Goal: Task Accomplishment & Management: Use online tool/utility

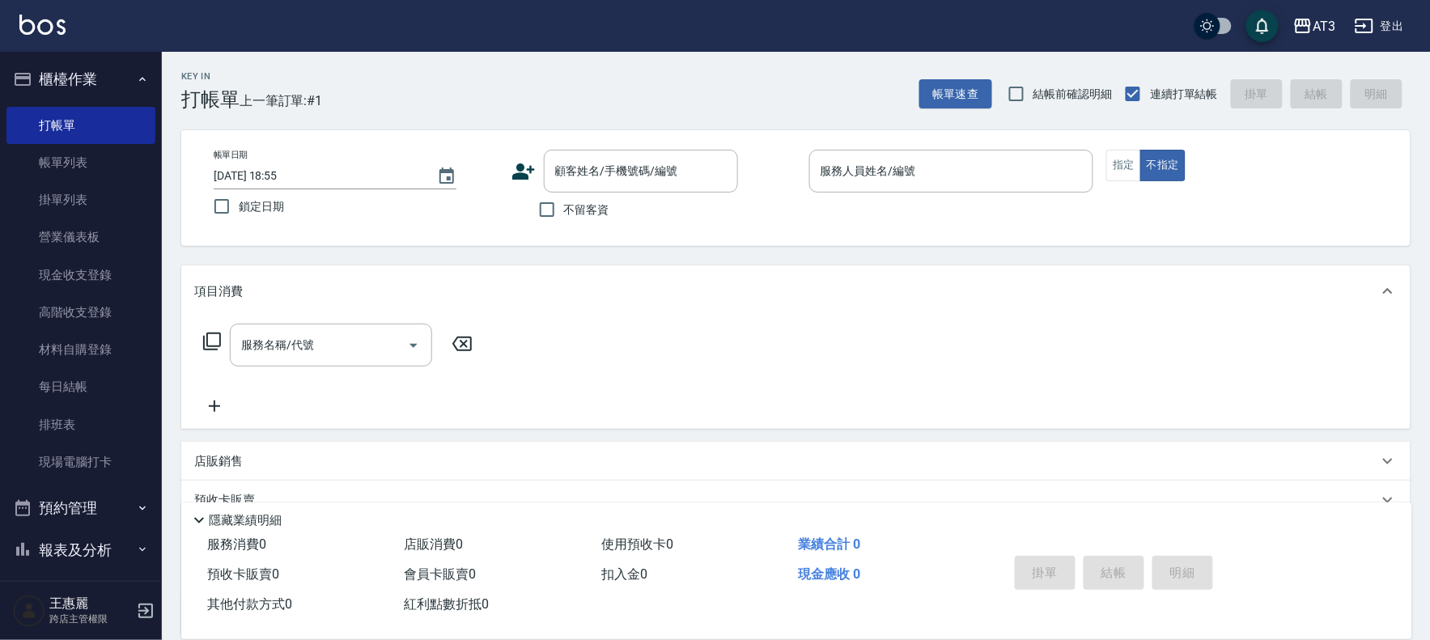
click at [516, 164] on icon at bounding box center [524, 171] width 24 height 24
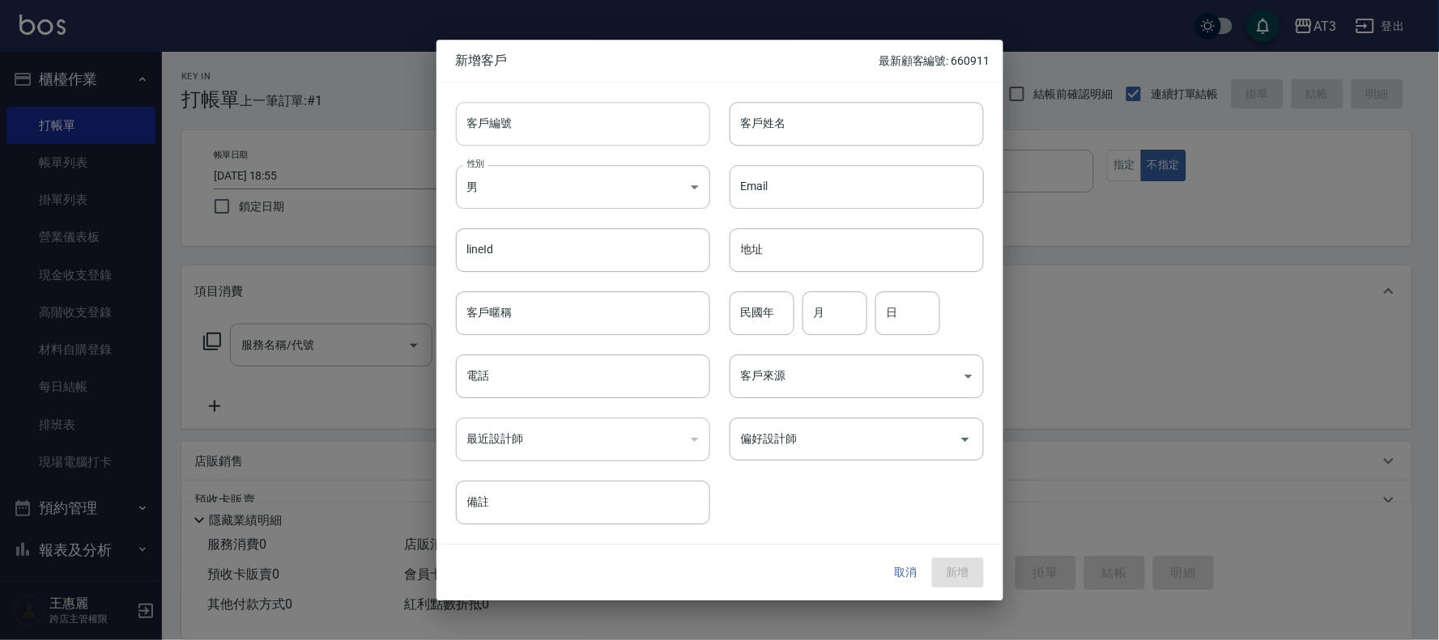
click at [546, 135] on input "客戶編號" at bounding box center [583, 124] width 254 height 44
type input "60911"
type input "[PERSON_NAME]"
click at [905, 575] on button "取消" at bounding box center [906, 574] width 52 height 30
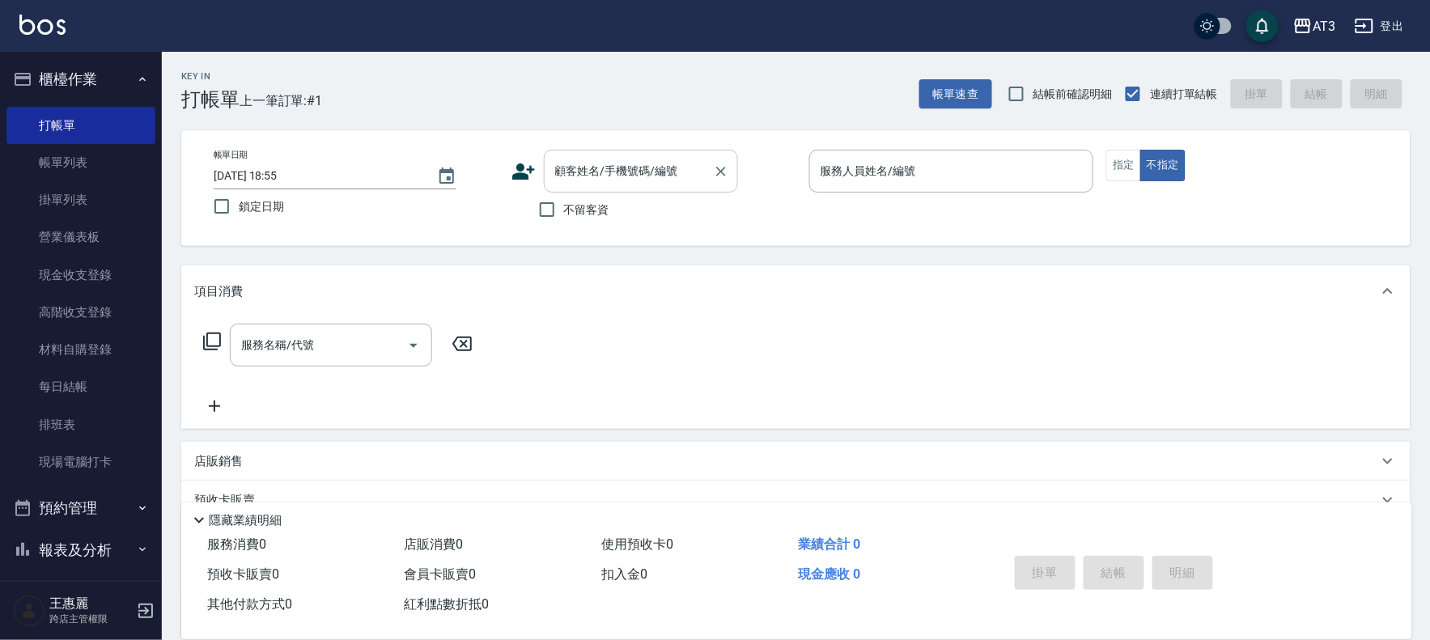
click at [651, 178] on input "顧客姓名/手機號碼/編號" at bounding box center [628, 171] width 155 height 28
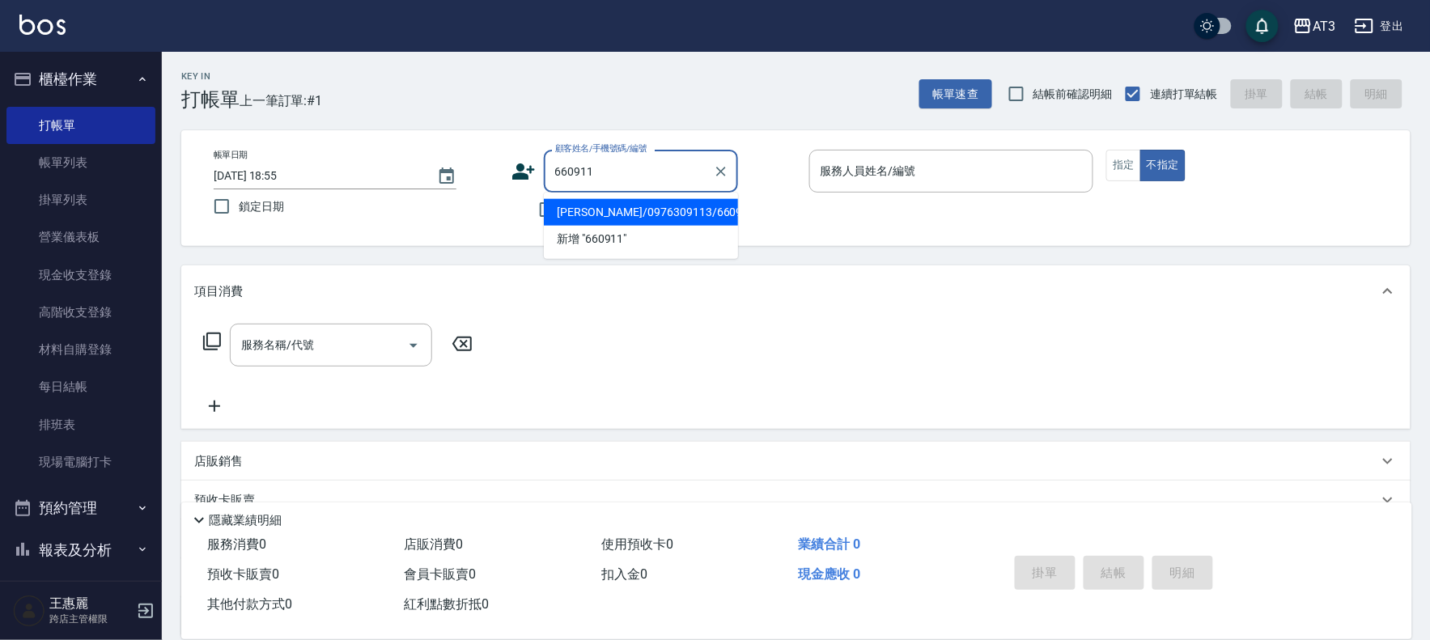
type input "[PERSON_NAME]/0976309113/660911"
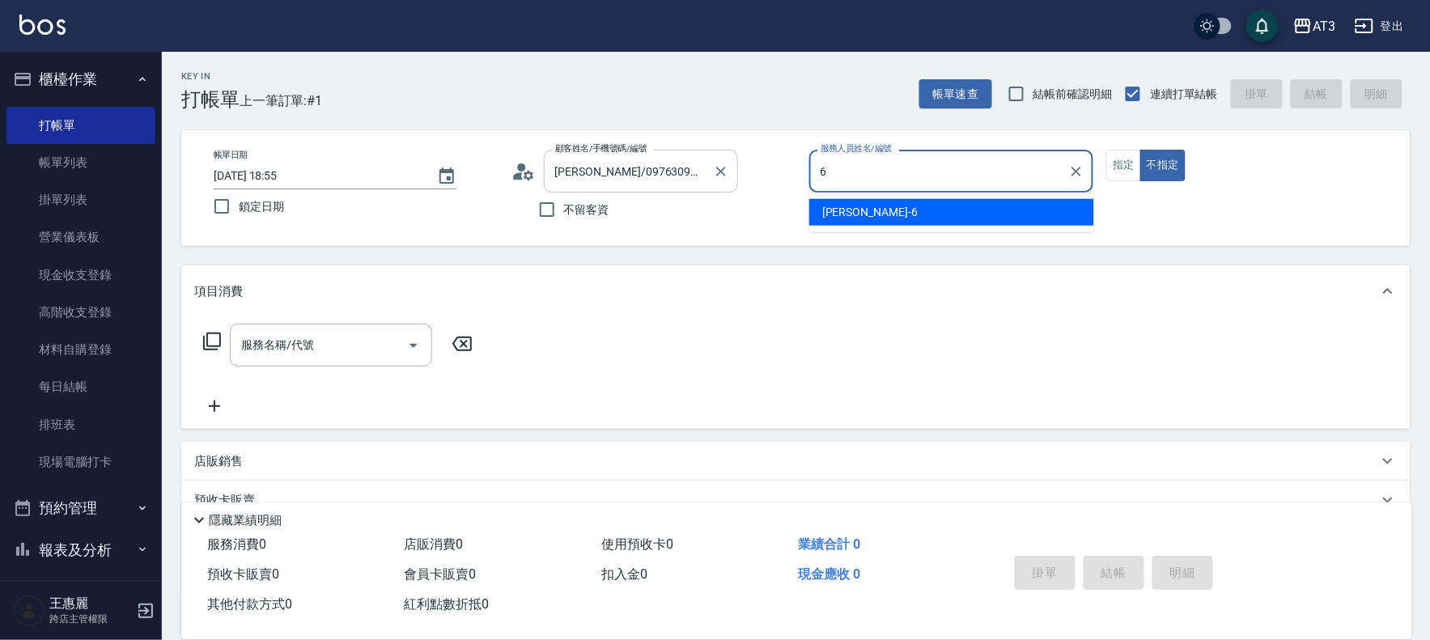
type input "6"
type button "false"
type input "詩雅-6"
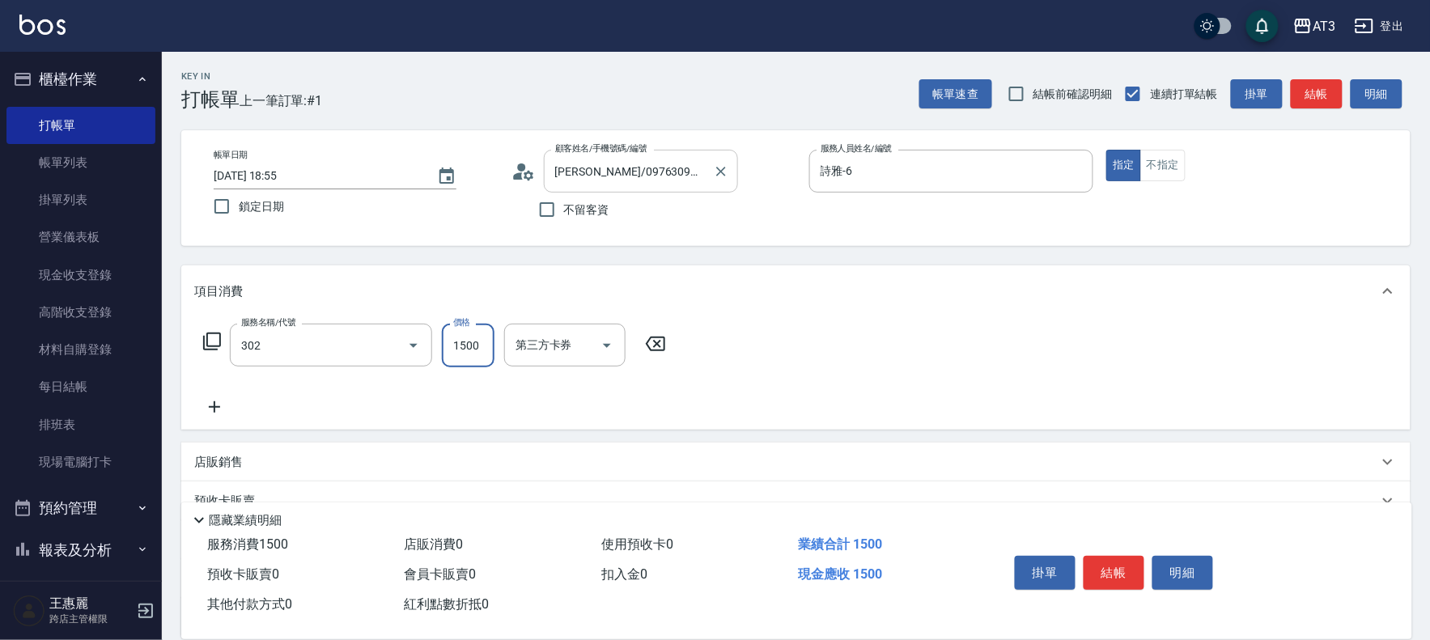
type input "設計燙髮(302)"
type input "1099"
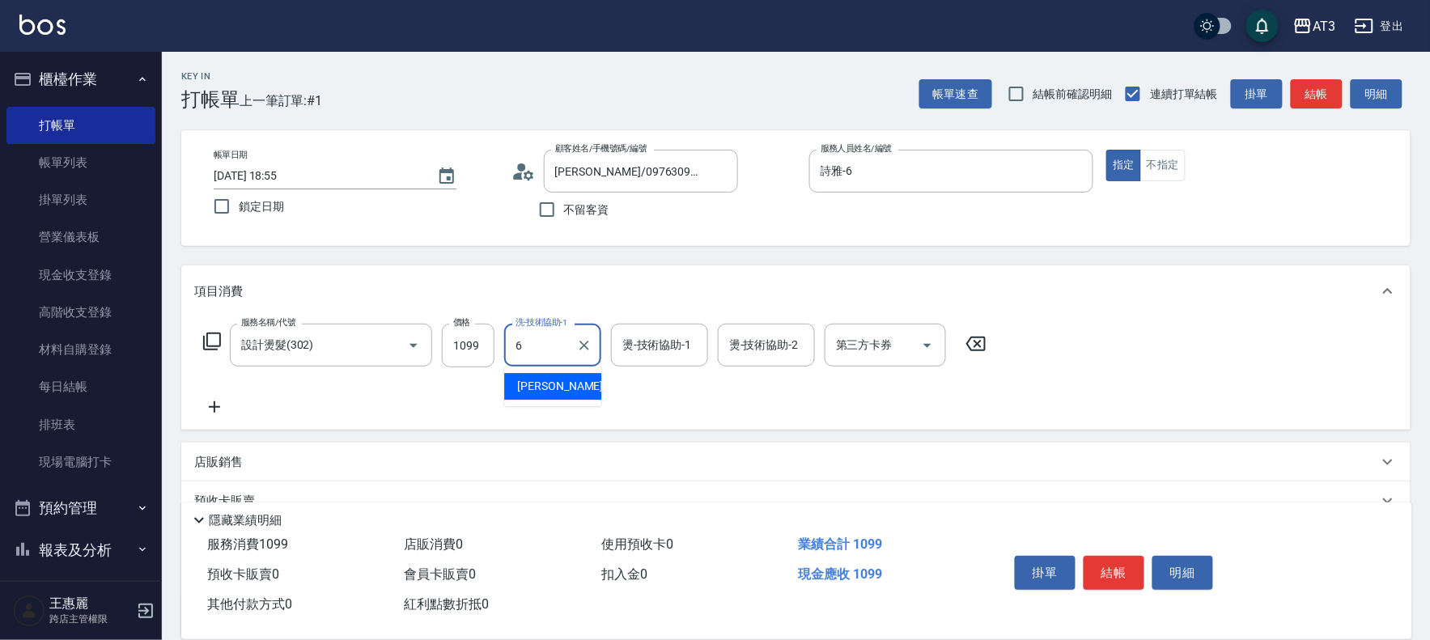
type input "詩雅-6"
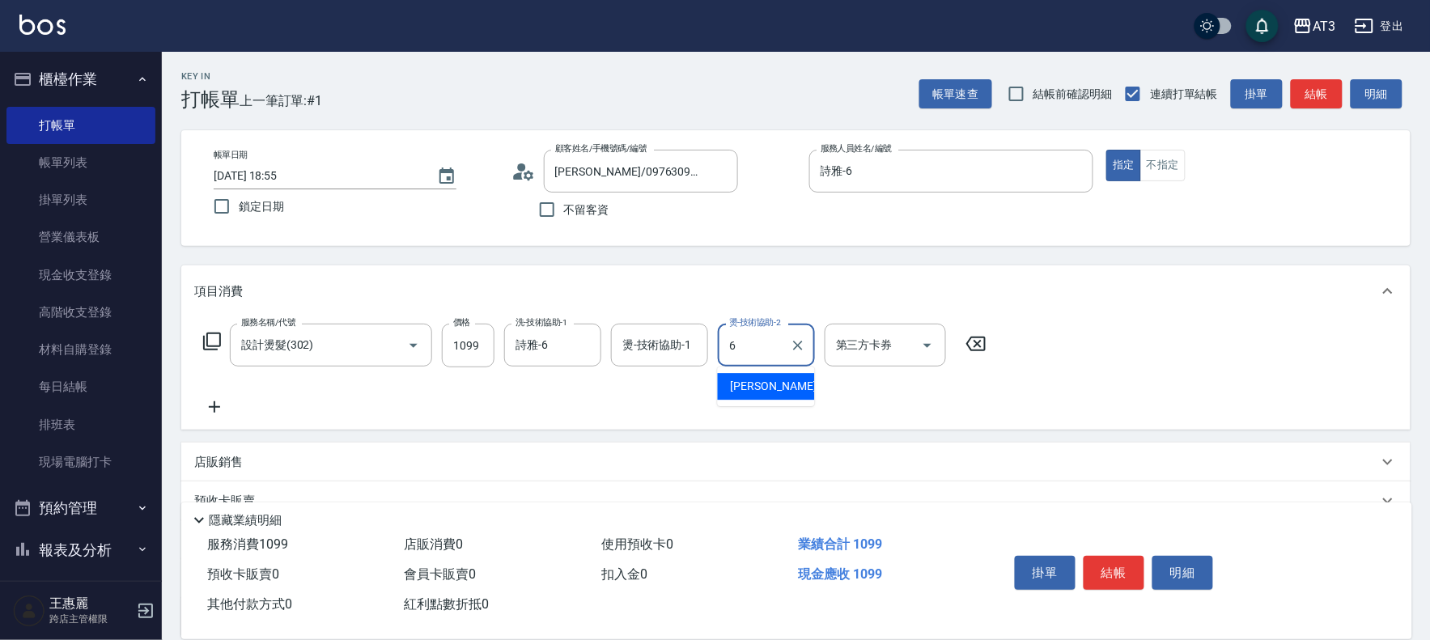
type input "詩雅-6"
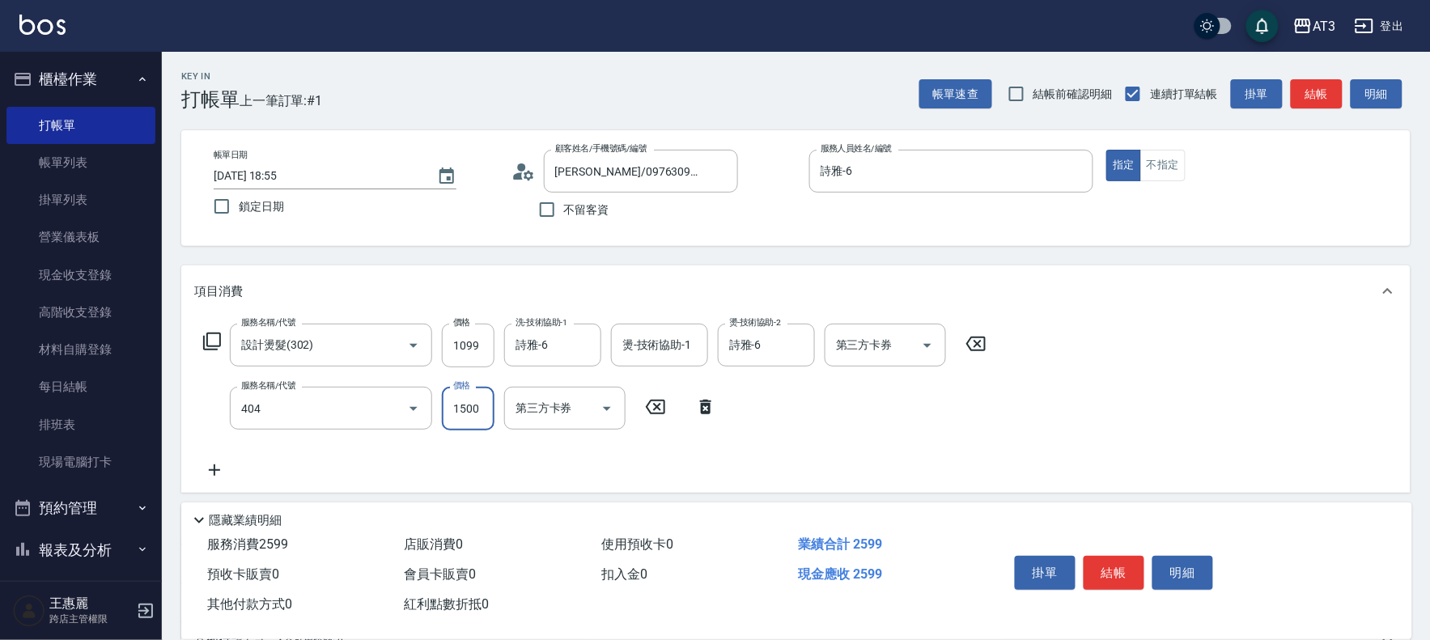
type input "設計染髮(404)"
type input "1099"
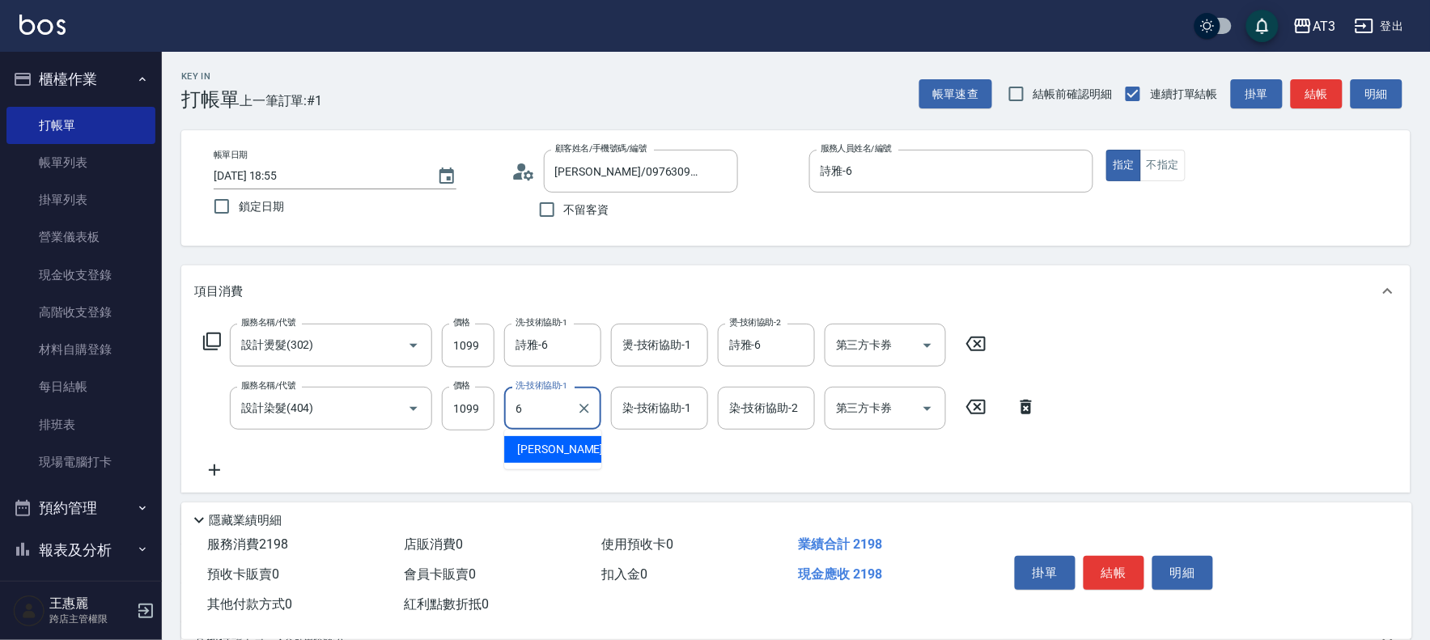
type input "詩雅-6"
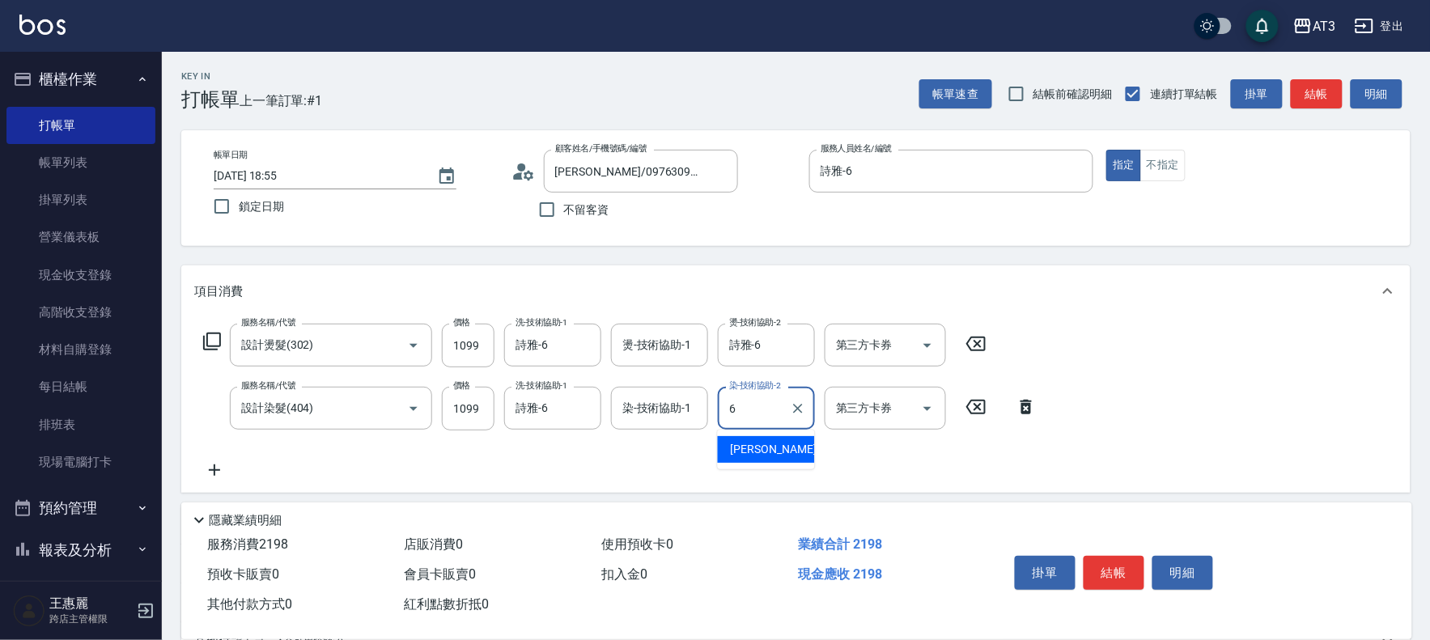
type input "詩雅-6"
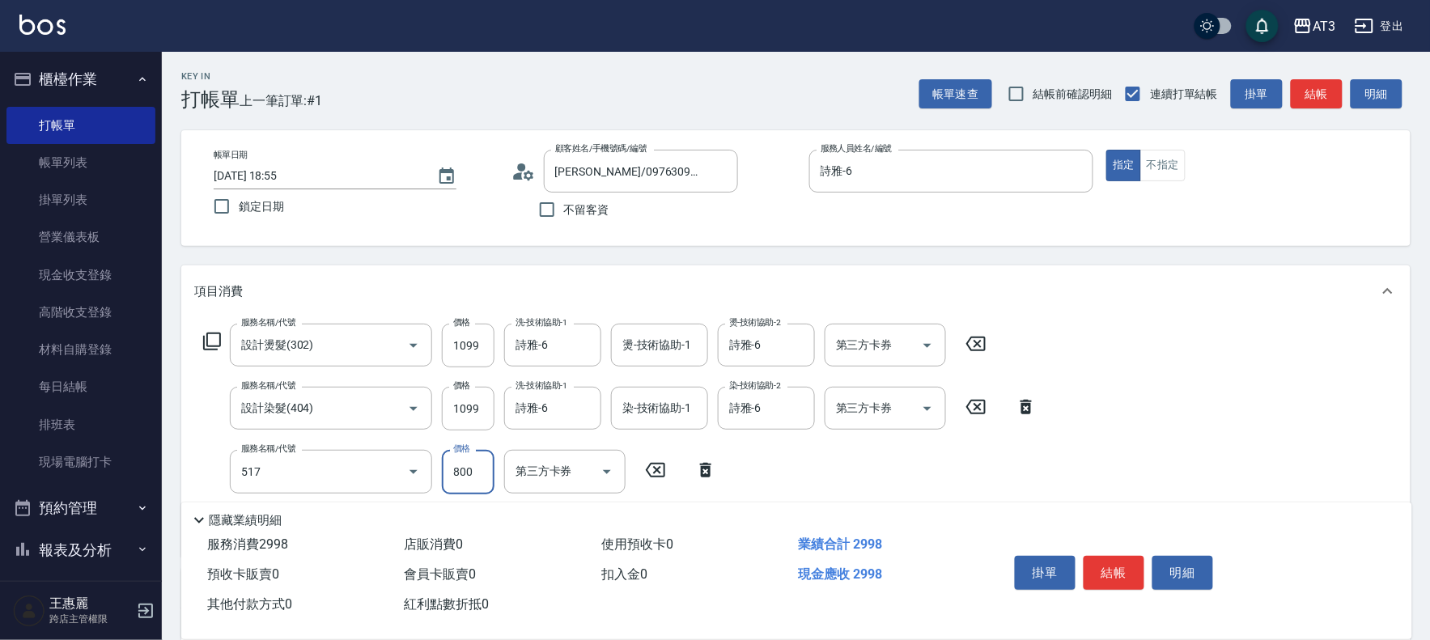
type input "C2花漾深層護髮/新(517)"
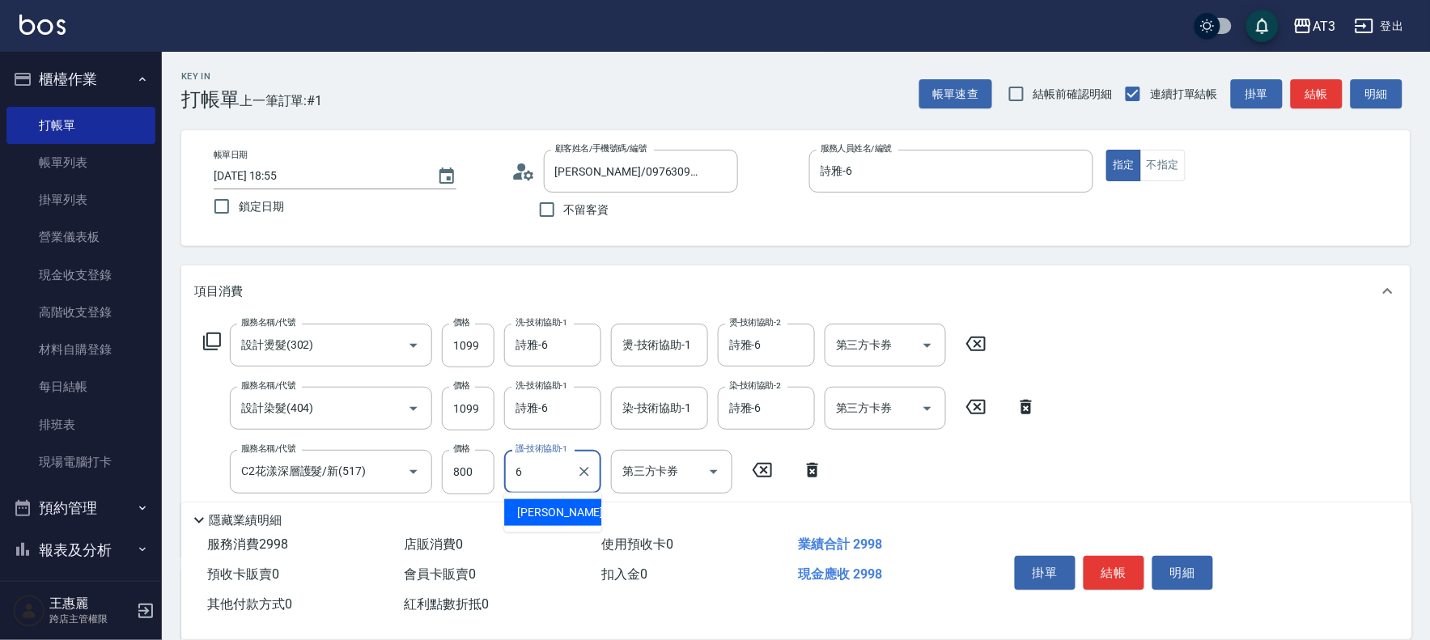
type input "詩雅-6"
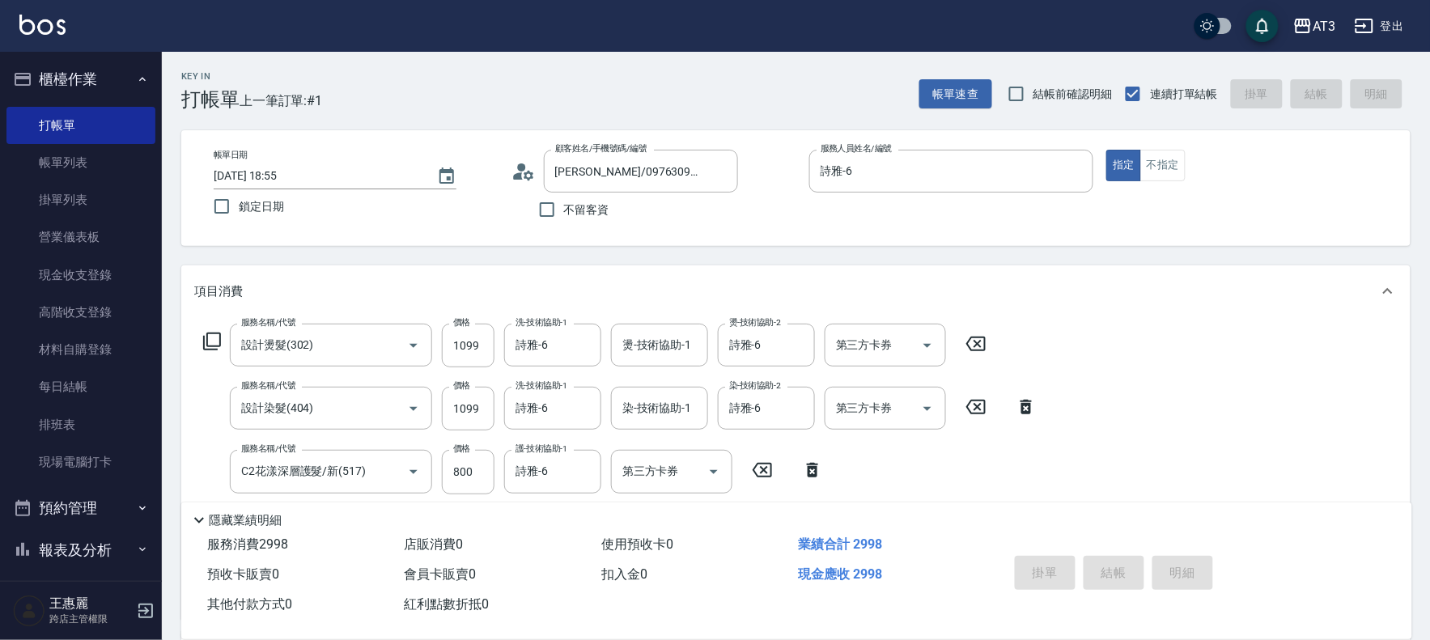
type input "[DATE] 19:46"
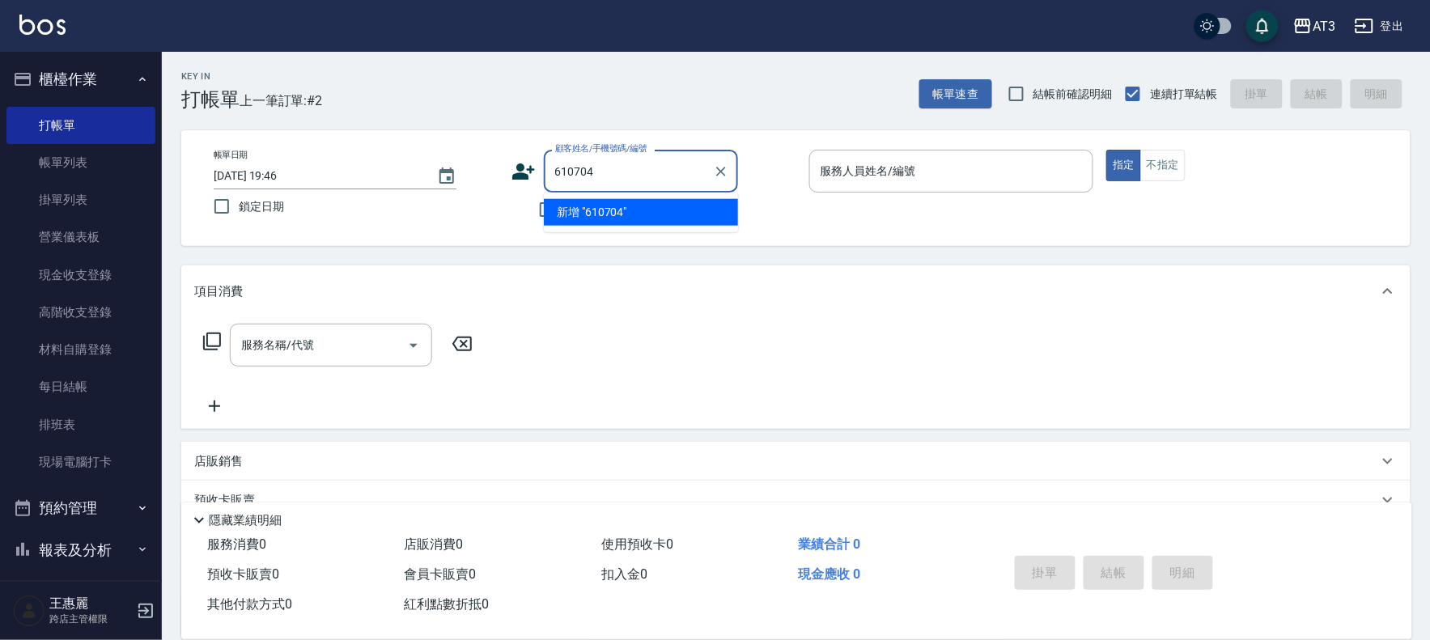
type input "610704"
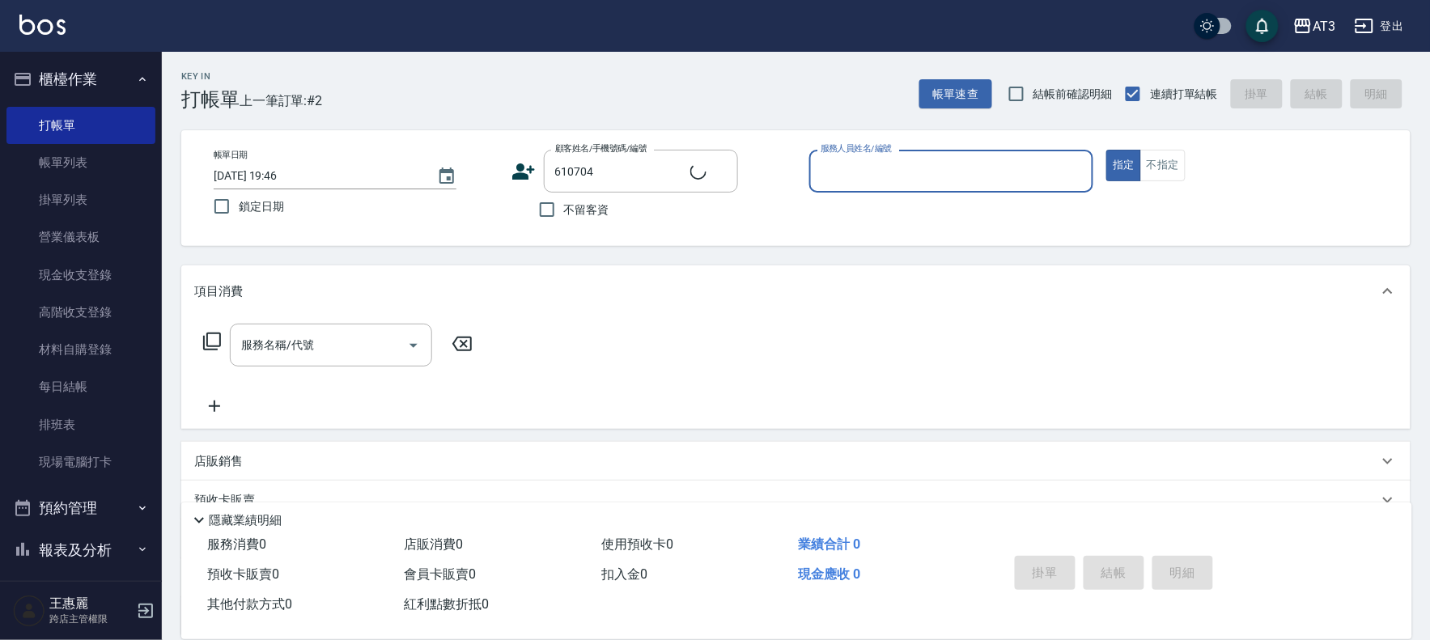
type input "5"
type input "高小姐/0926578182/610704"
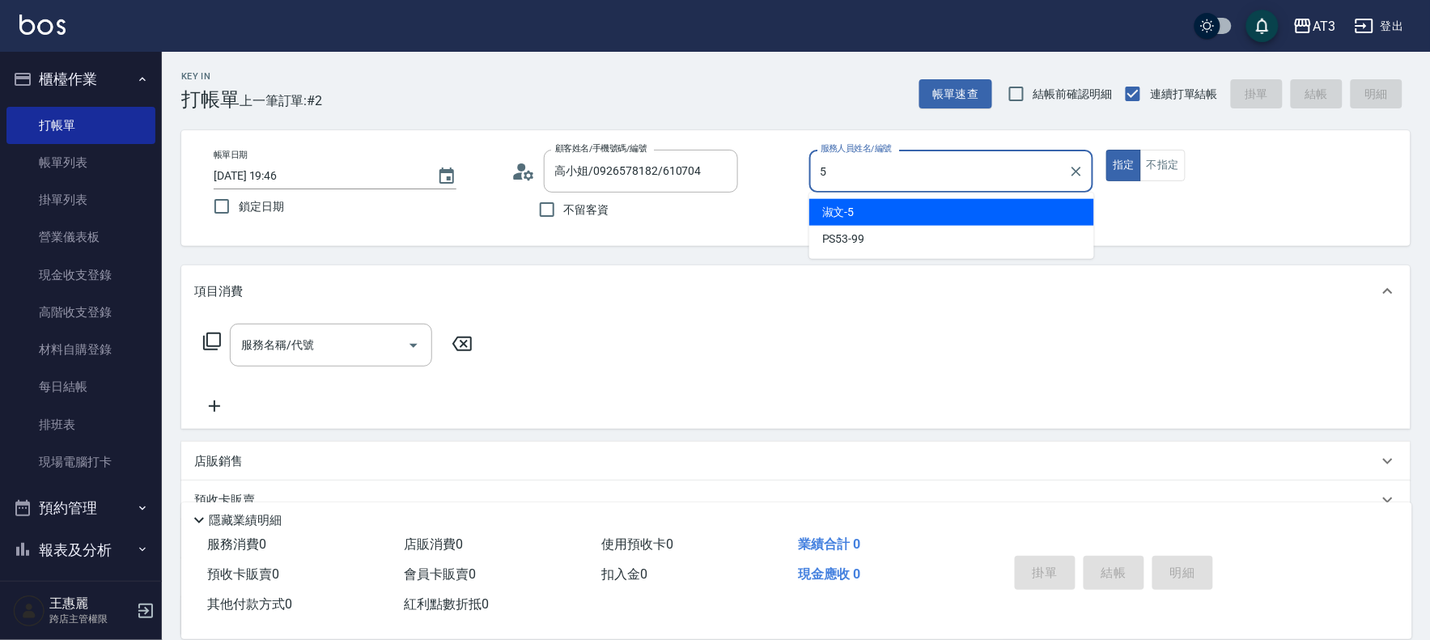
type input "5"
type button "true"
type input "淑文-5"
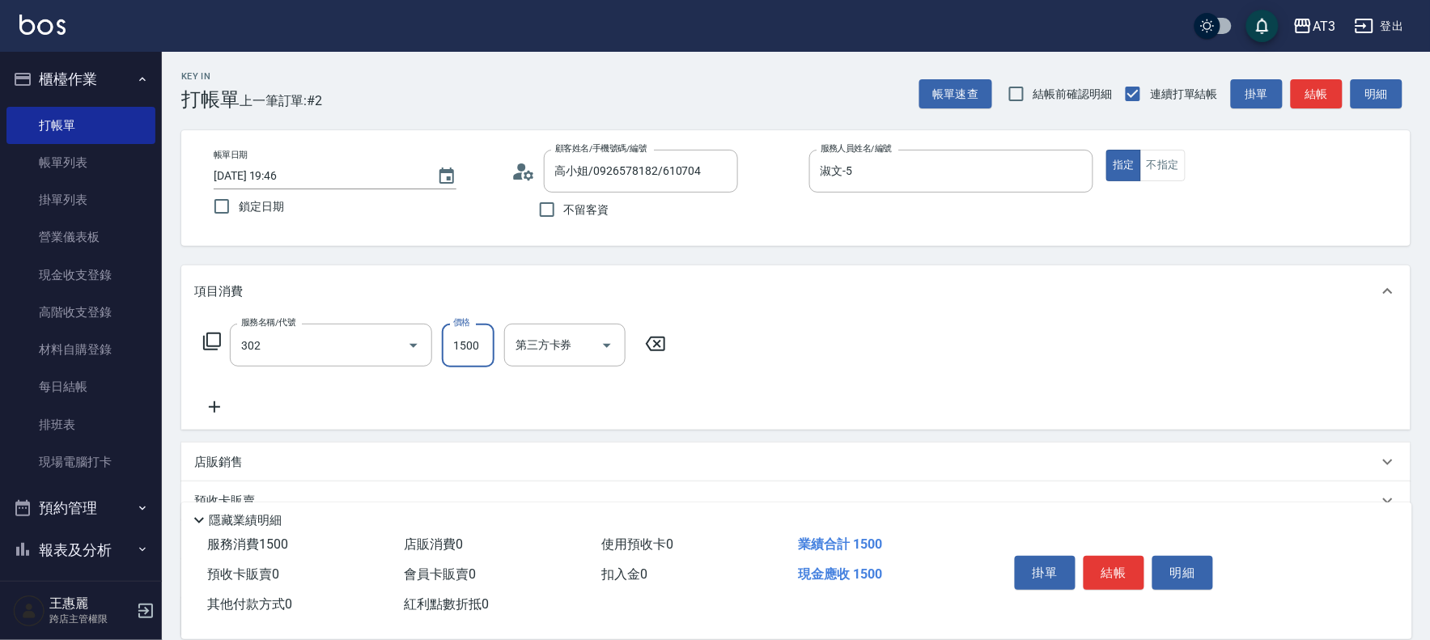
type input "設計燙髮(302)"
type input "1080"
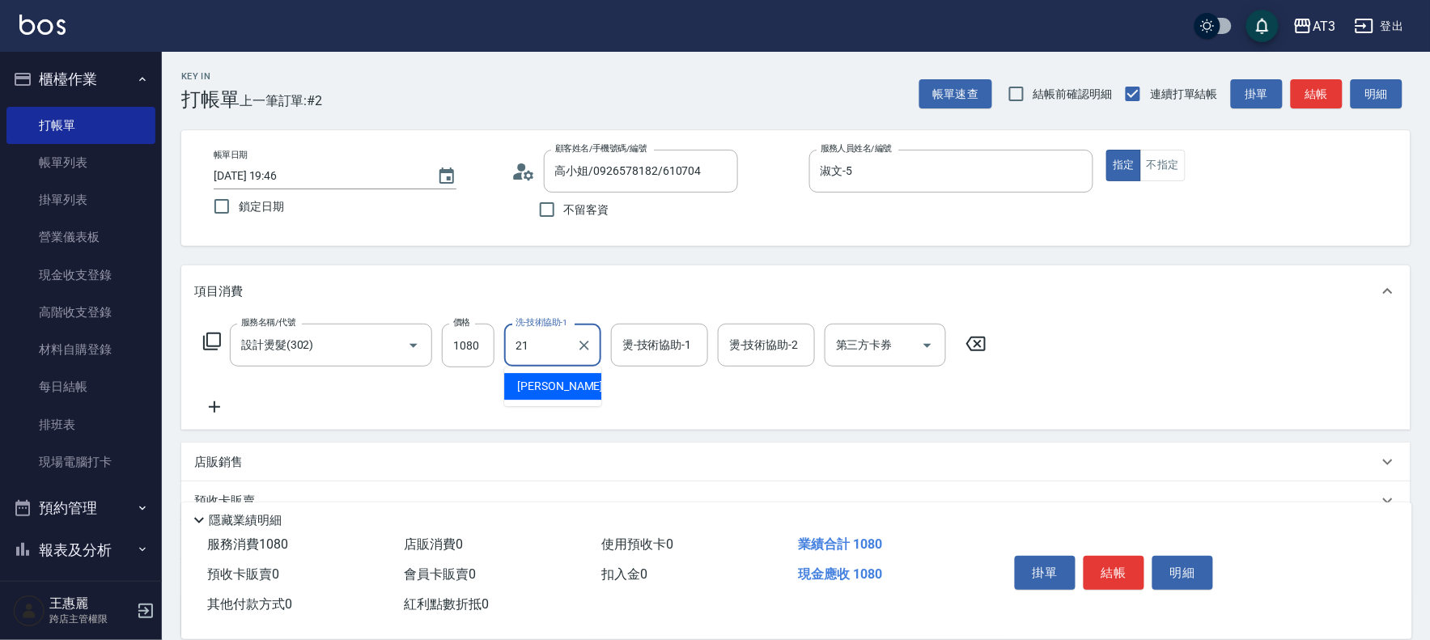
type input "[PERSON_NAME]-21"
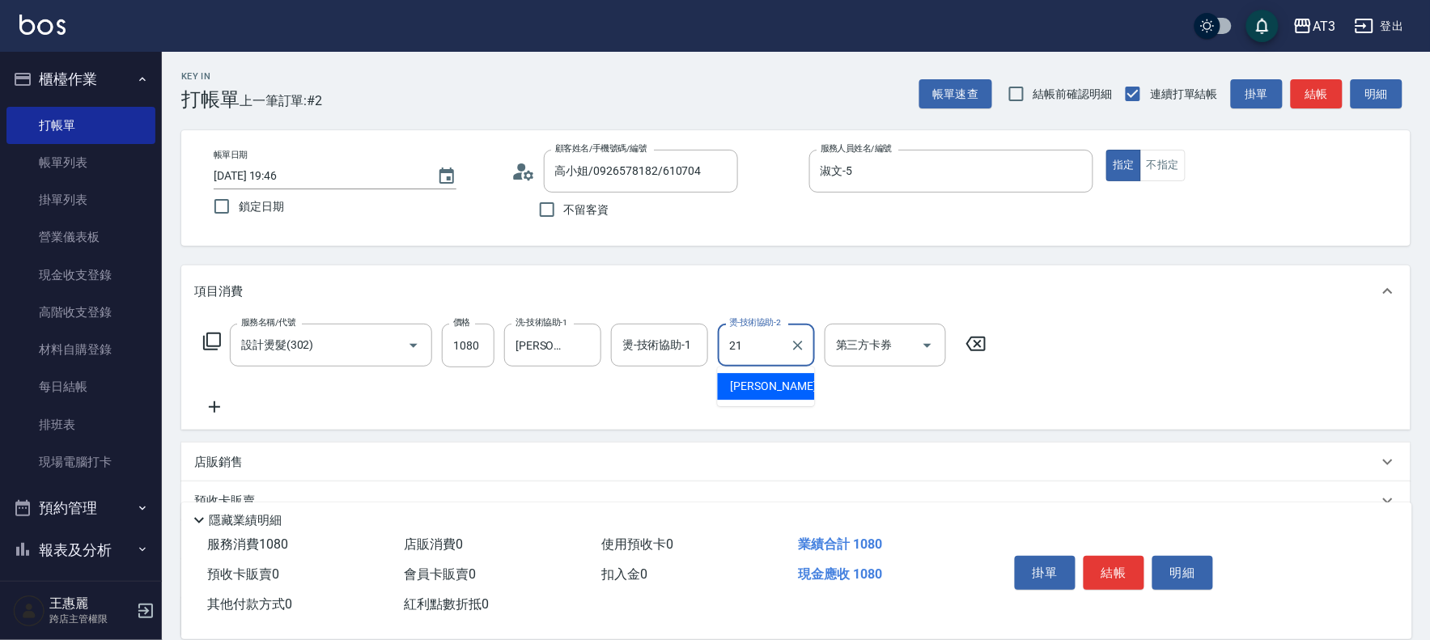
type input "[PERSON_NAME]-21"
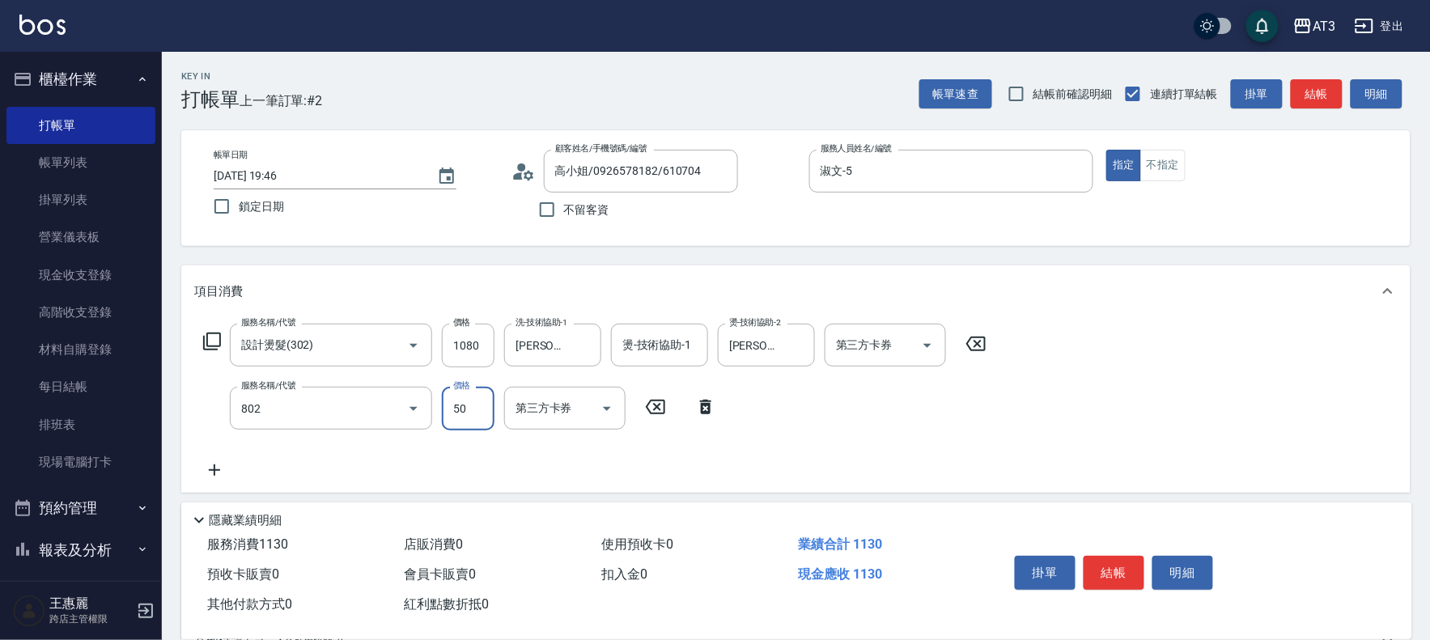
type input "潤絲/加精油(802)"
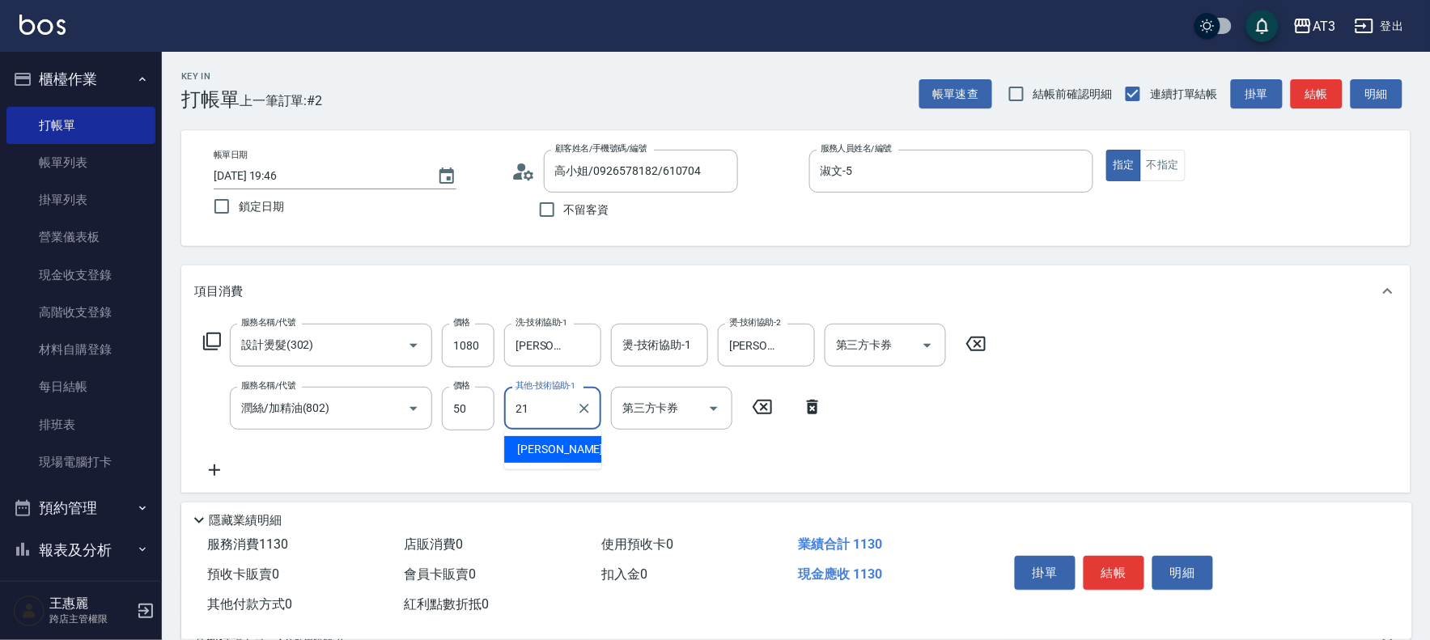
type input "[PERSON_NAME]-21"
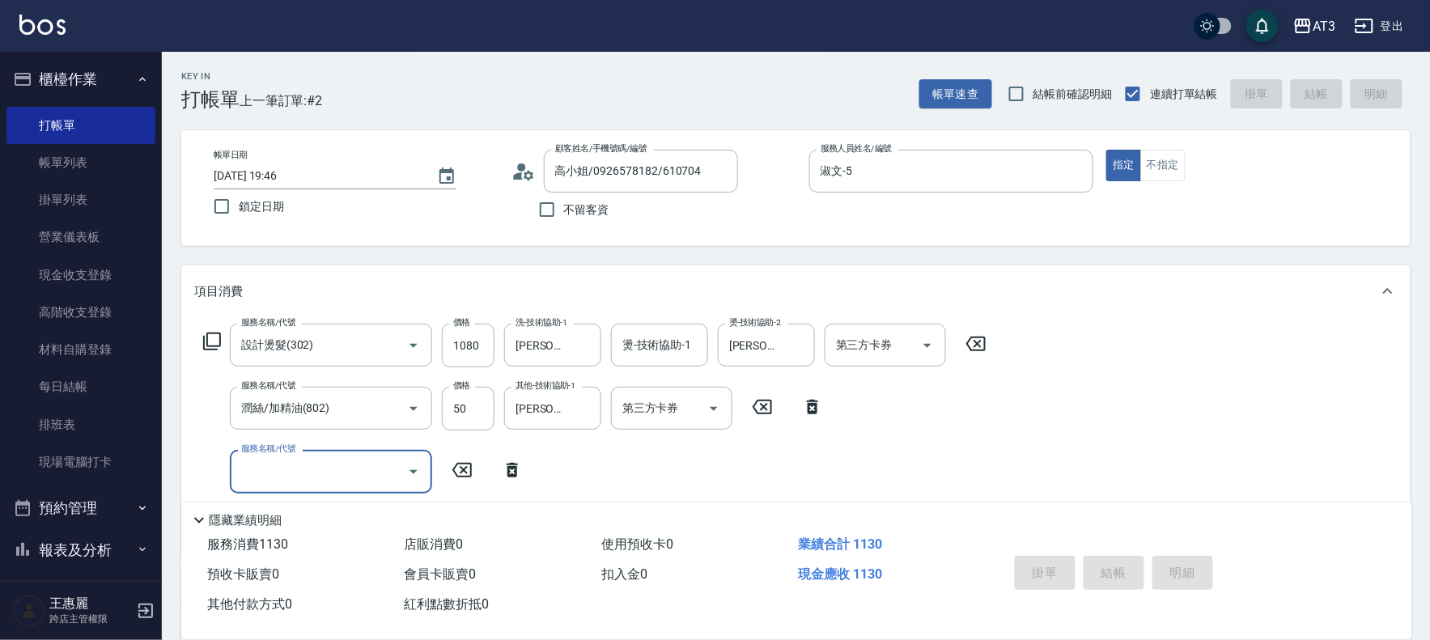
type input "[DATE] 19:47"
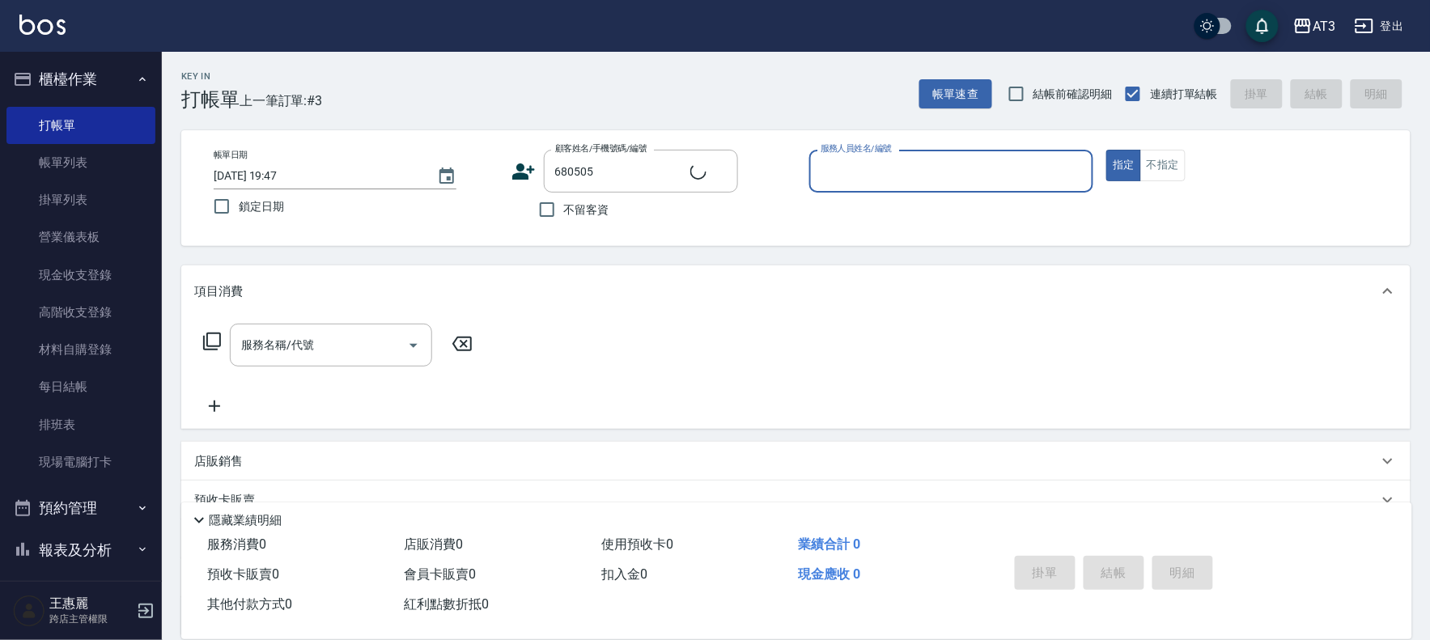
type input "[PERSON_NAME]/0932949513/680505"
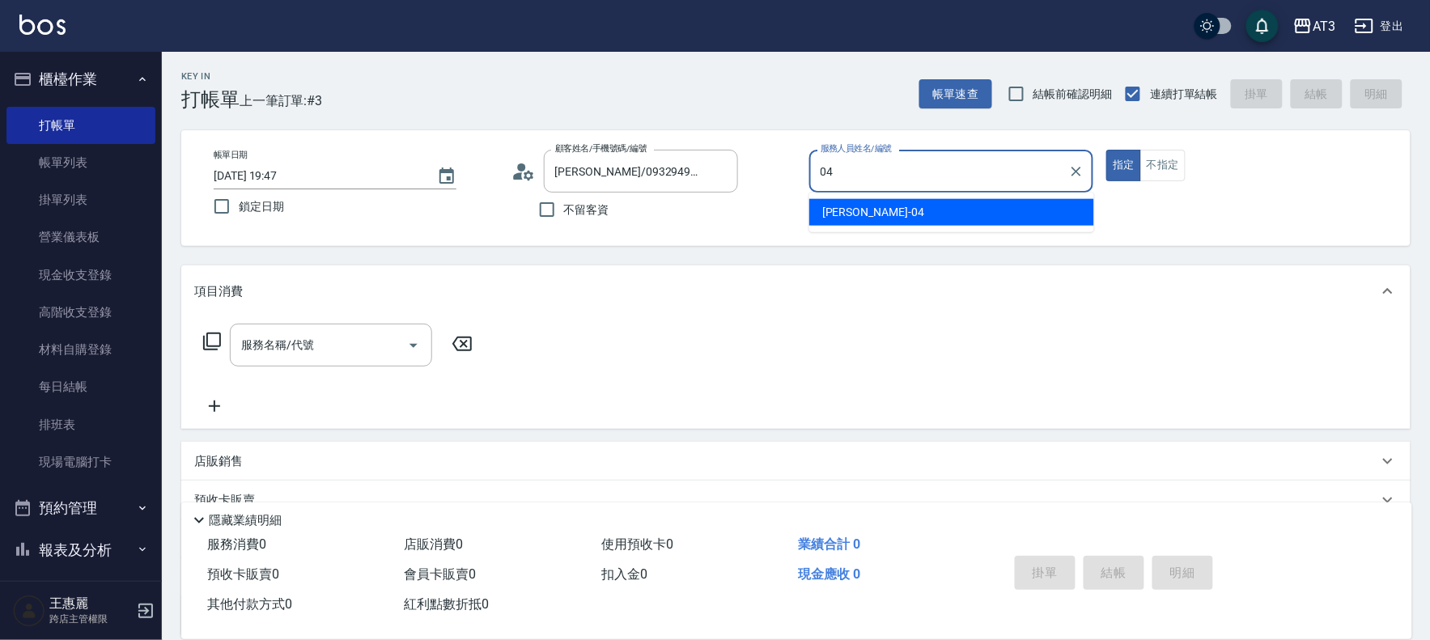
type input "惠麗-04"
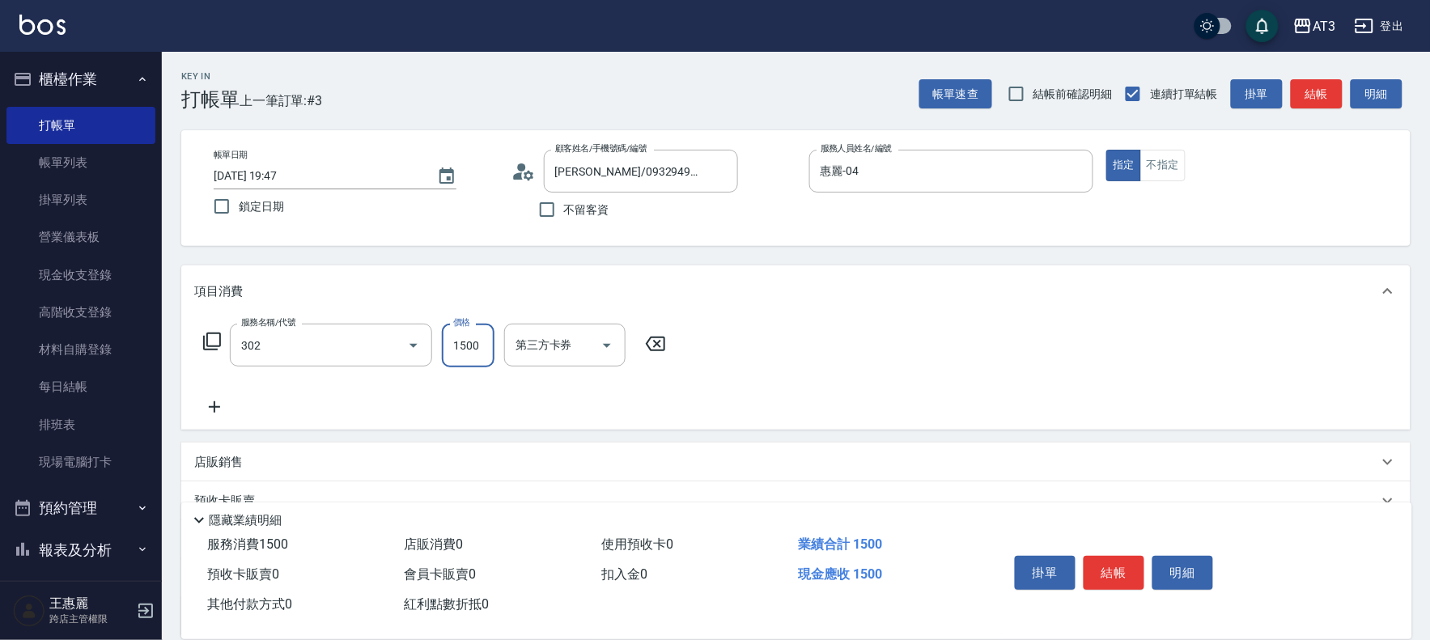
type input "設計燙髮(302)"
type input "1200"
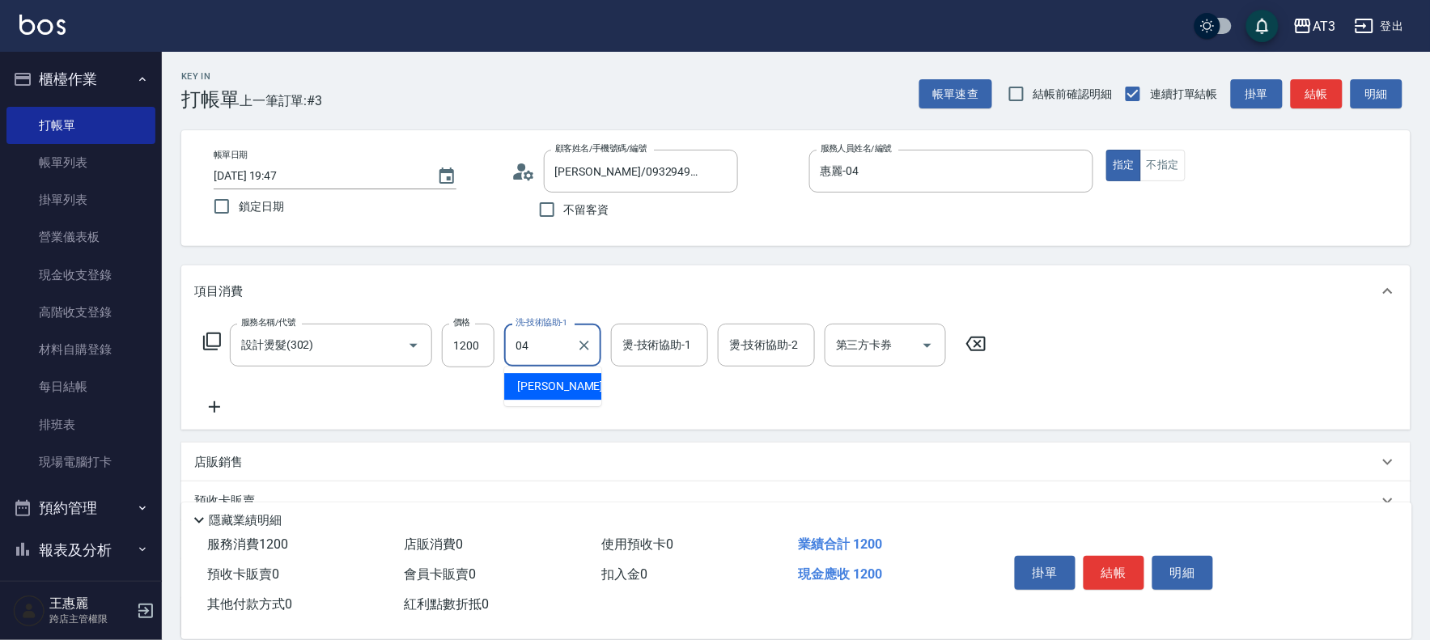
type input "惠麗-04"
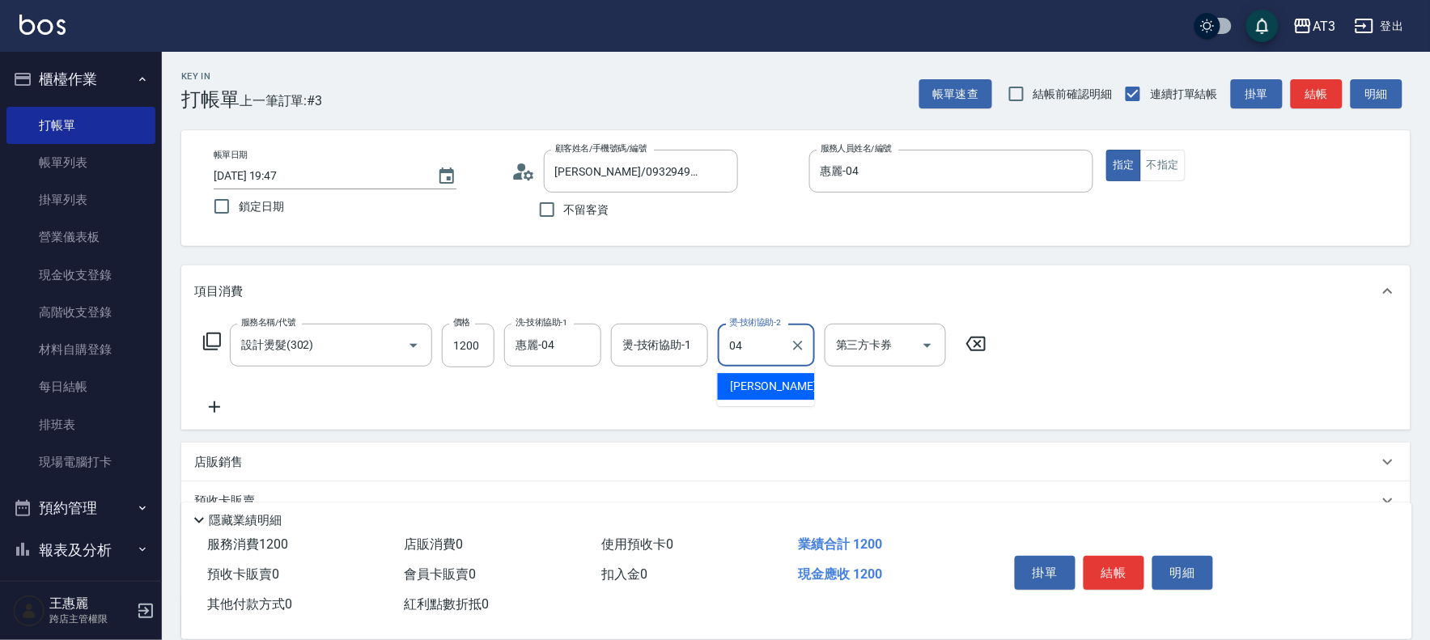
type input "惠麗-04"
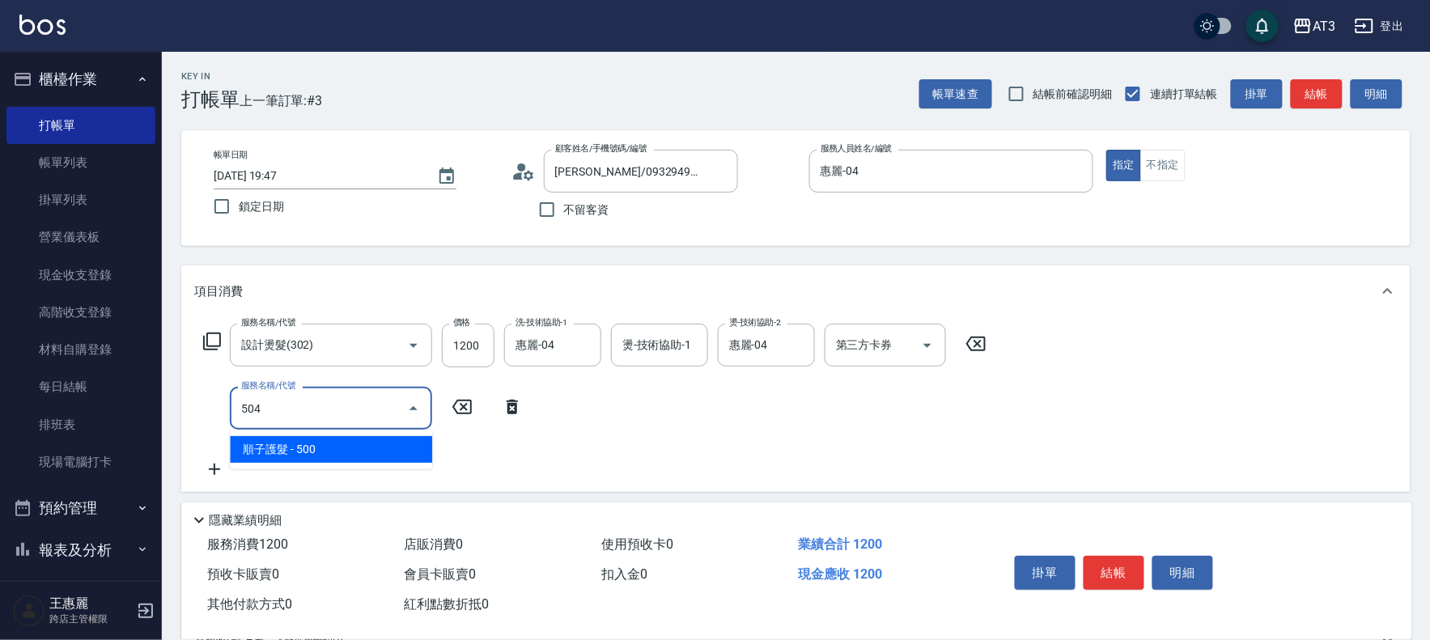
type input "順子護髮(504)"
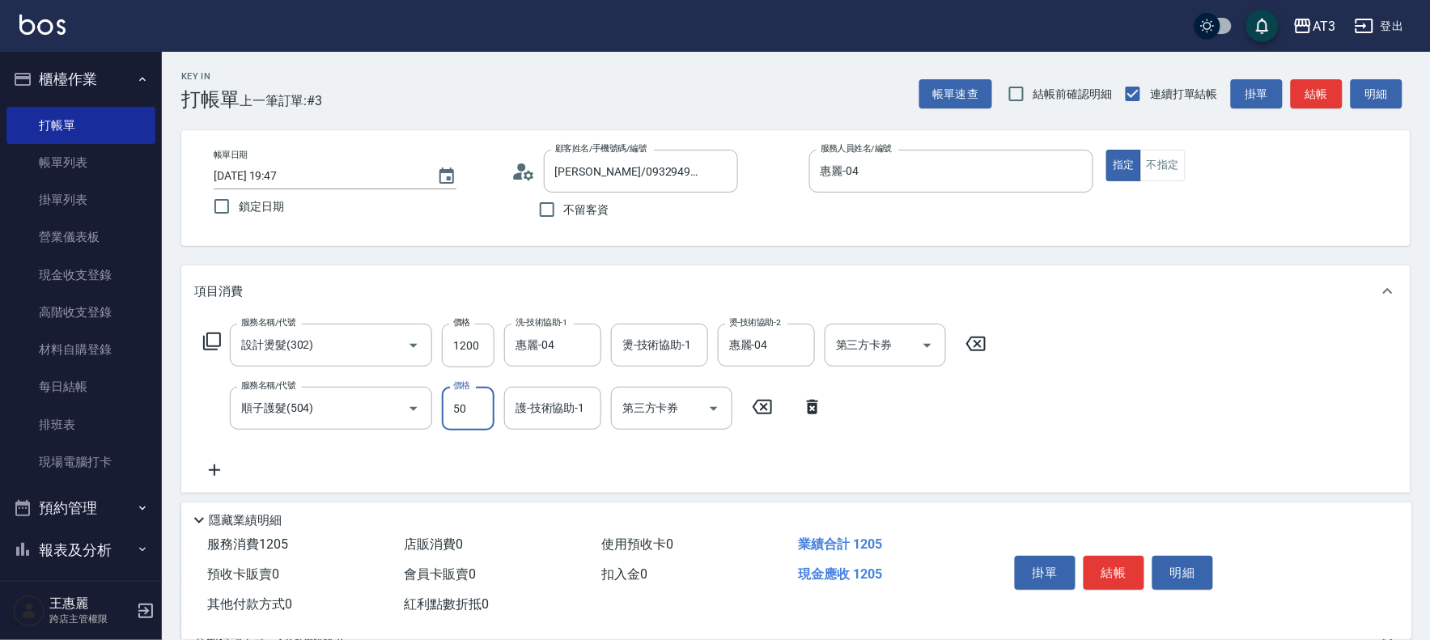
type input "500"
type input "惠麗-04"
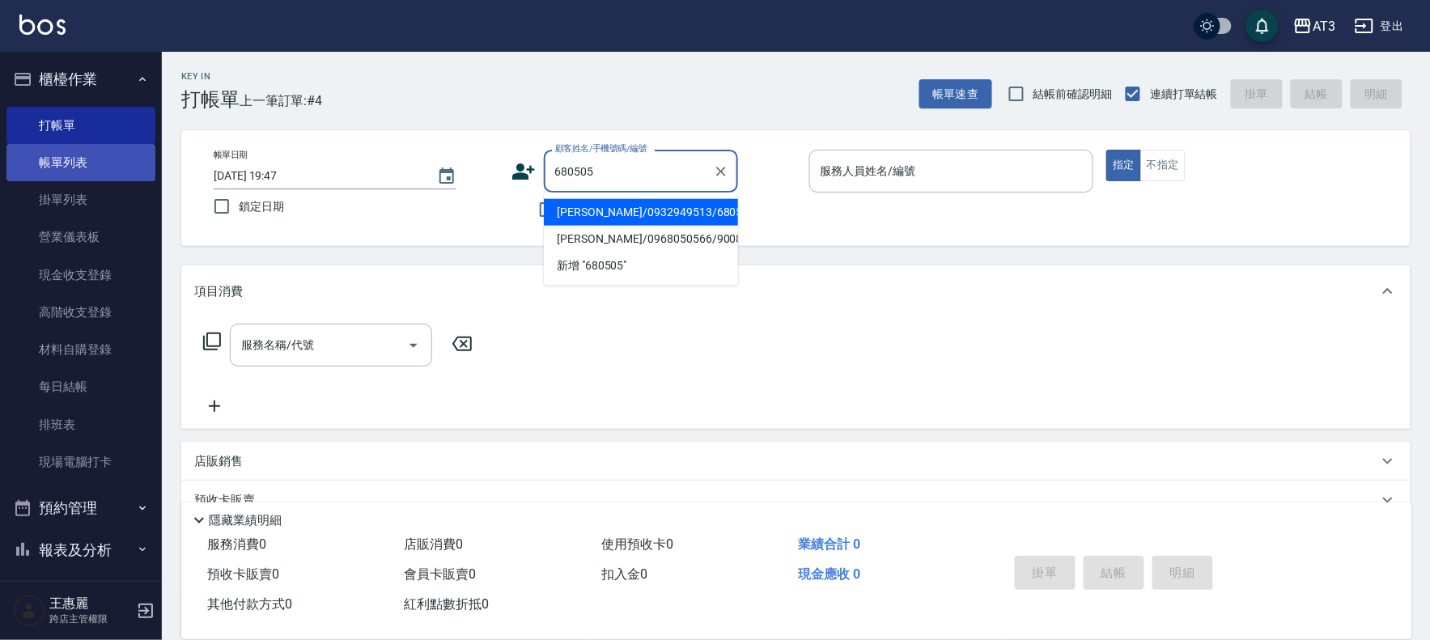
type input "680505"
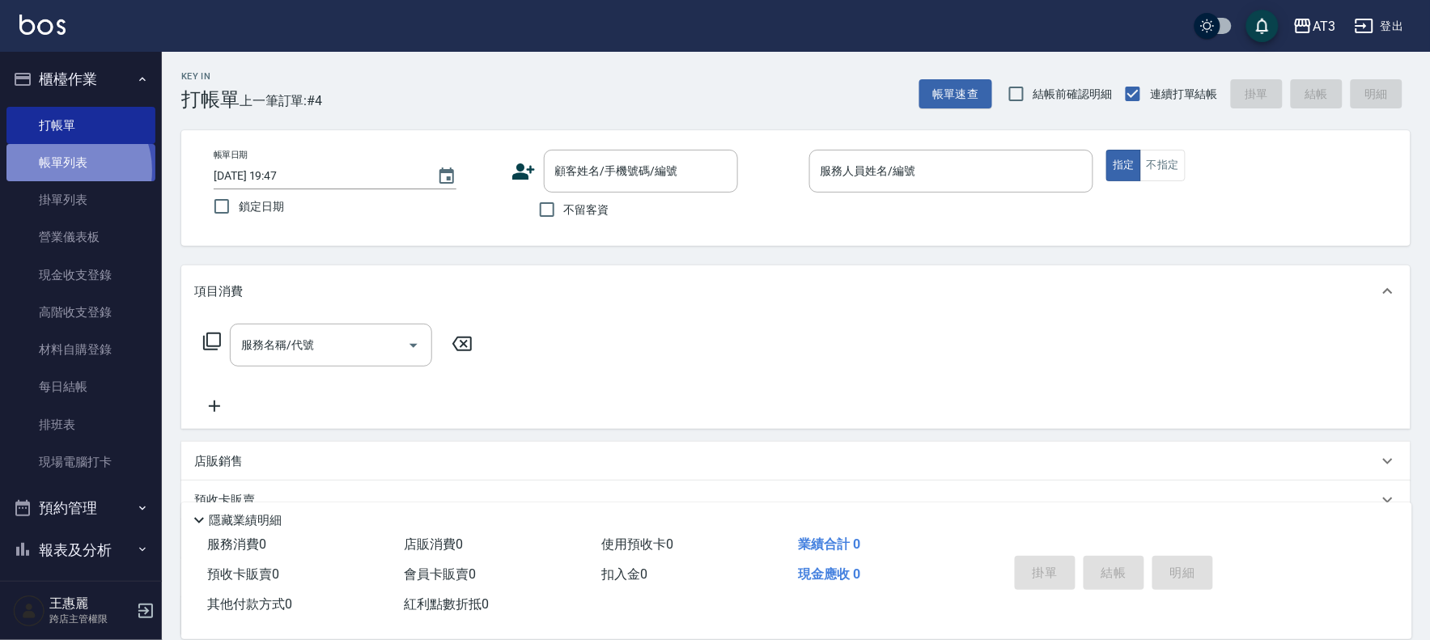
click at [65, 171] on link "帳單列表" at bounding box center [80, 162] width 149 height 37
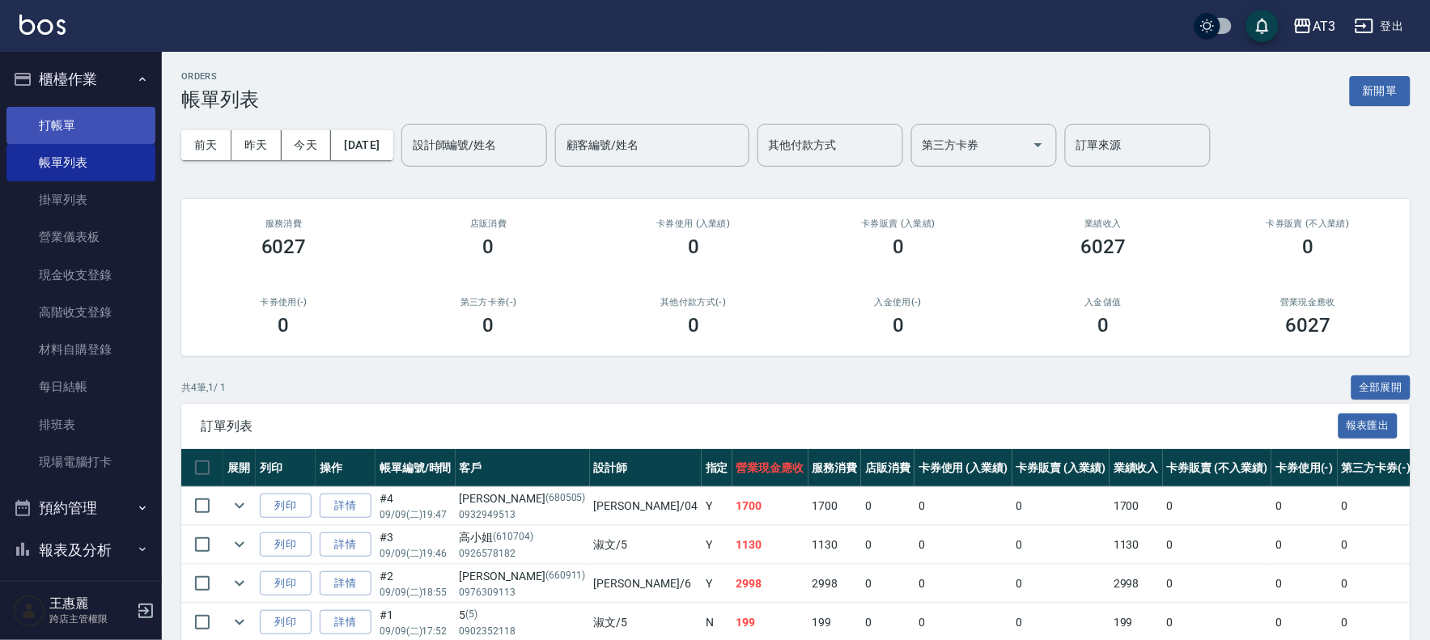
click at [59, 119] on link "打帳單" at bounding box center [80, 125] width 149 height 37
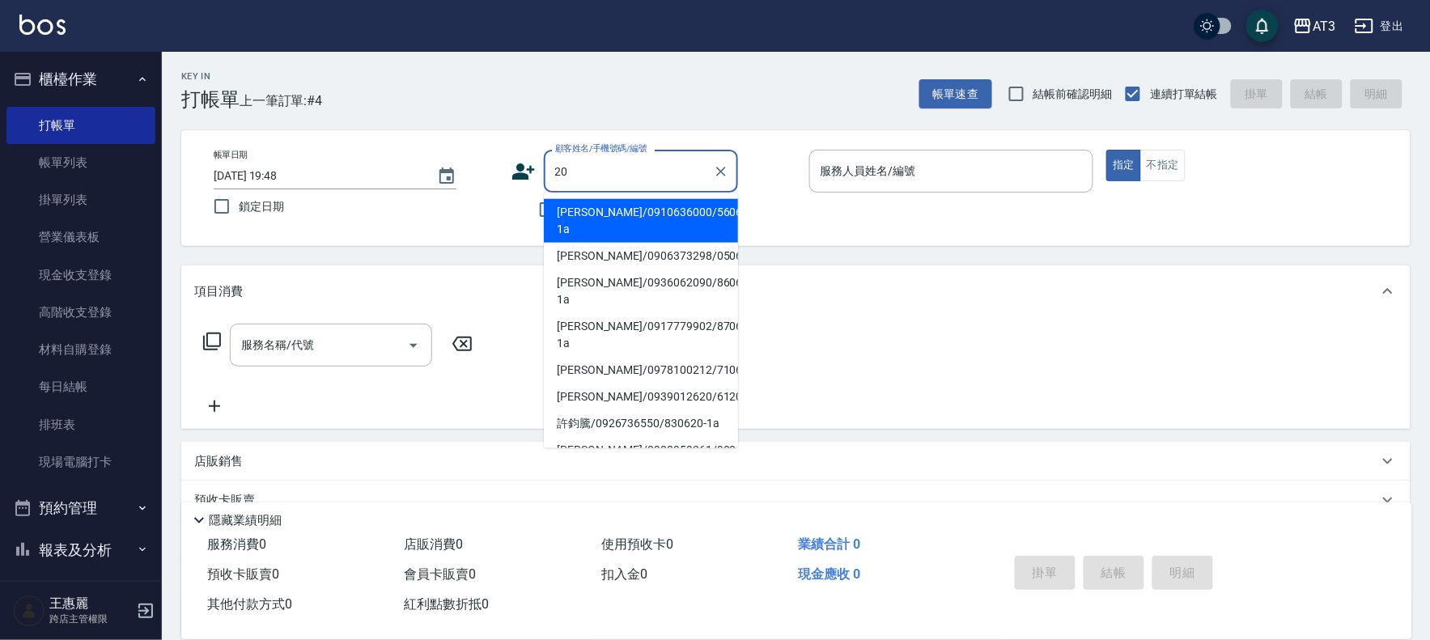
type input "[PERSON_NAME]/0910636000/560620-1a"
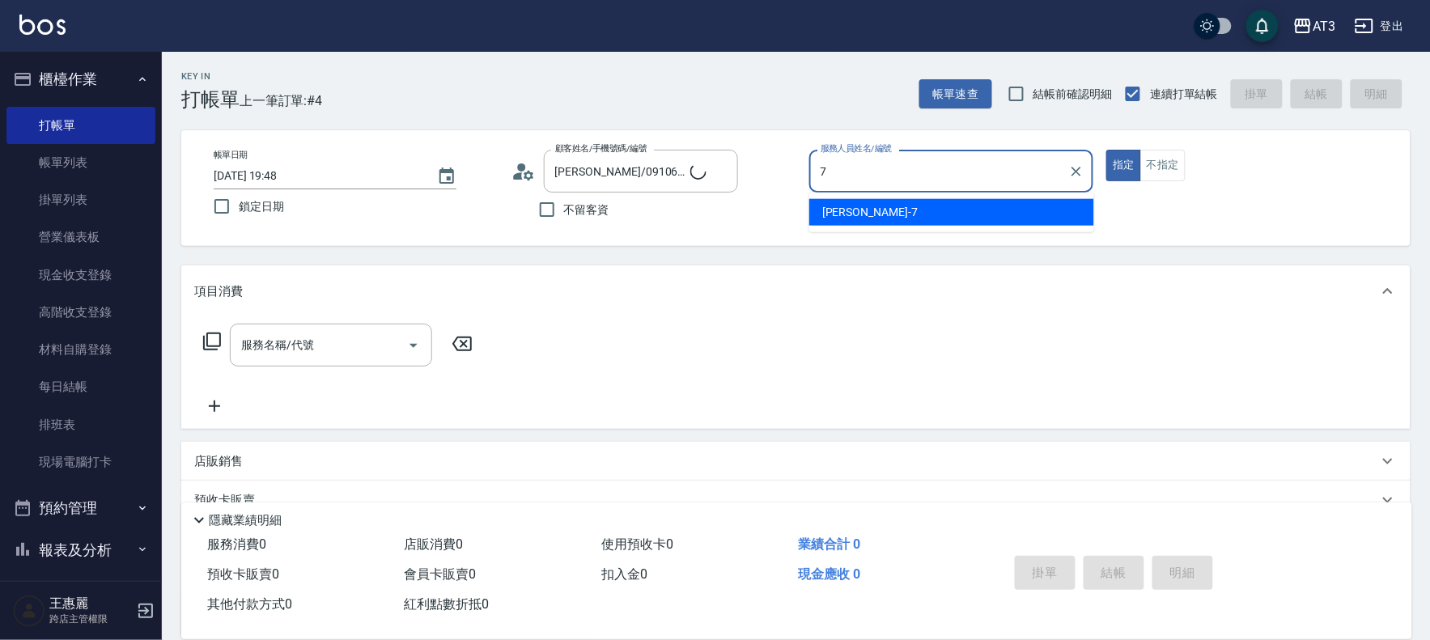
type input "7"
type button "true"
type input "[PERSON_NAME]/0958693811/20"
type input "子晴-7"
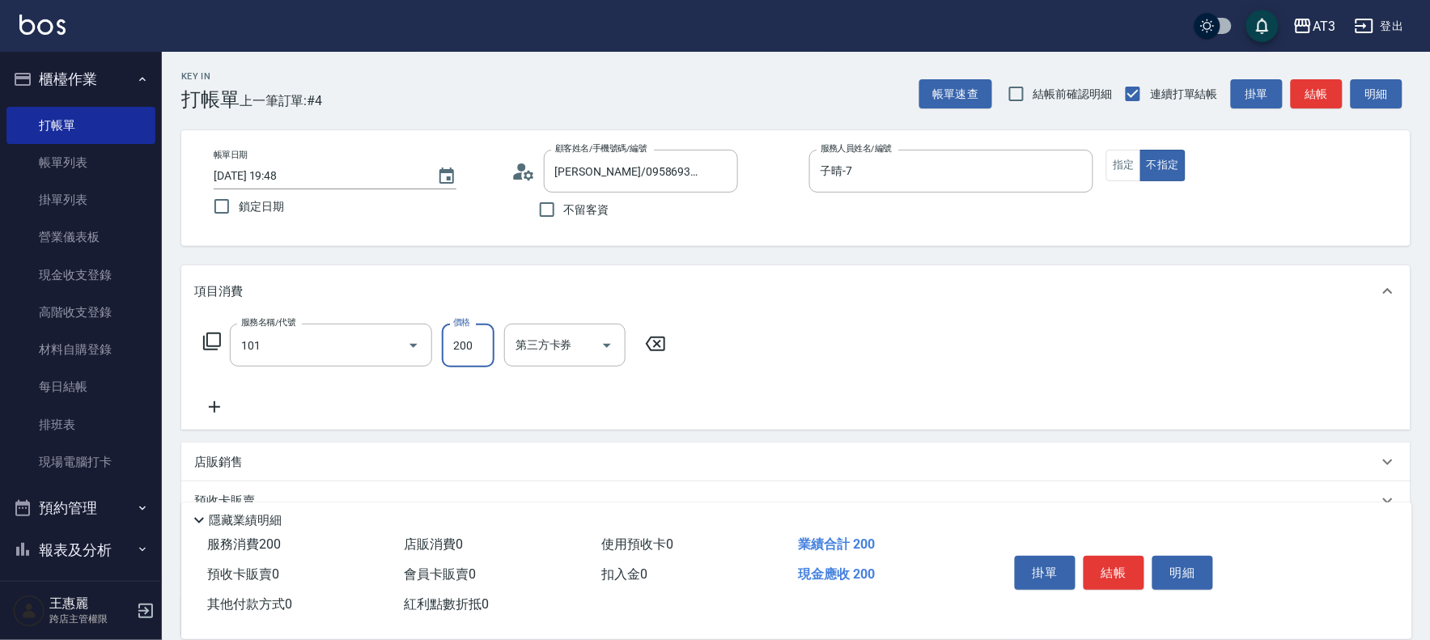
type input "洗髮(101)"
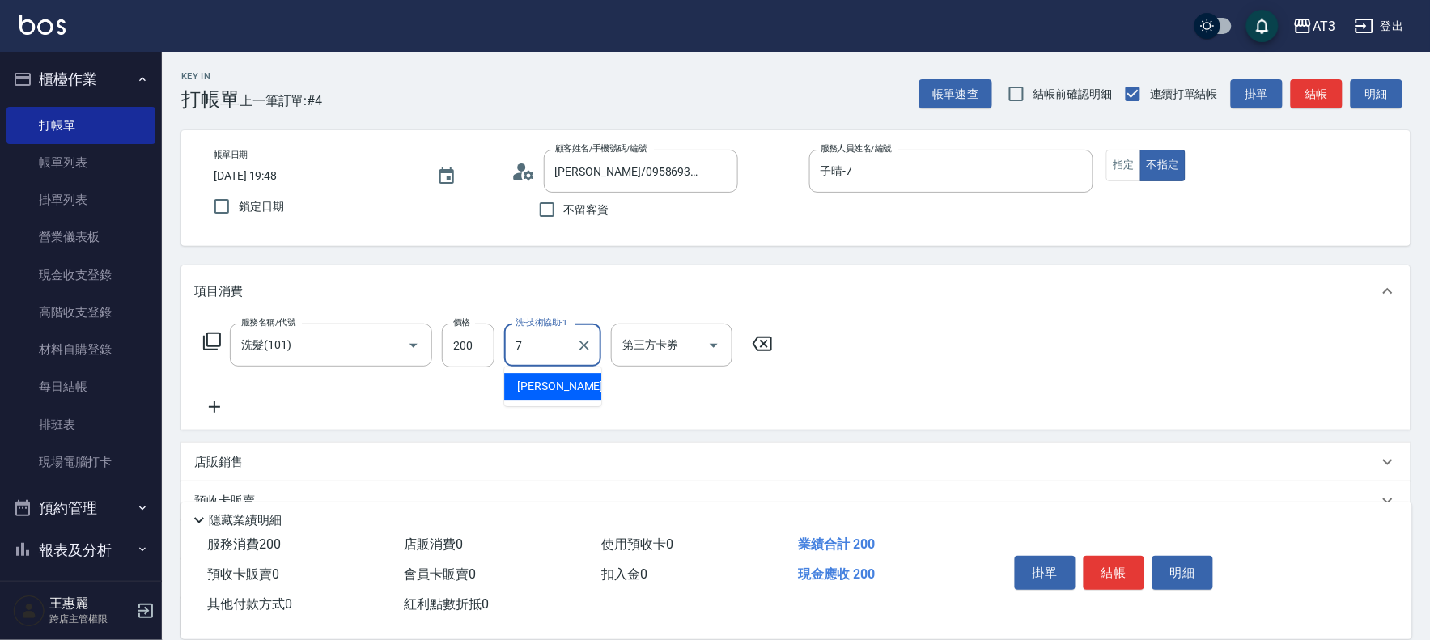
type input "子晴-7"
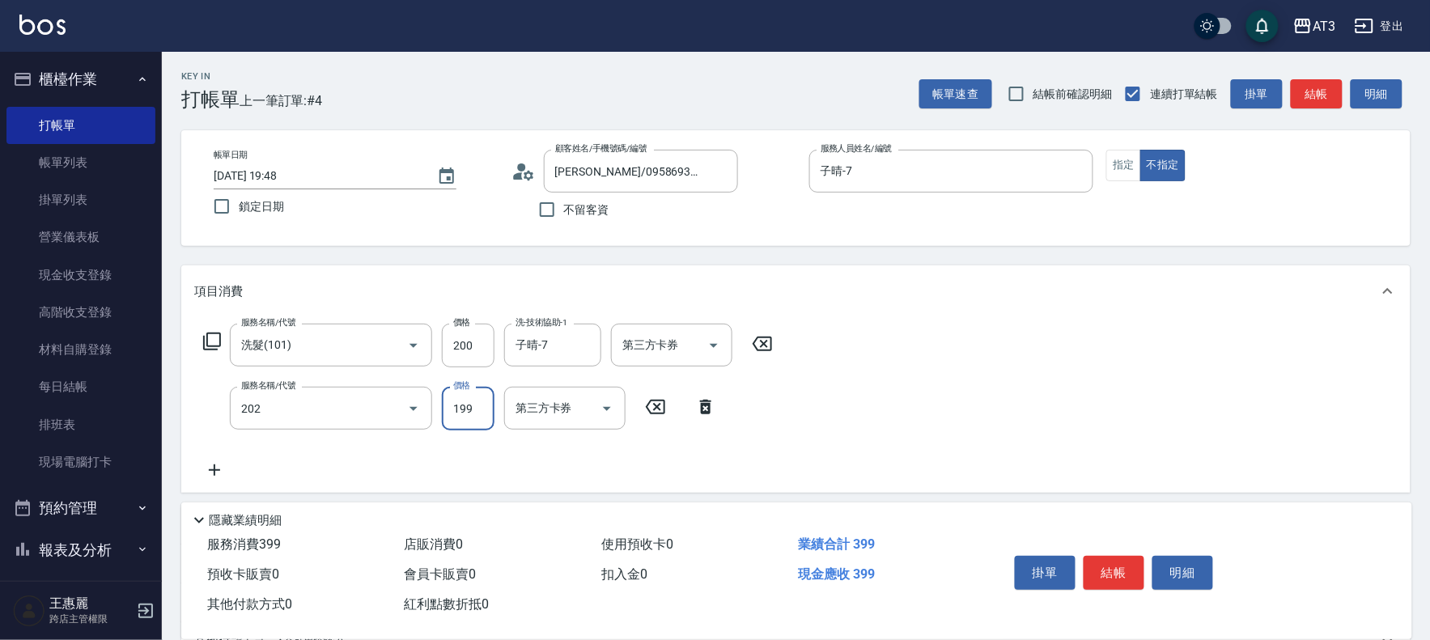
type input "不指定單剪(202)"
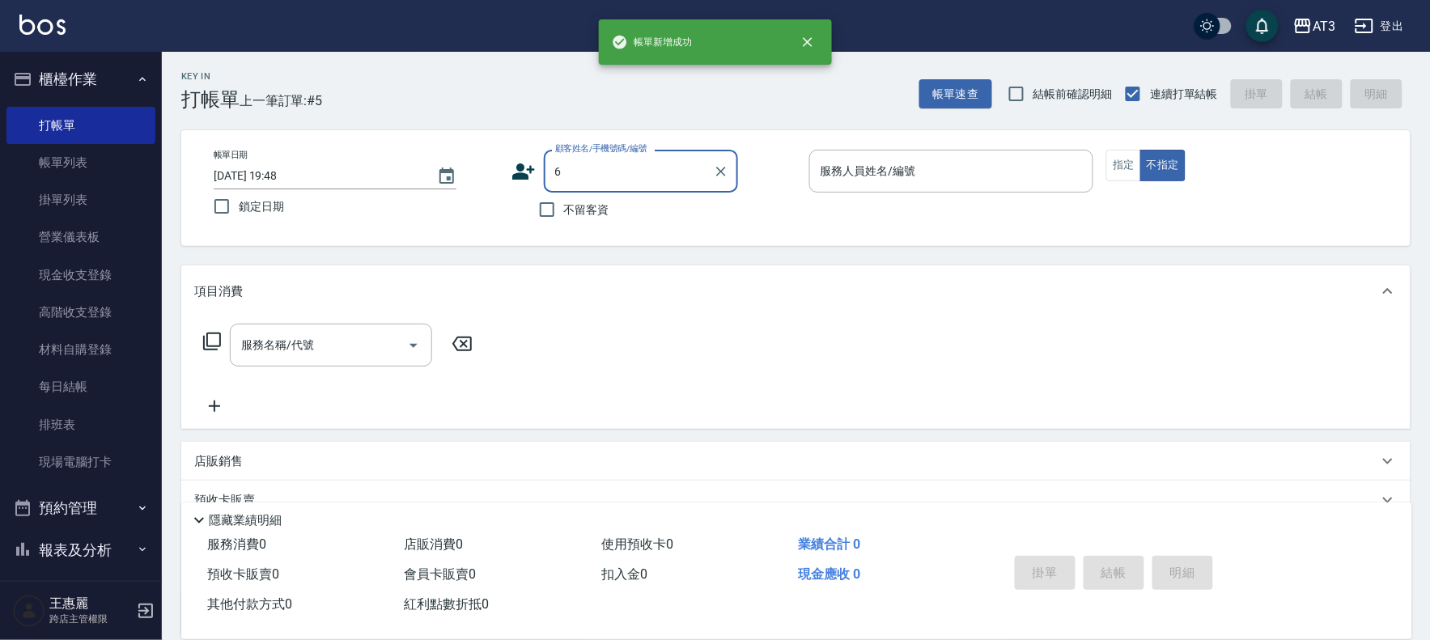
type input "6"
type input "[PERSON_NAME]/0958693811/20"
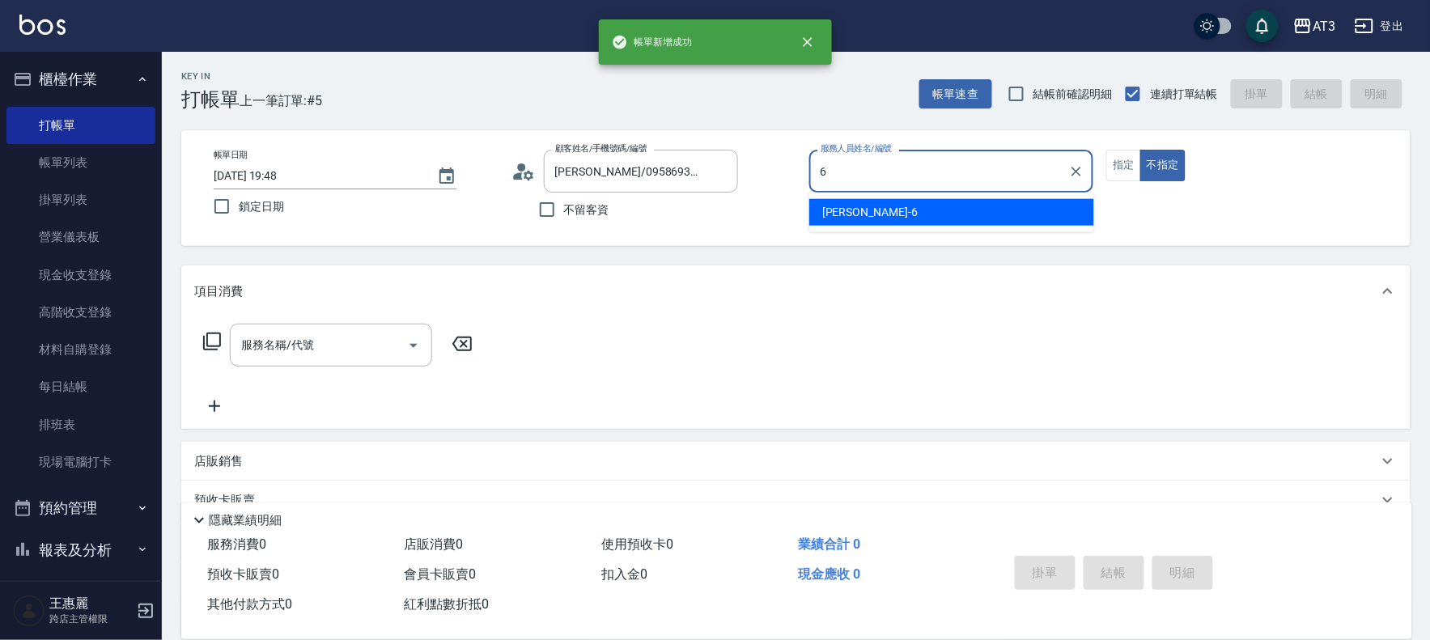
type input "6"
type button "false"
type input "詩雅-6"
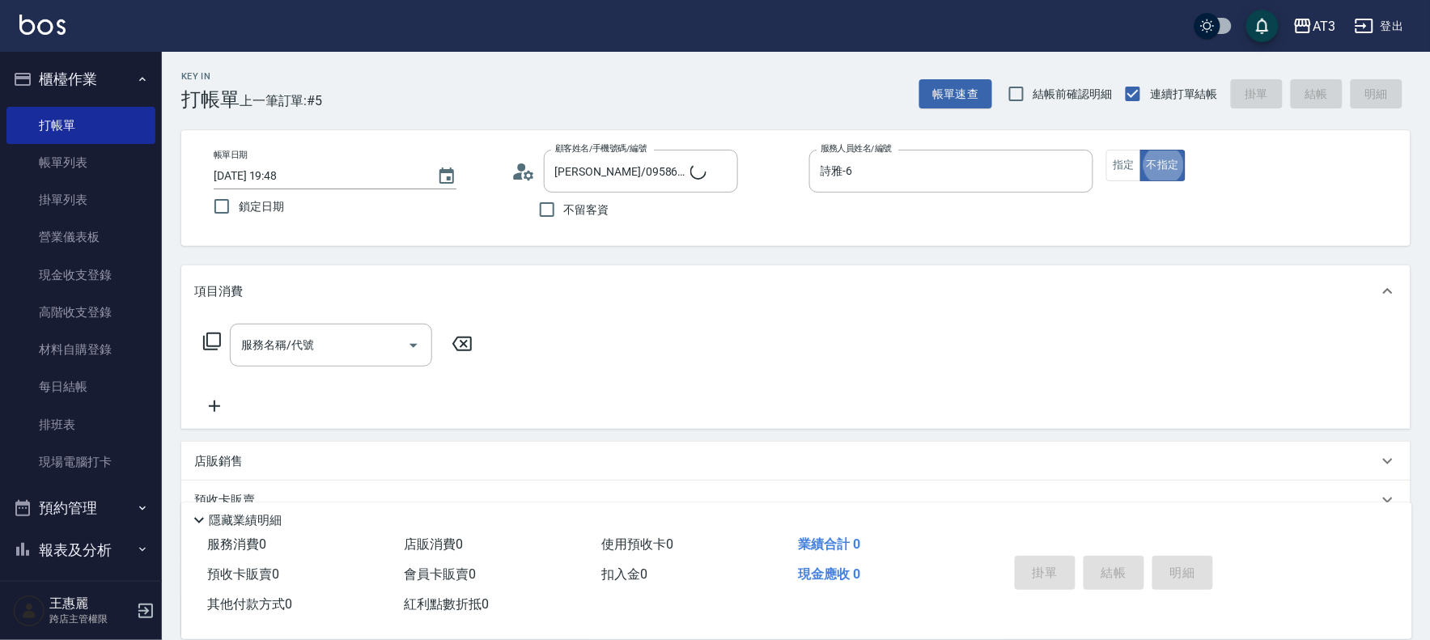
type input "6/30_辣椒/6"
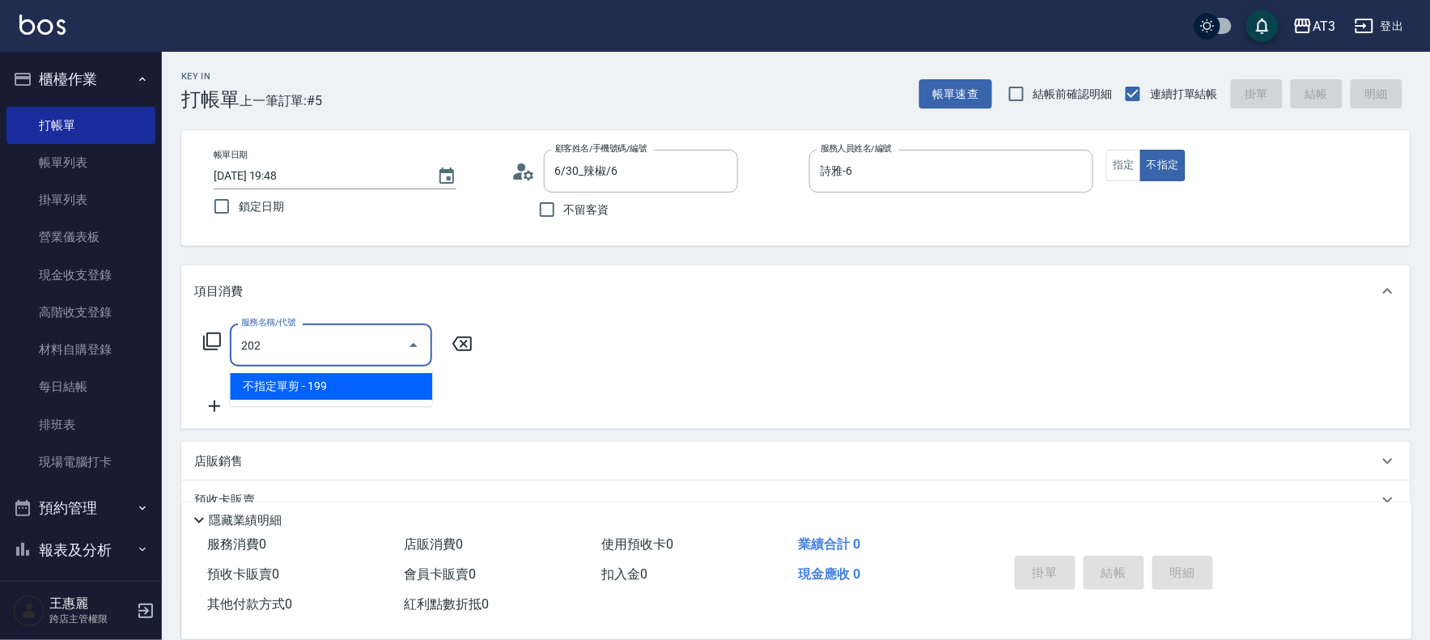
type input "不指定單剪(202)"
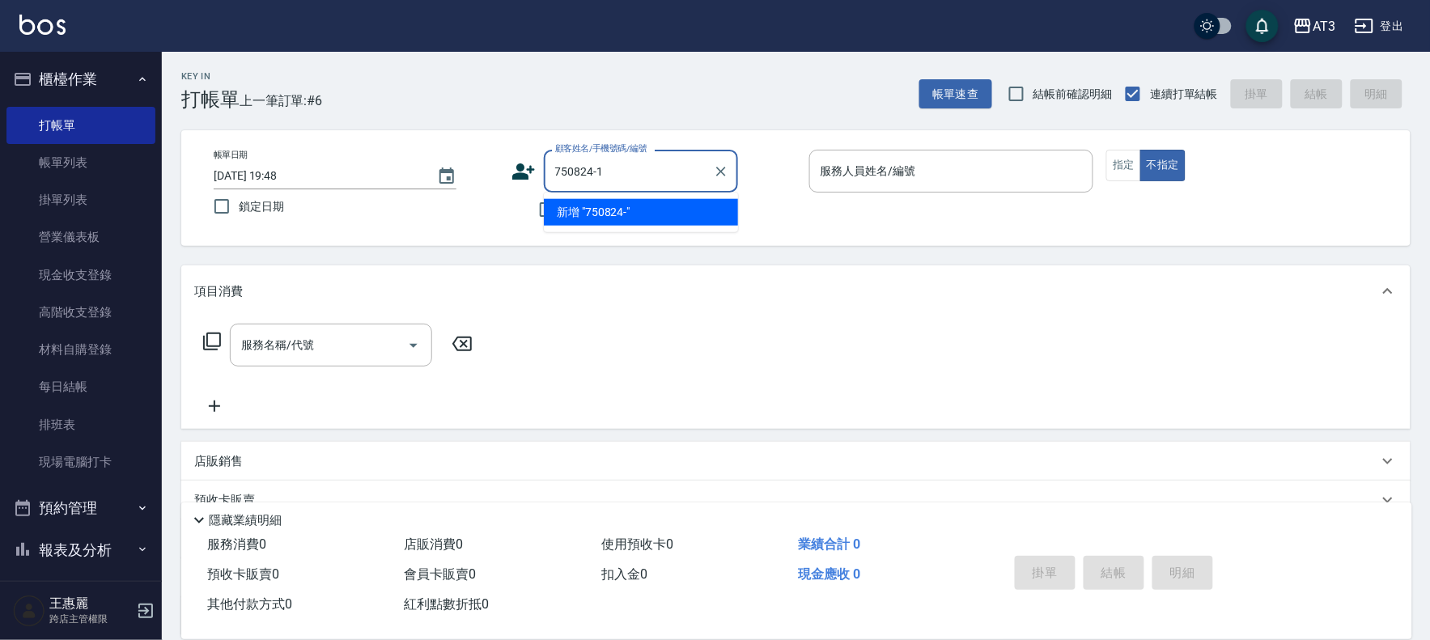
type input "750824-1"
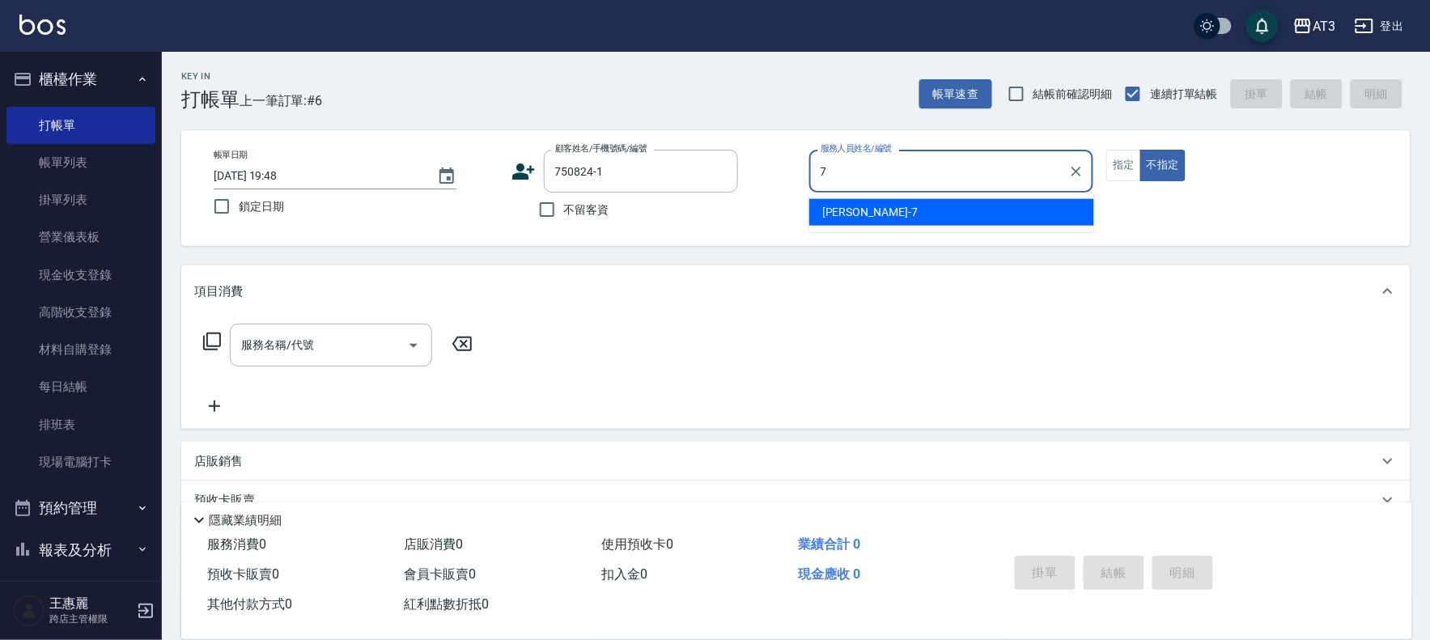
type input "子晴-7"
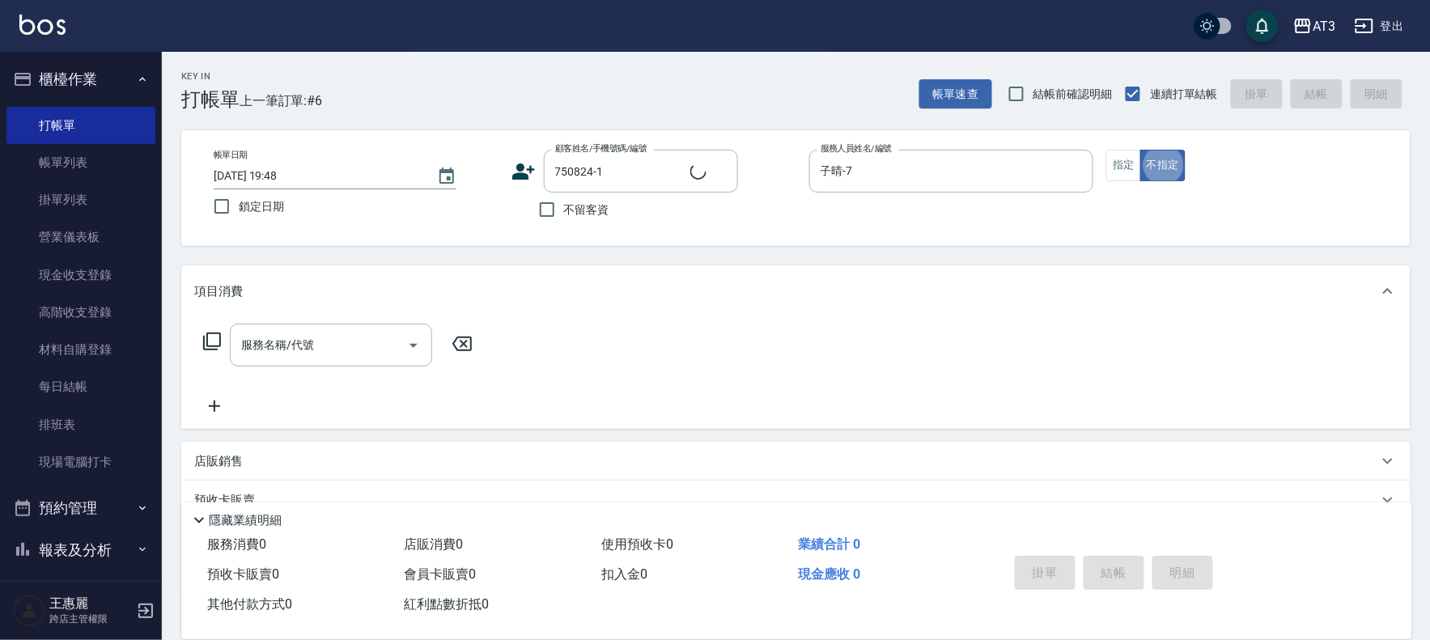
type input "[PERSON_NAME]/0988822665/750824-1"
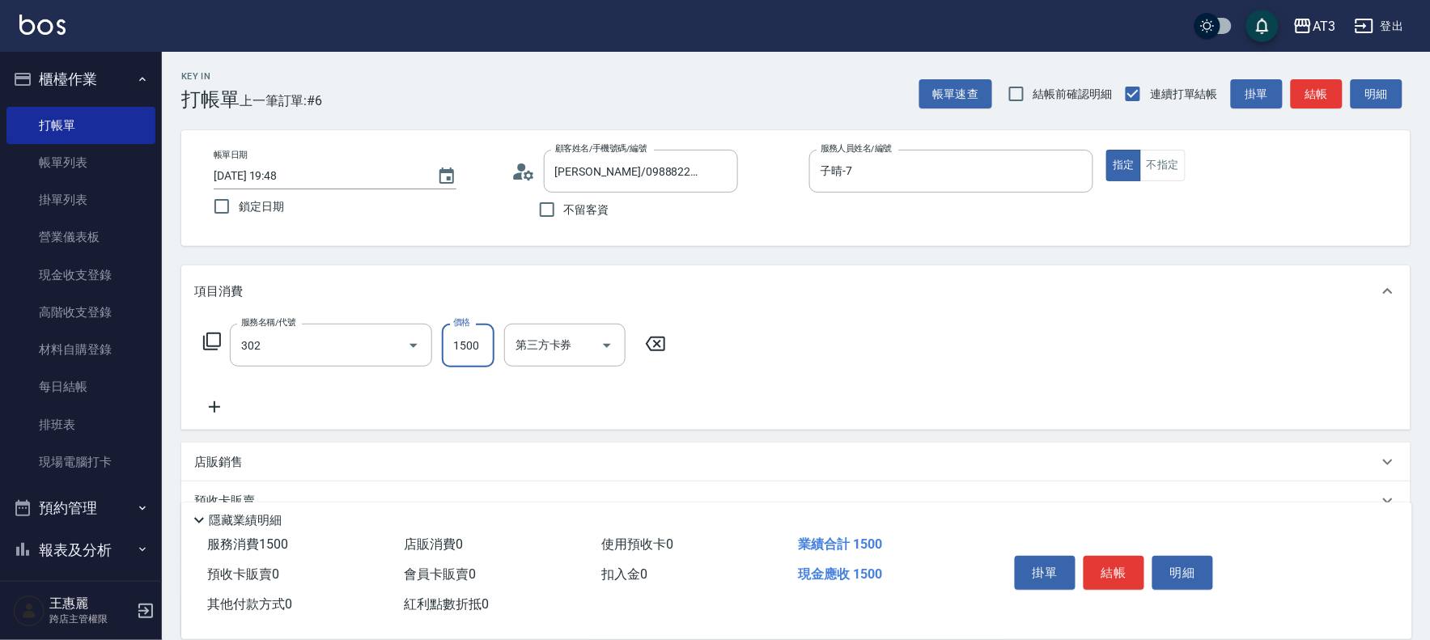
type input "設計燙髮(302)"
type input "1500"
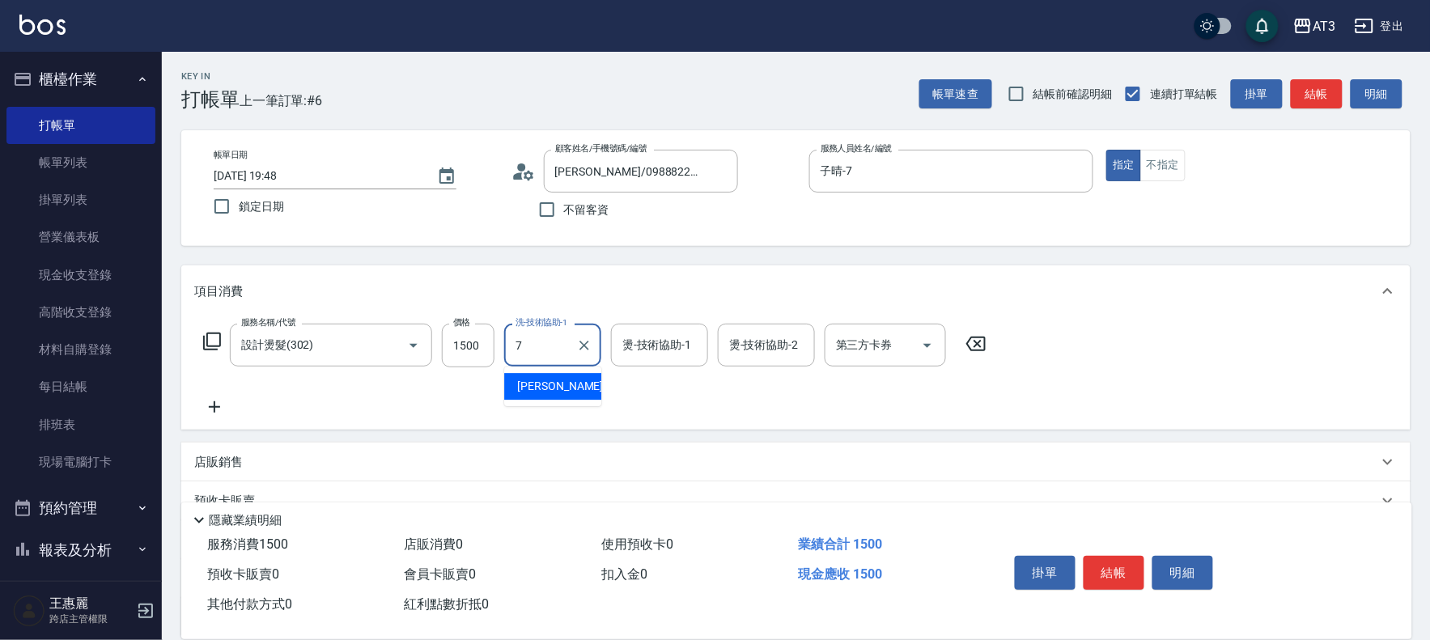
type input "子晴-7"
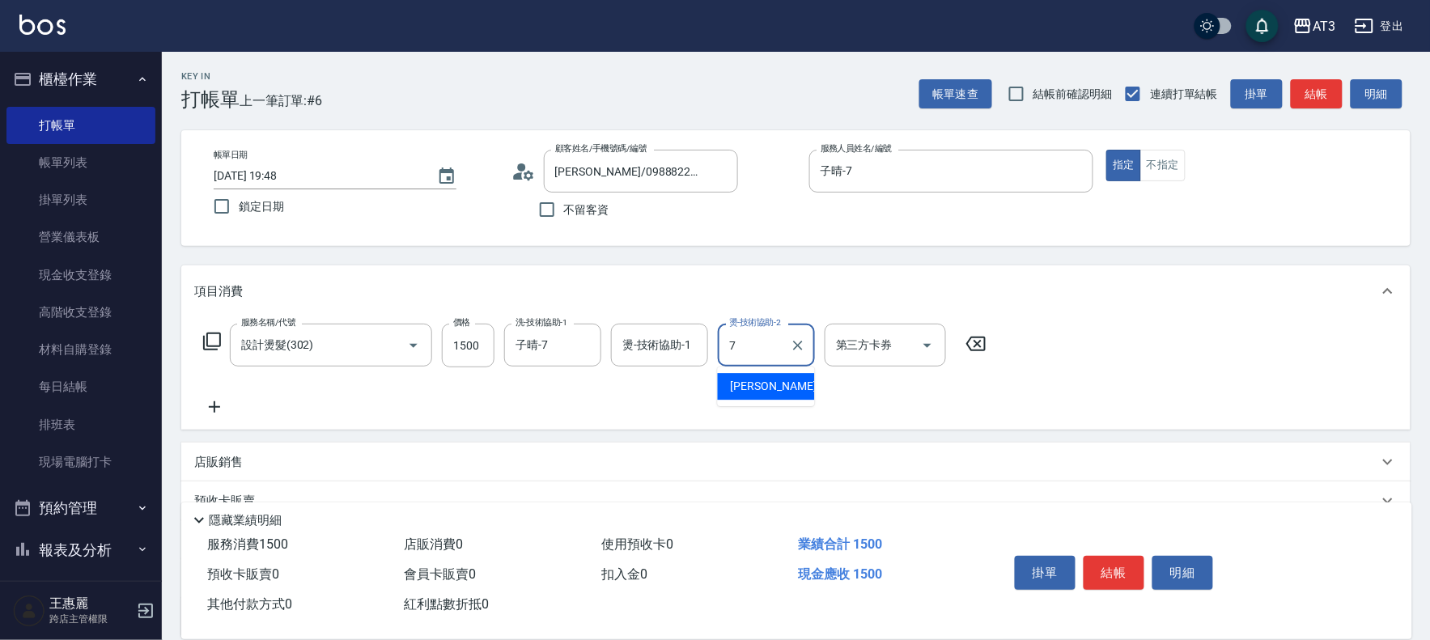
type input "子晴-7"
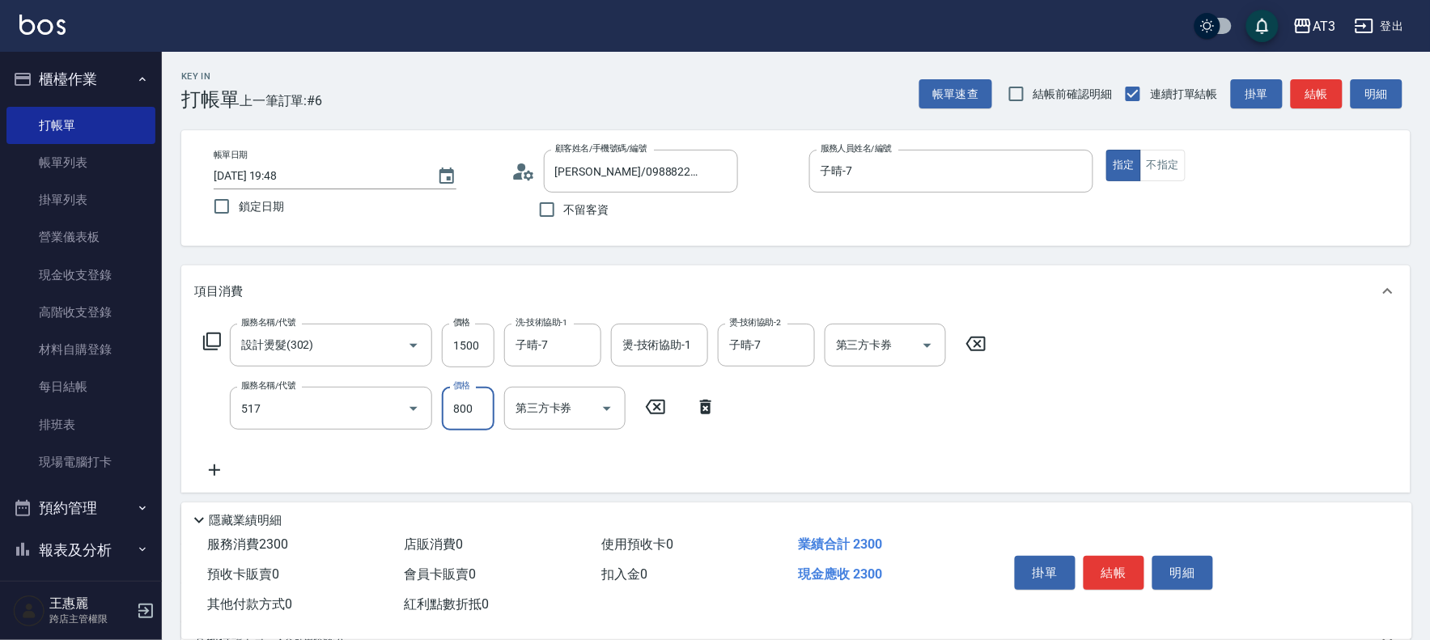
type input "C2花漾深層護髮/新(517)"
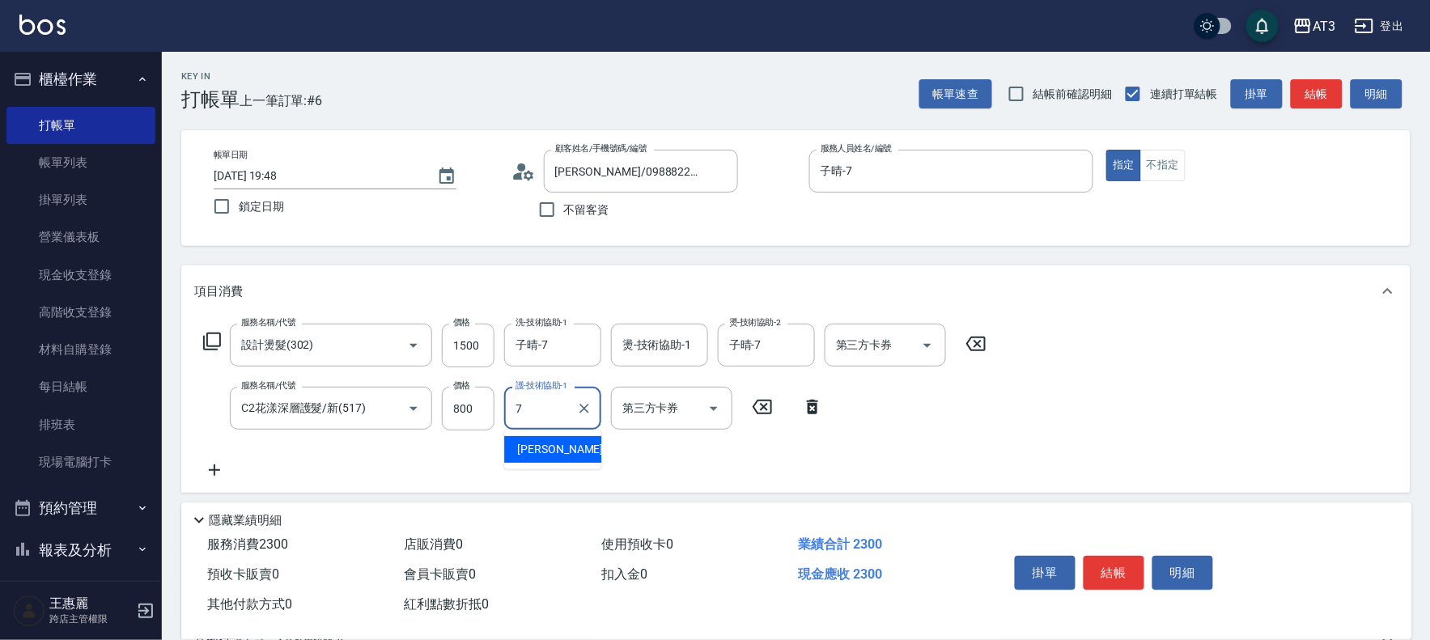
type input "子晴-7"
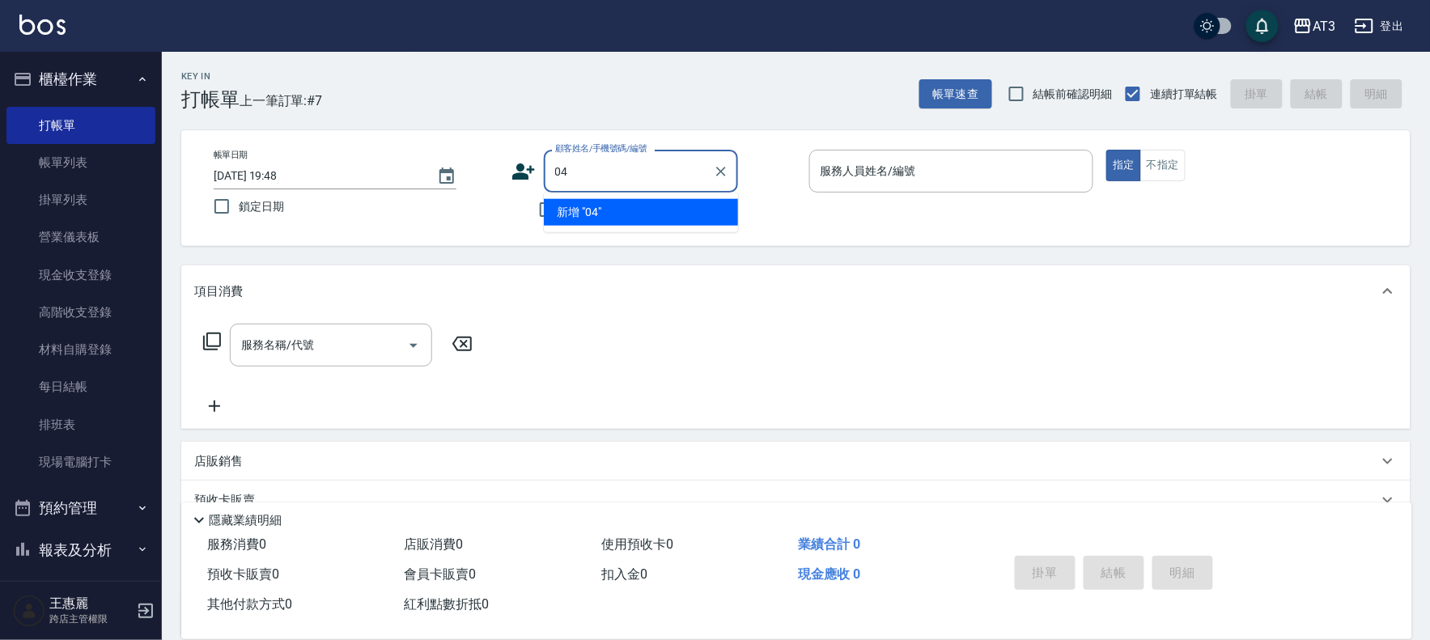
type input "04"
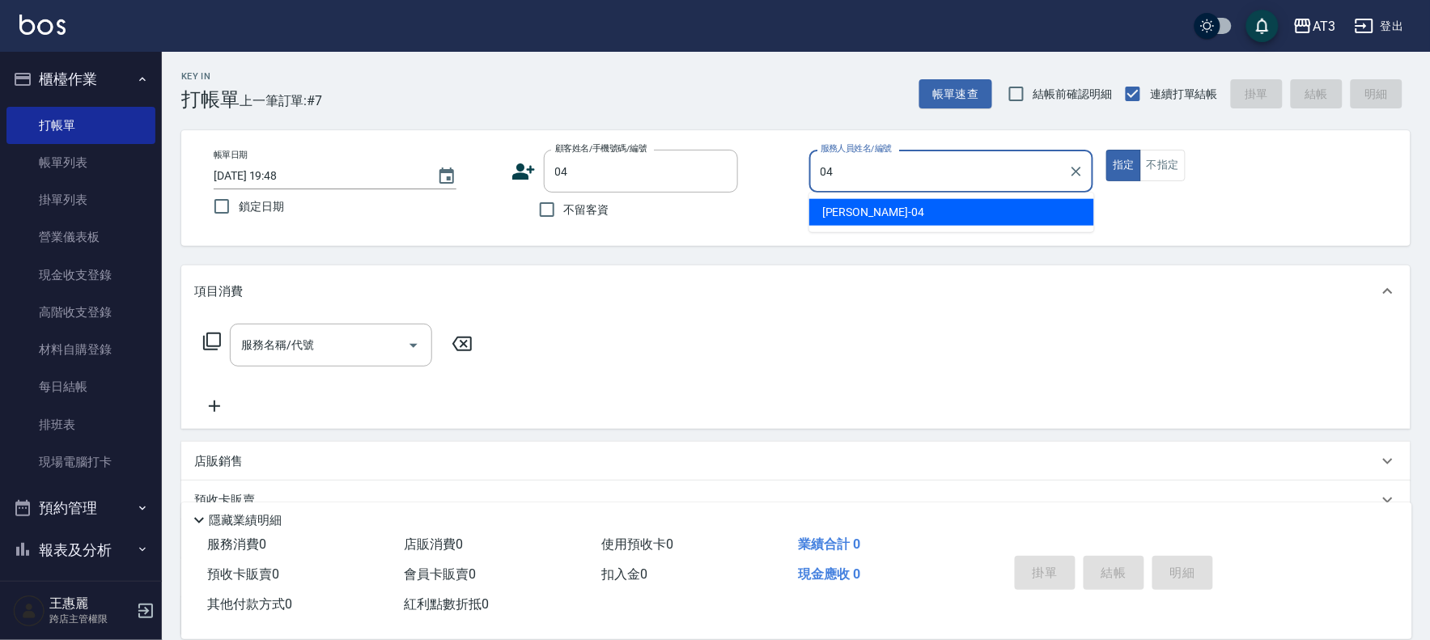
type input "惠麗-04"
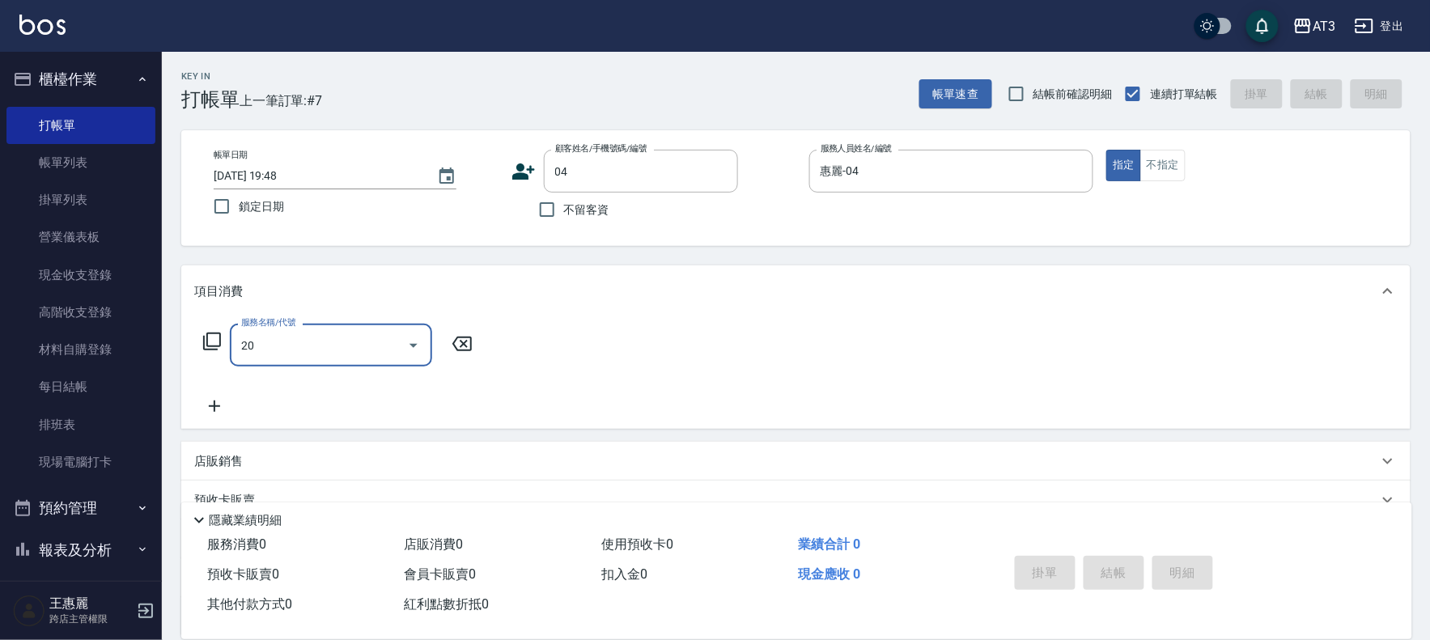
type input "204"
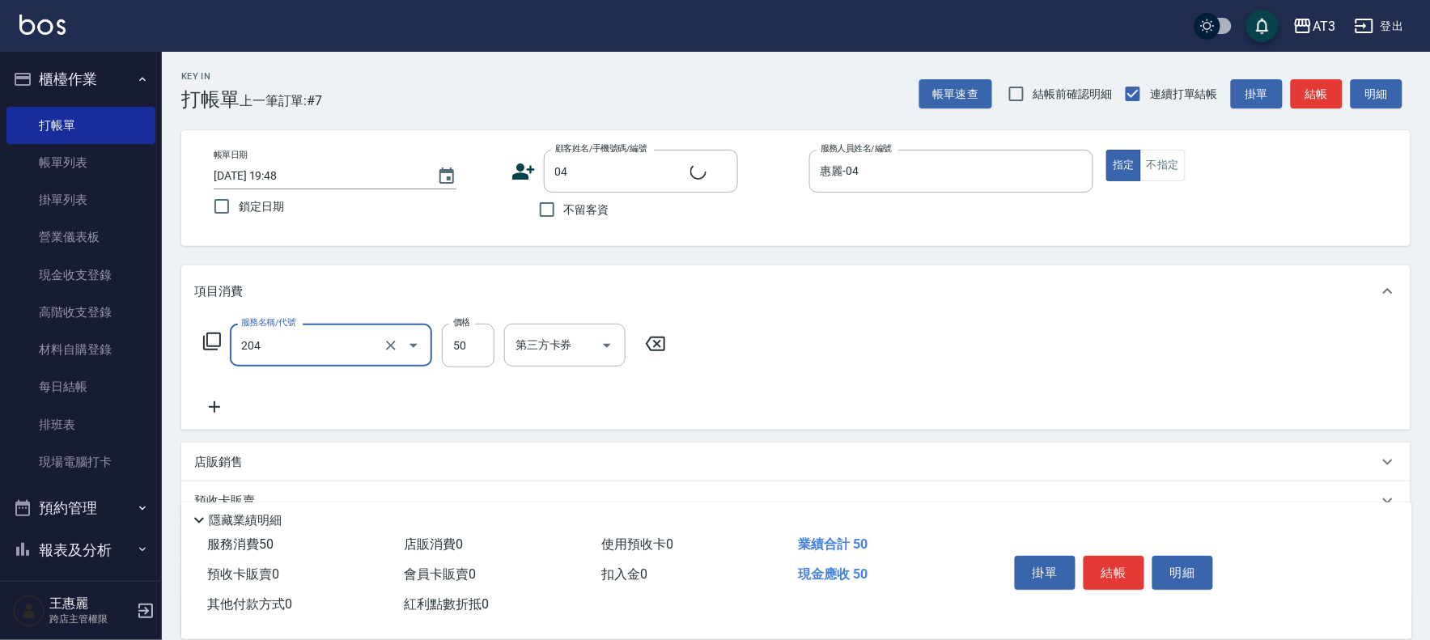
type input "[PERSON_NAME]/04_[PERSON_NAME]/04"
type input "修眉毛(204)"
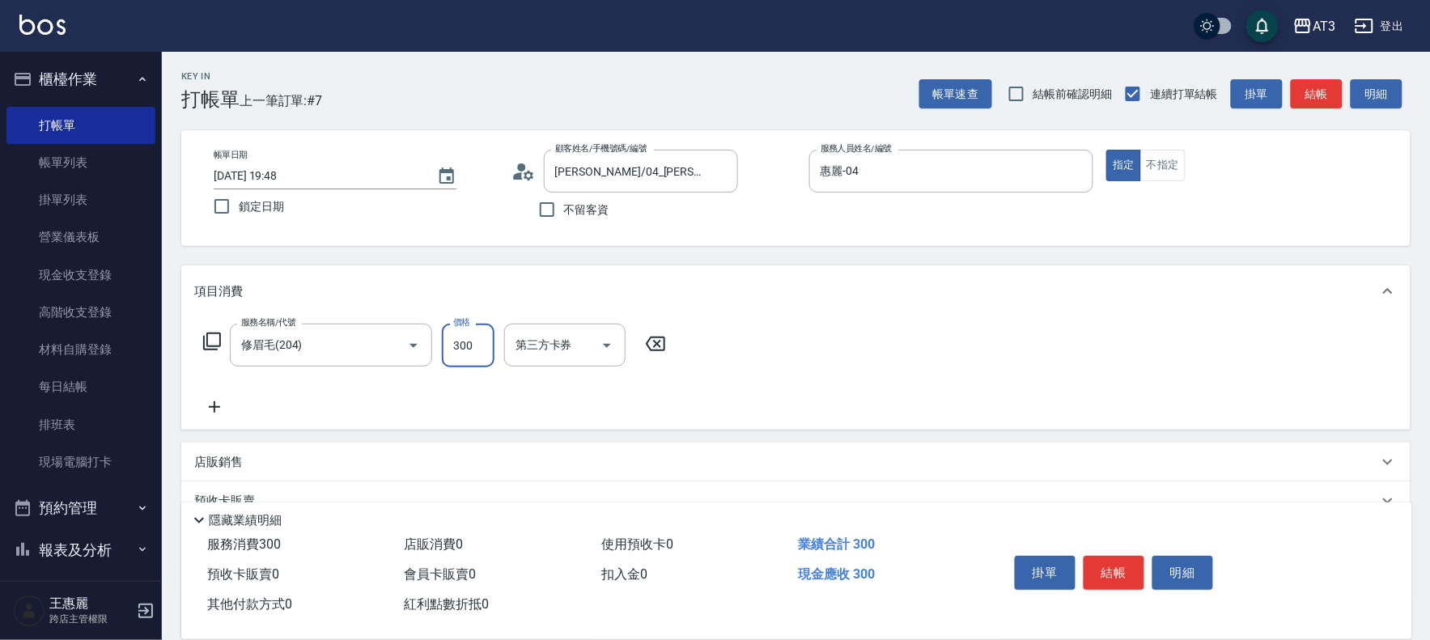
type input "300"
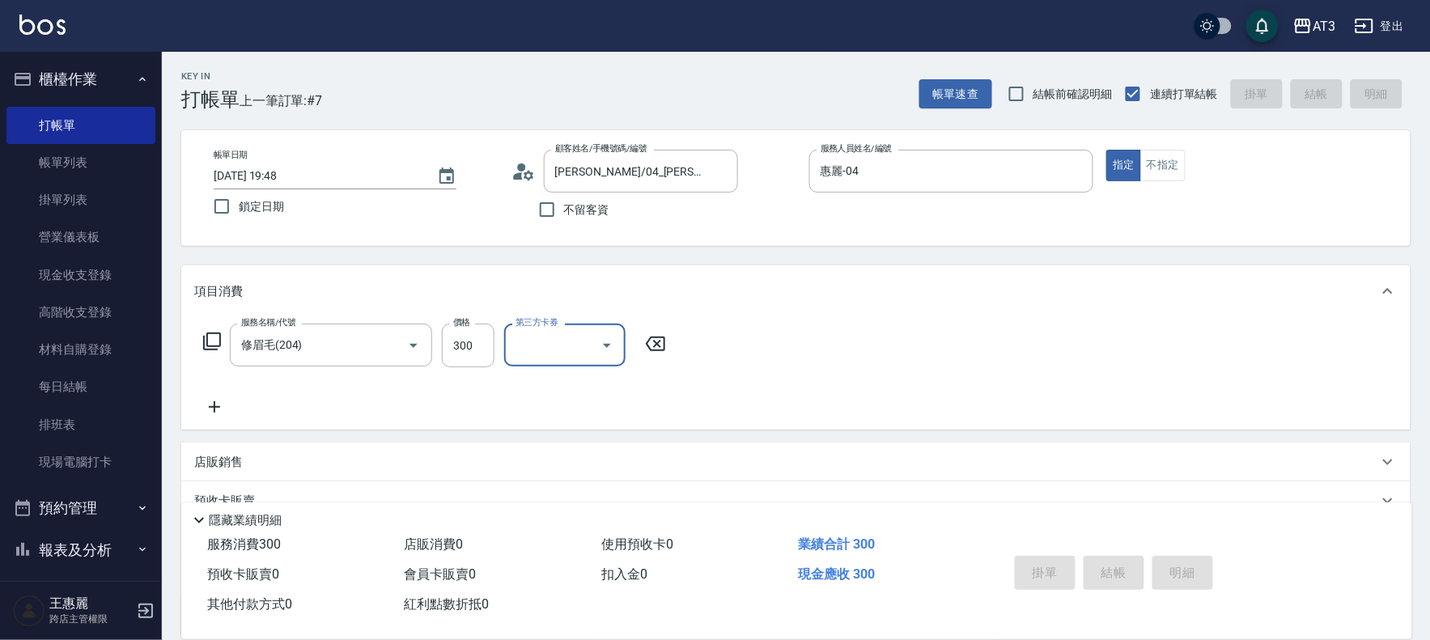
type input "[DATE] 19:49"
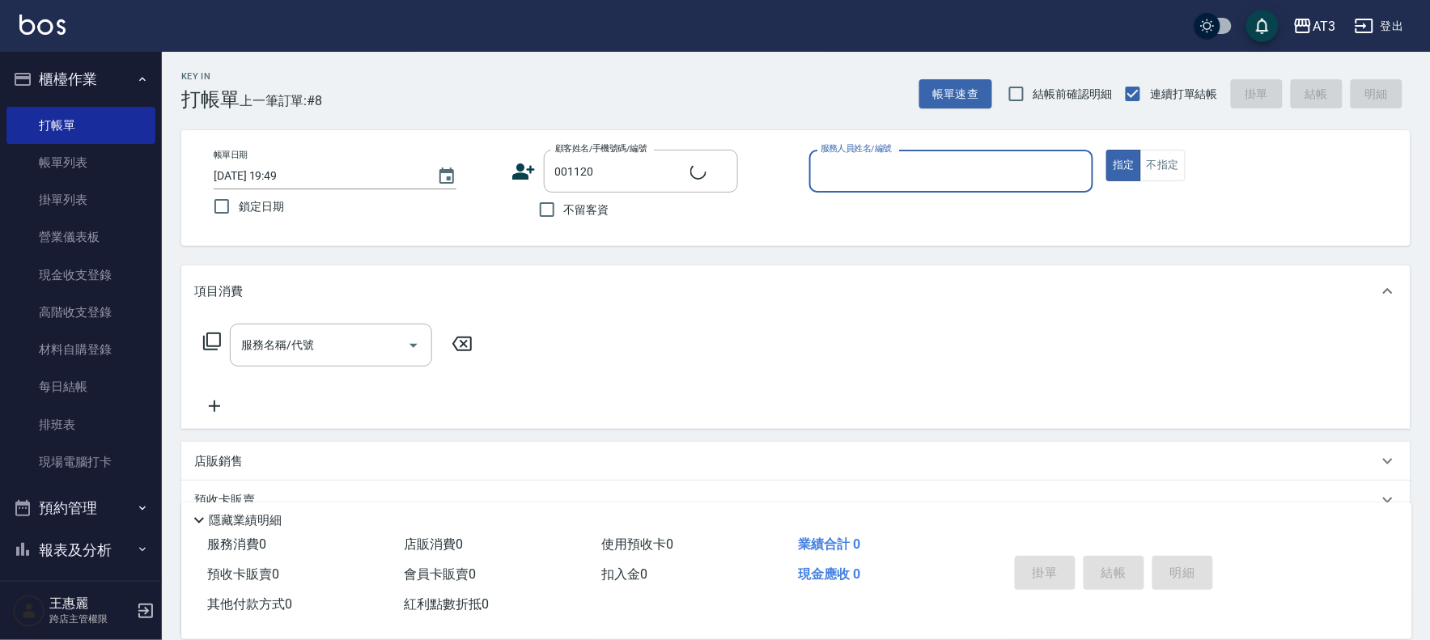
type input "[PERSON_NAME]/0918402366/001120"
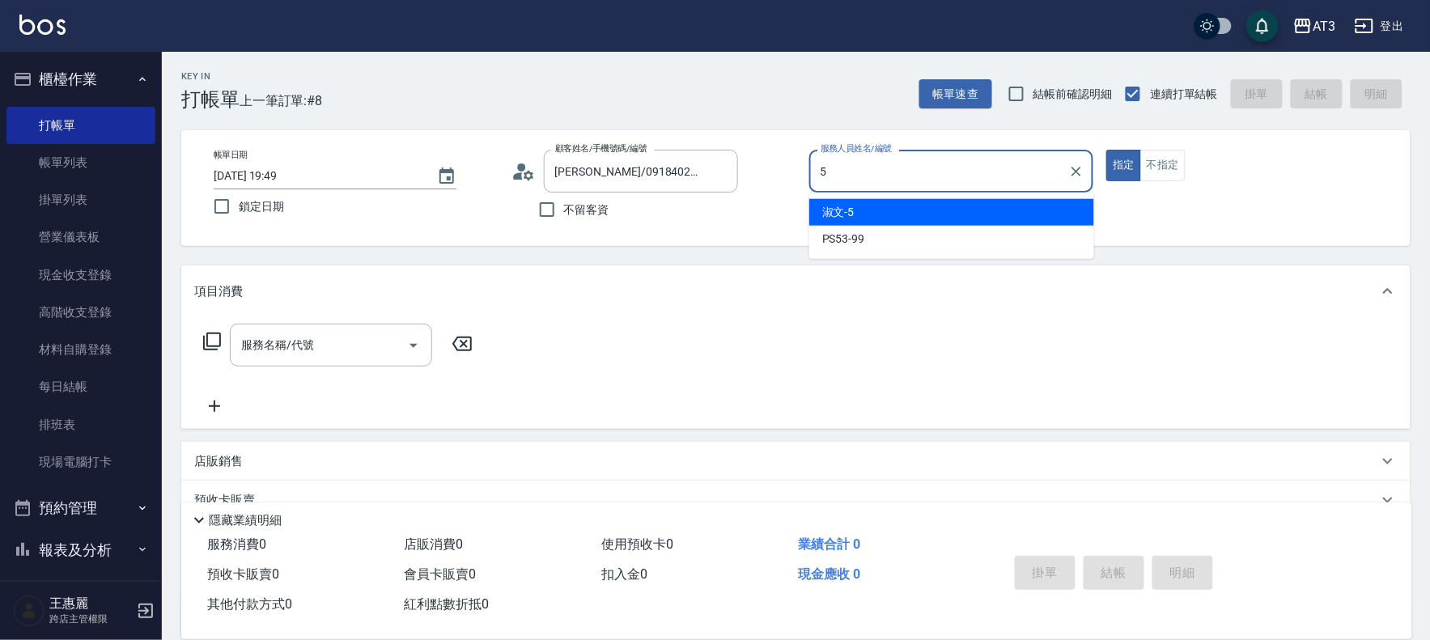
type input "淑文-5"
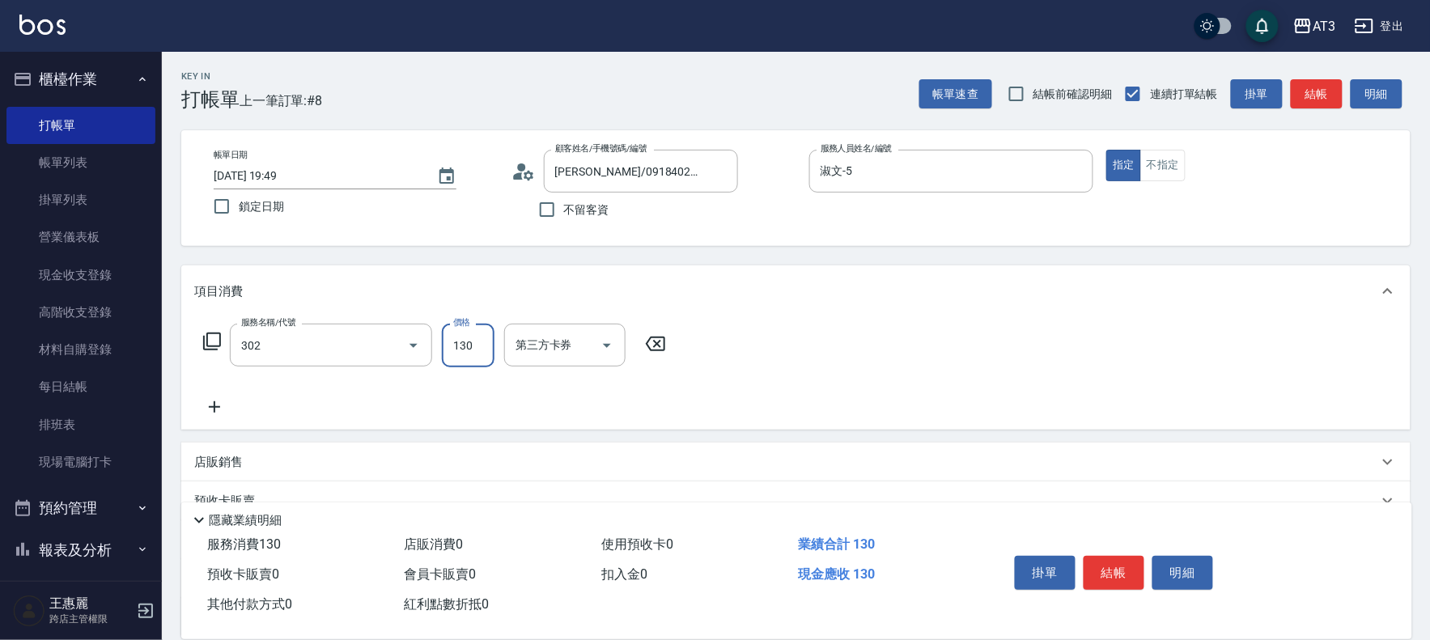
type input "設計燙髮(302)"
type input "1300"
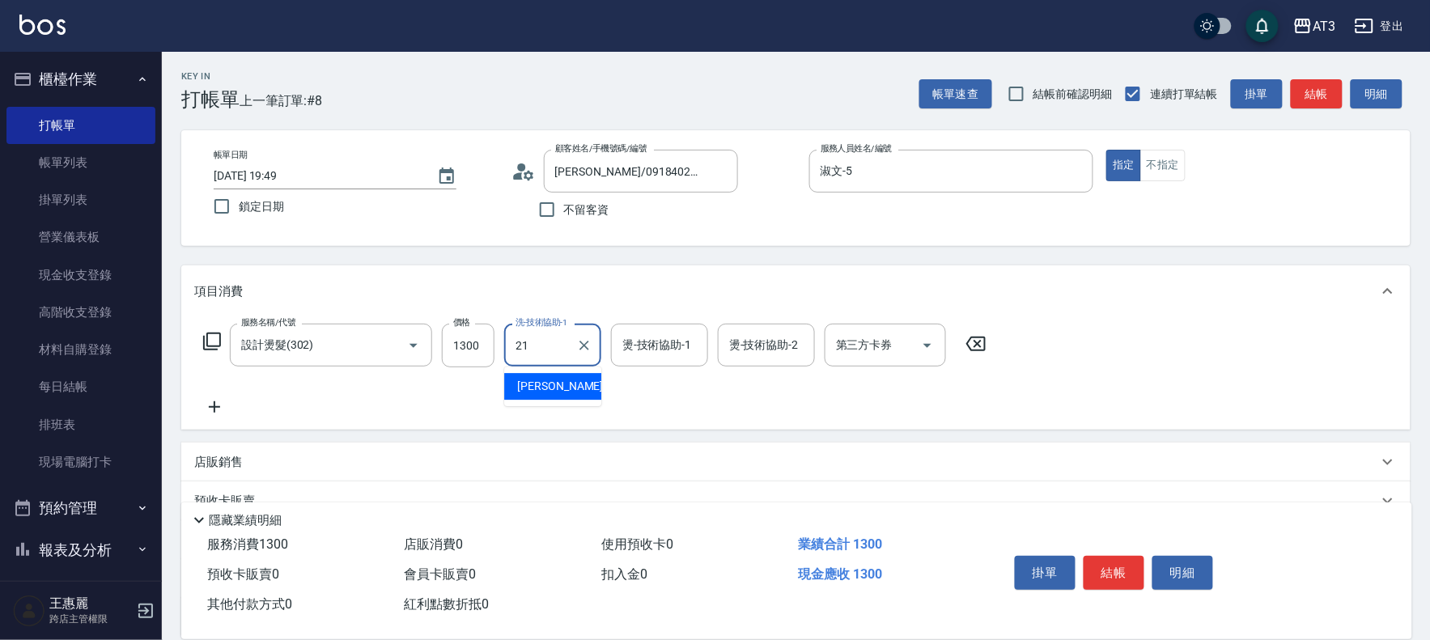
type input "[PERSON_NAME]-21"
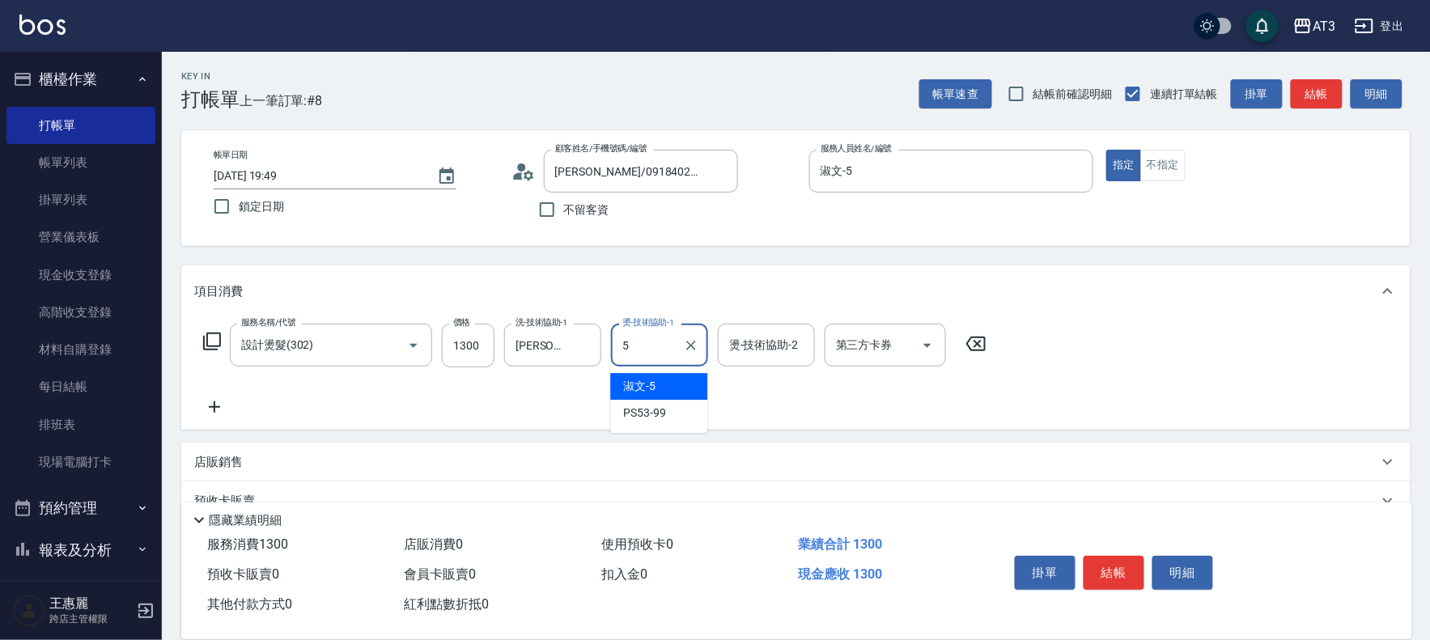
type input "淑文-5"
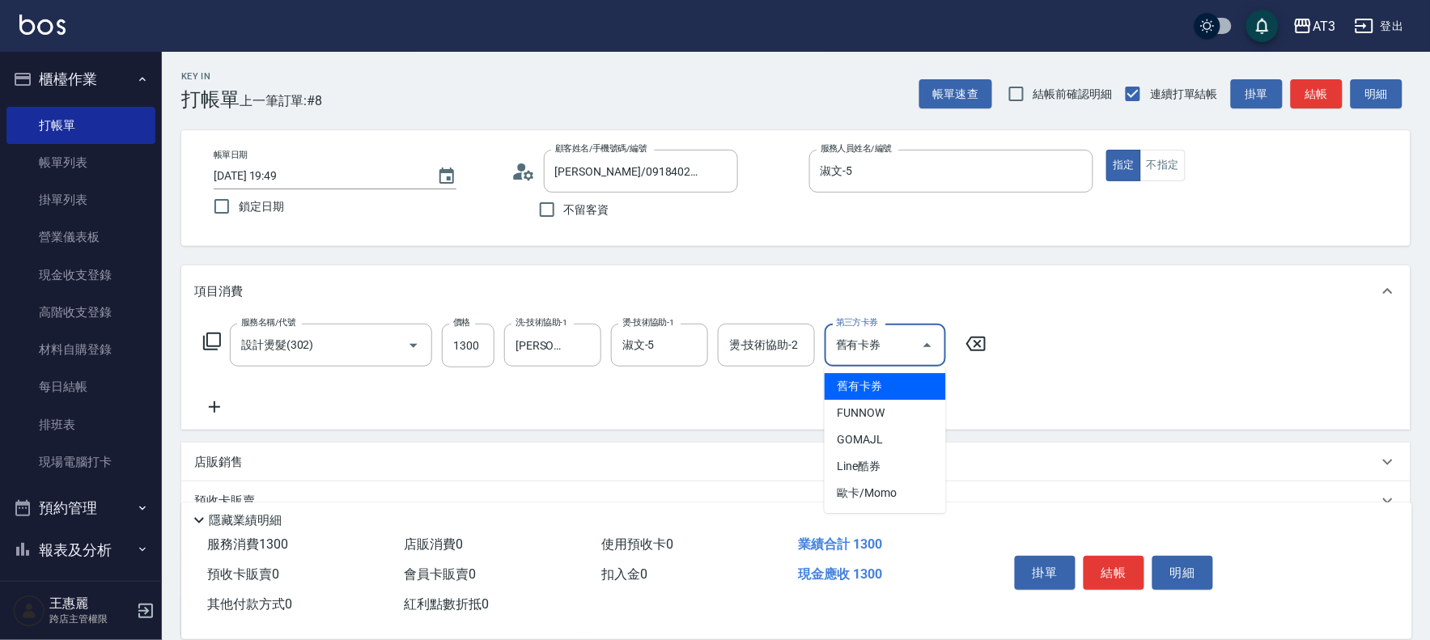
type input "舊有卡券"
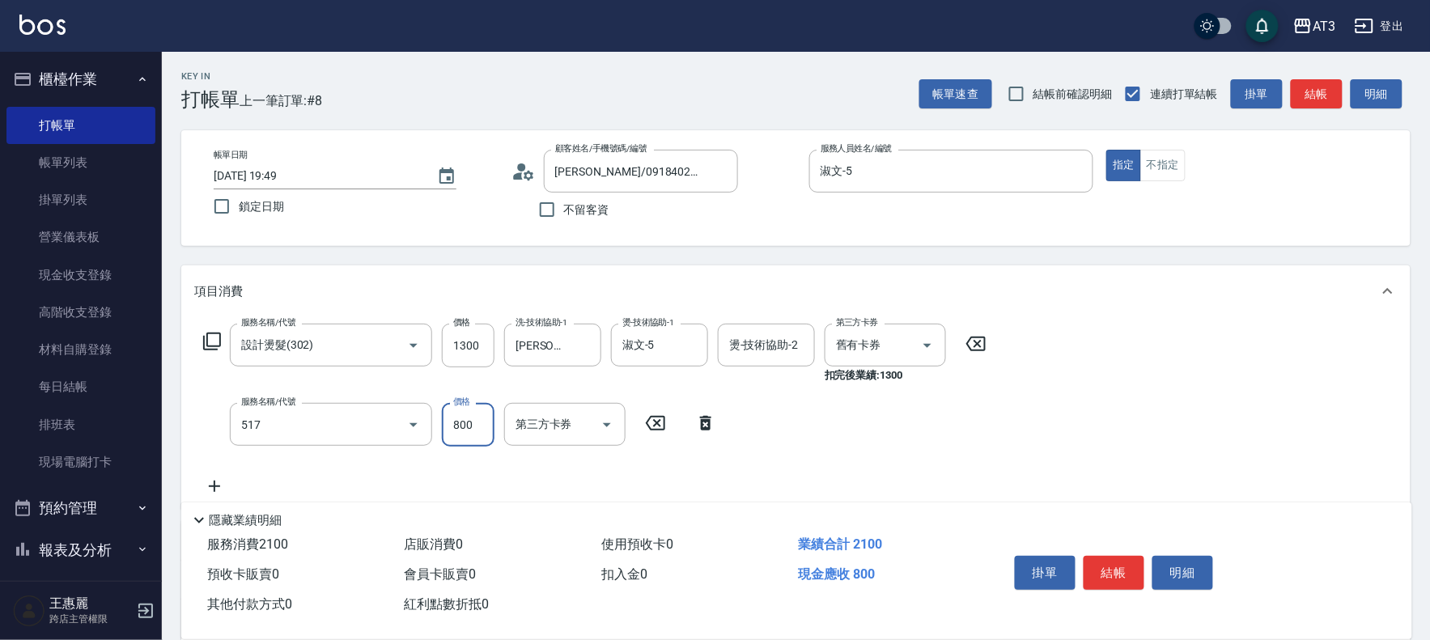
type input "C2花漾深層護髮/新(517)"
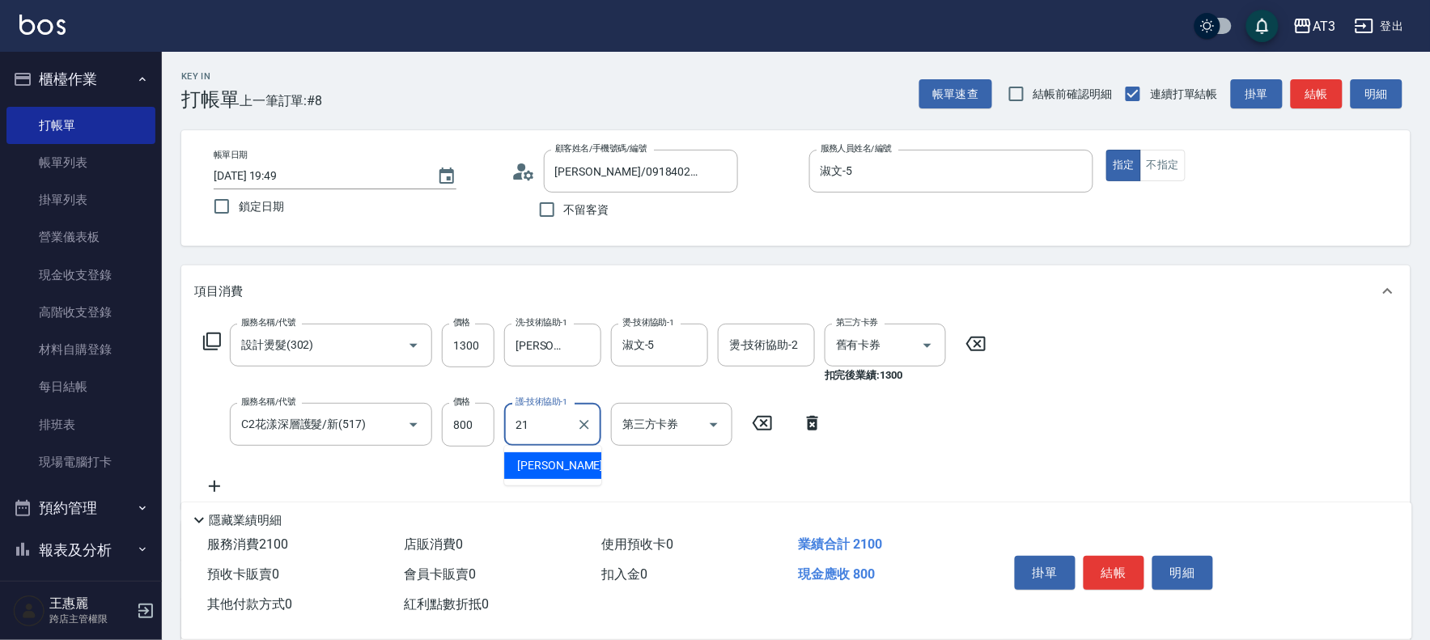
type input "[PERSON_NAME]-21"
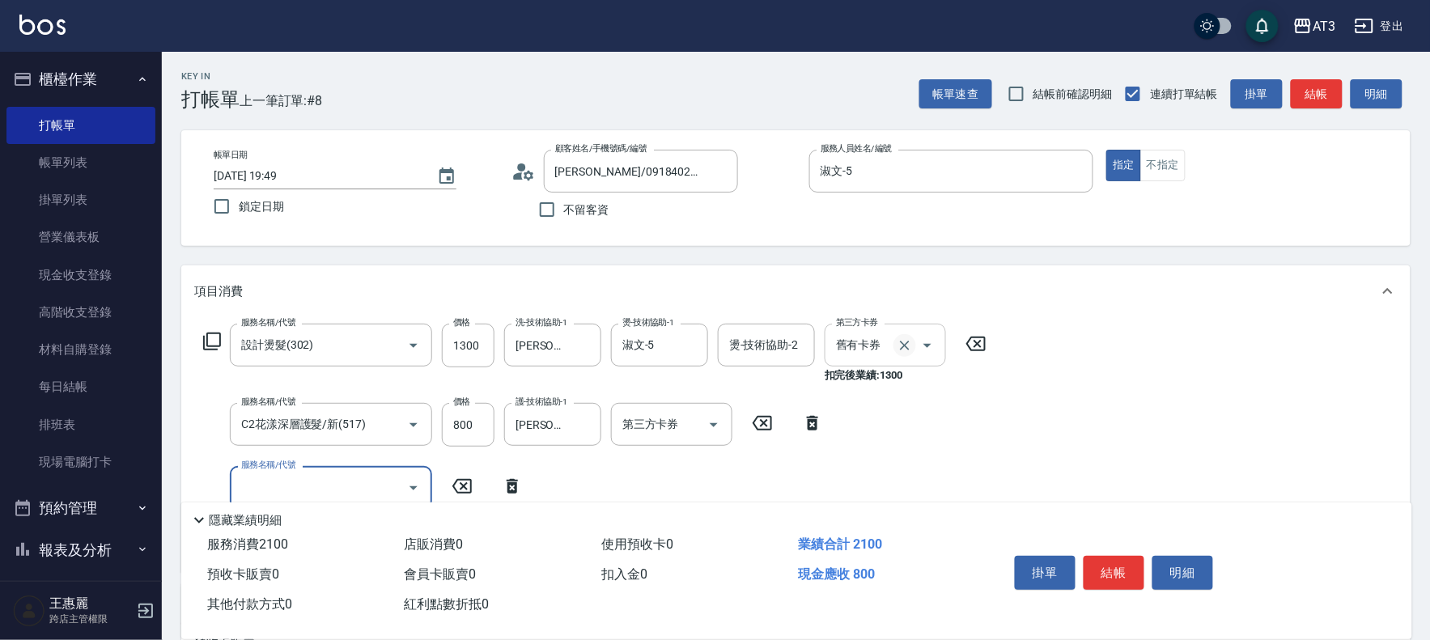
click at [905, 345] on icon "Clear" at bounding box center [905, 346] width 10 height 10
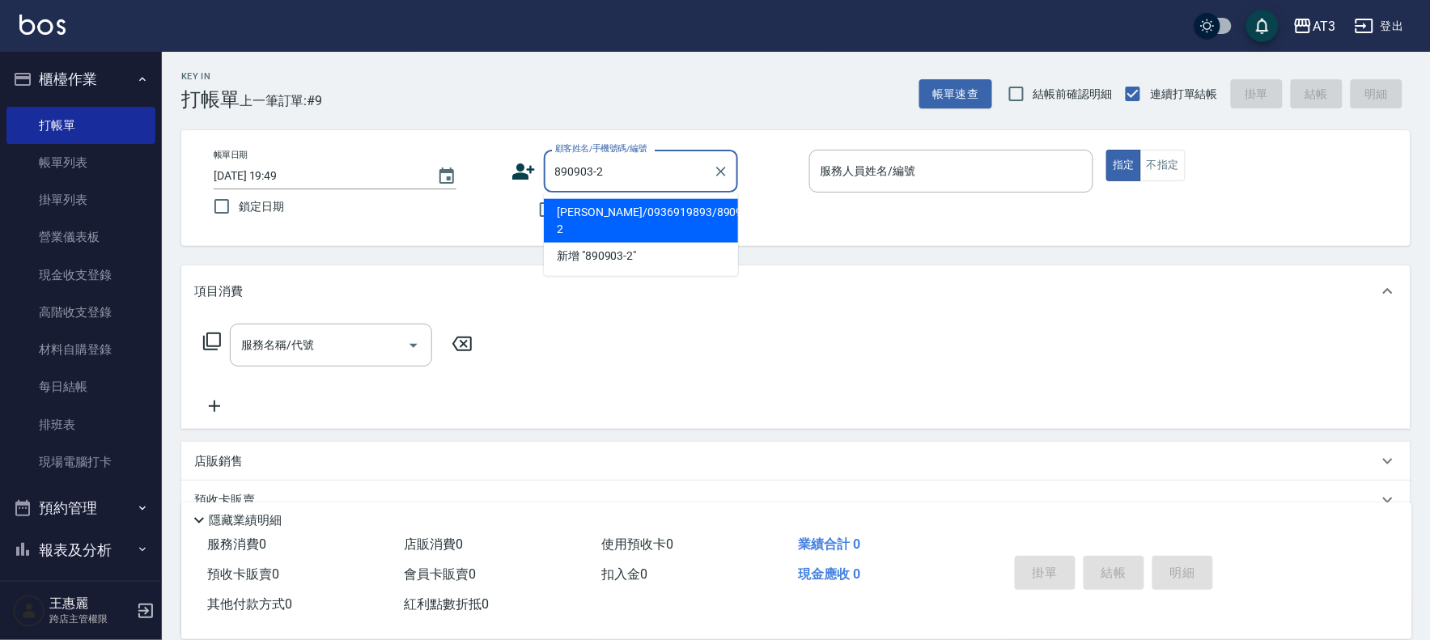
type input "[PERSON_NAME]/0936919893/890903-2"
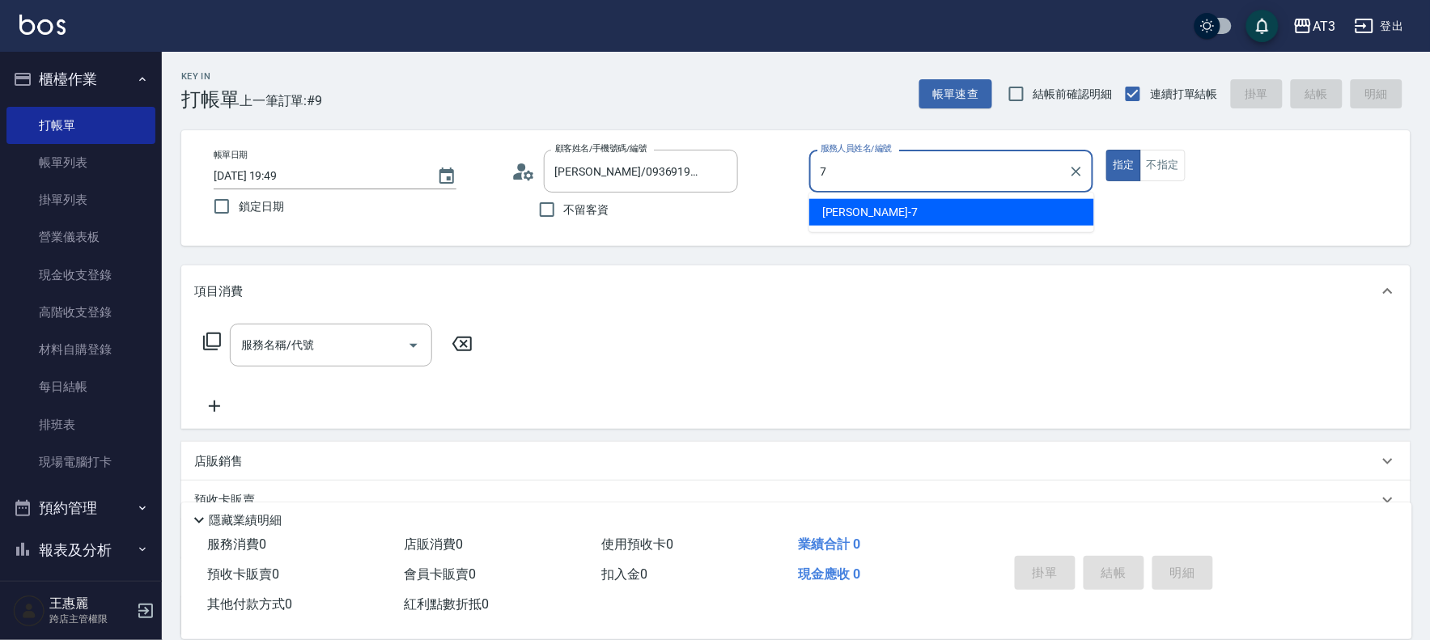
type input "子晴-7"
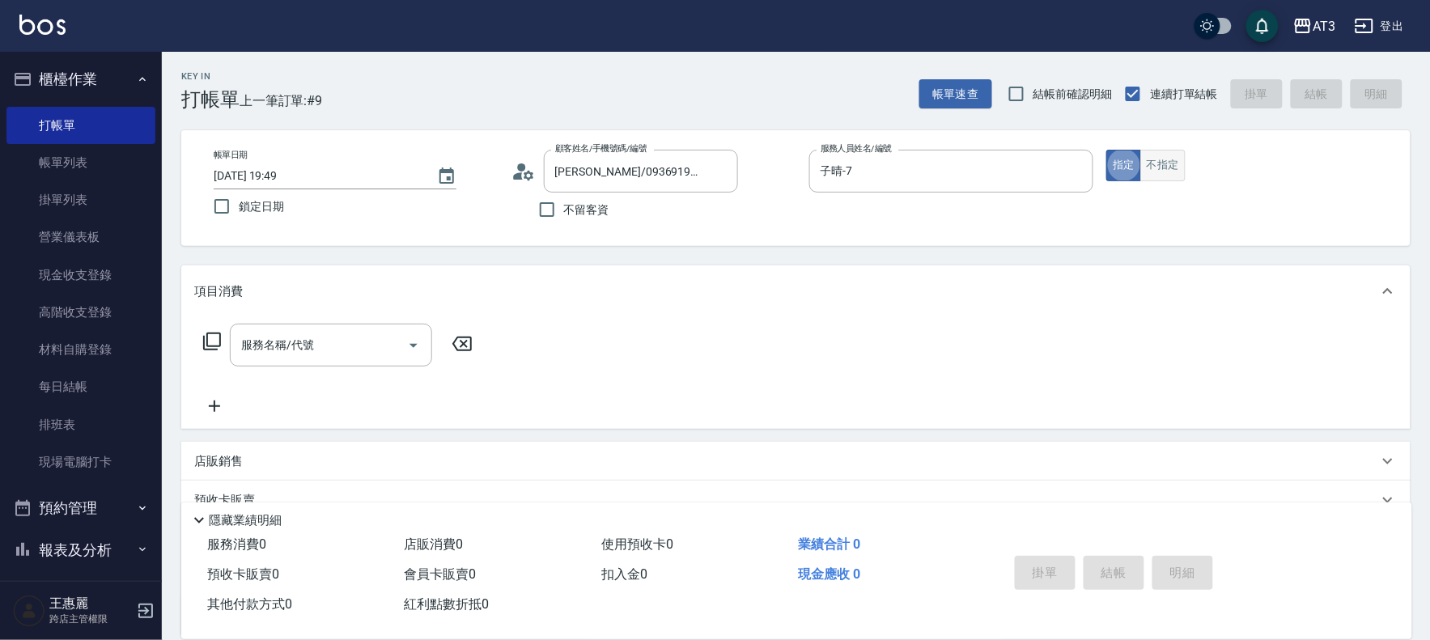
click at [1158, 164] on button "不指定" at bounding box center [1163, 166] width 45 height 32
click at [317, 345] on input "服務名稱/代號" at bounding box center [319, 345] width 164 height 28
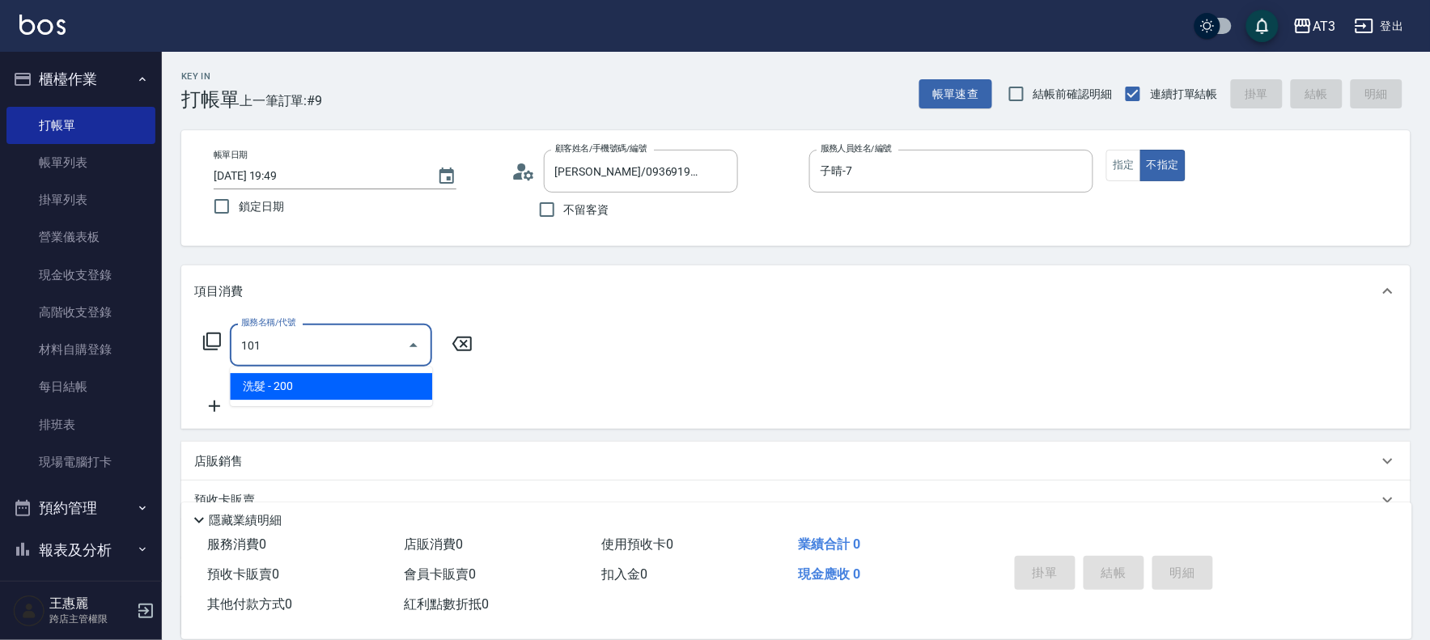
type input "洗髮(101)"
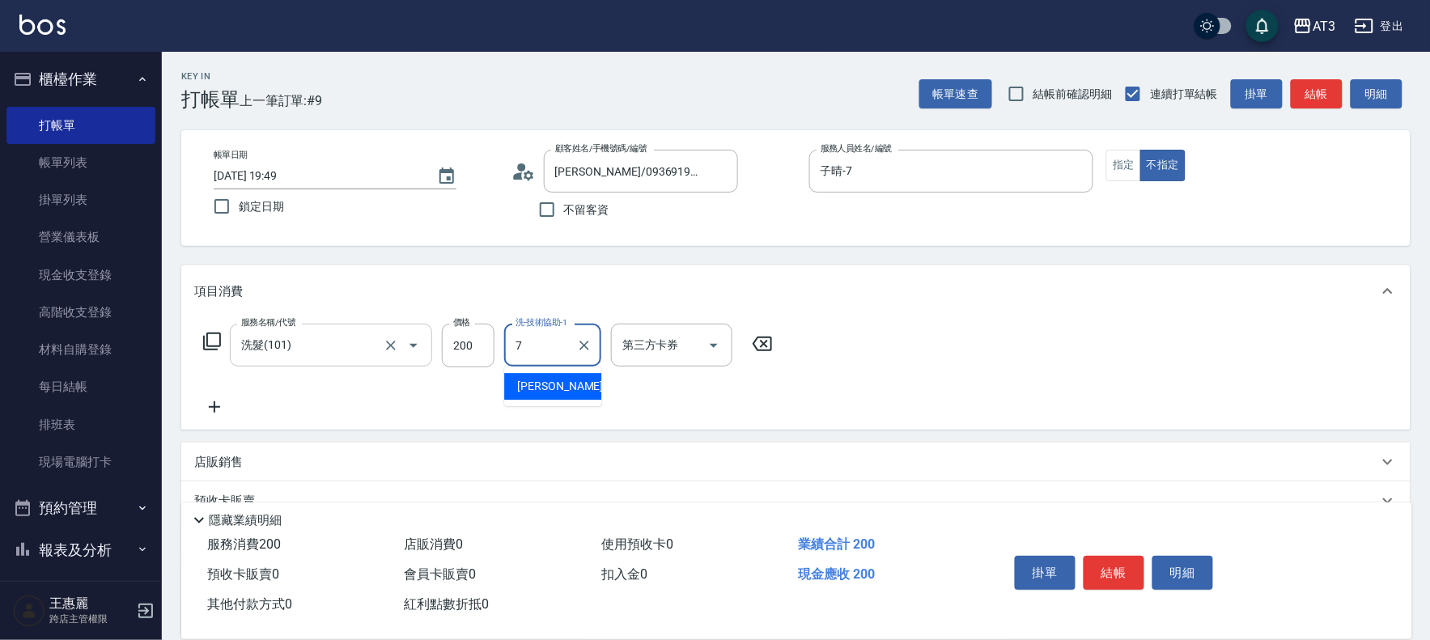
type input "子晴-7"
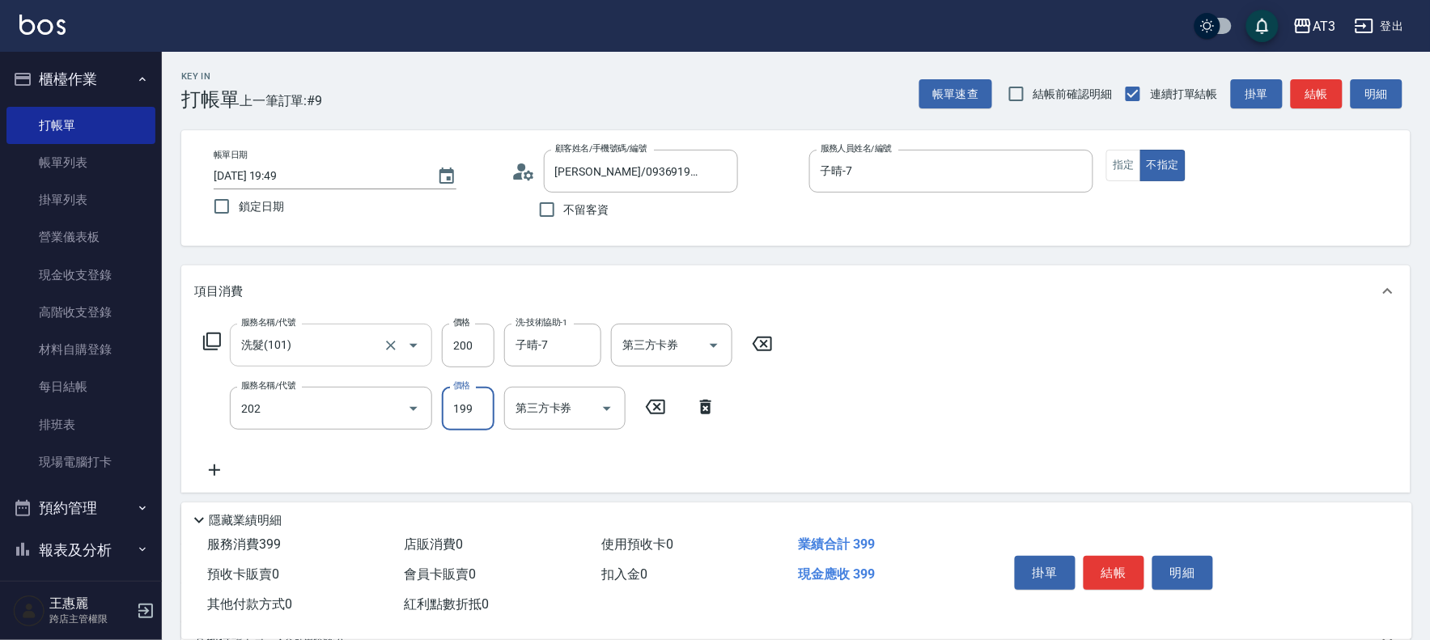
type input "不指定單剪(202)"
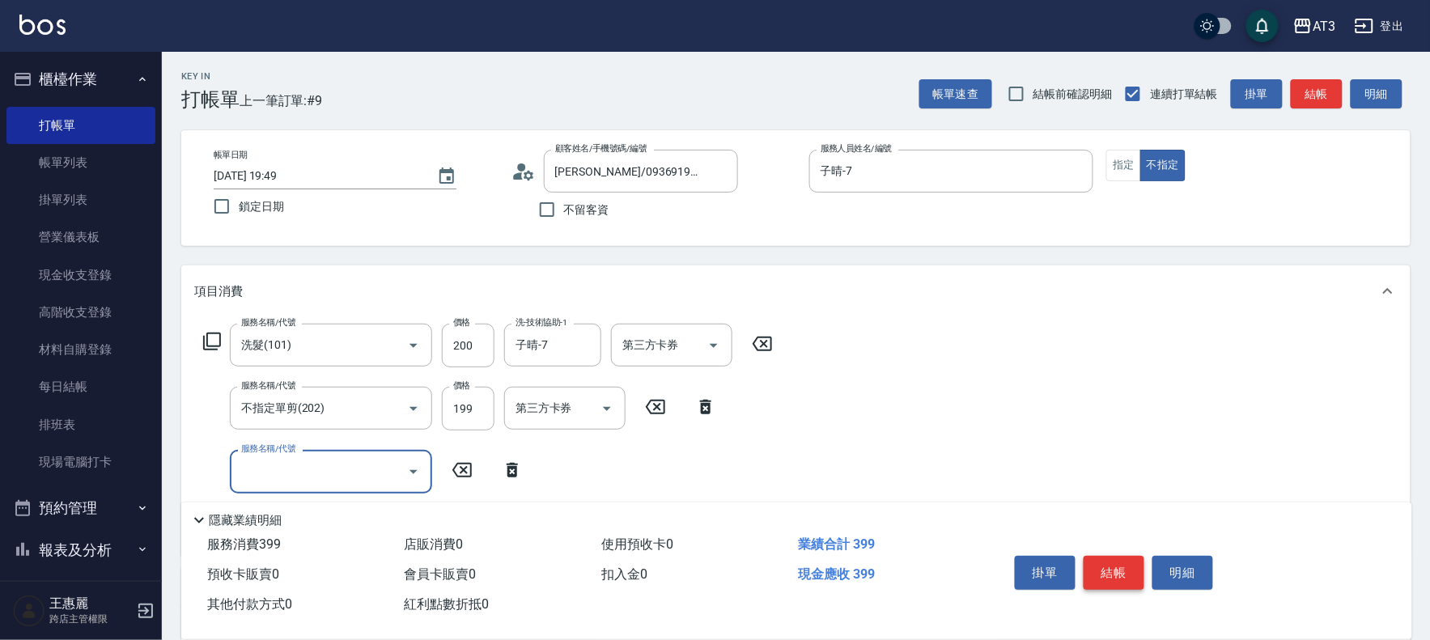
click at [1109, 580] on button "結帳" at bounding box center [1114, 573] width 61 height 34
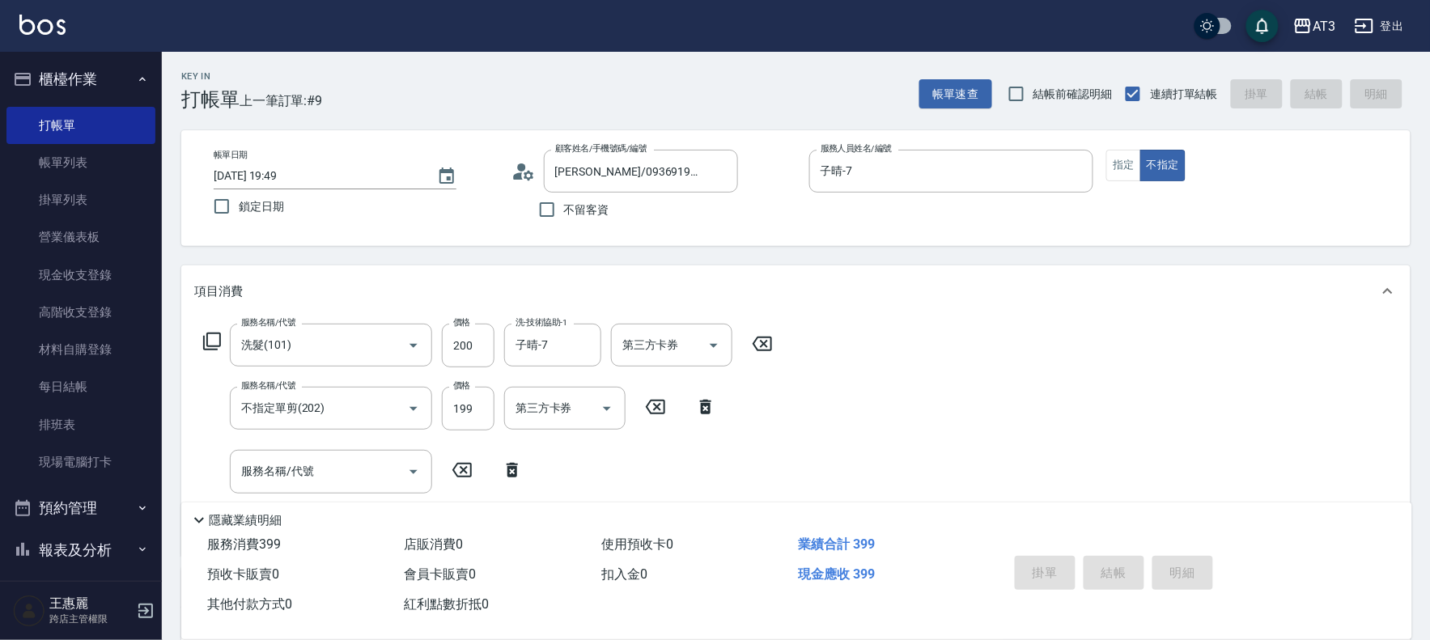
type input "[DATE] 19:50"
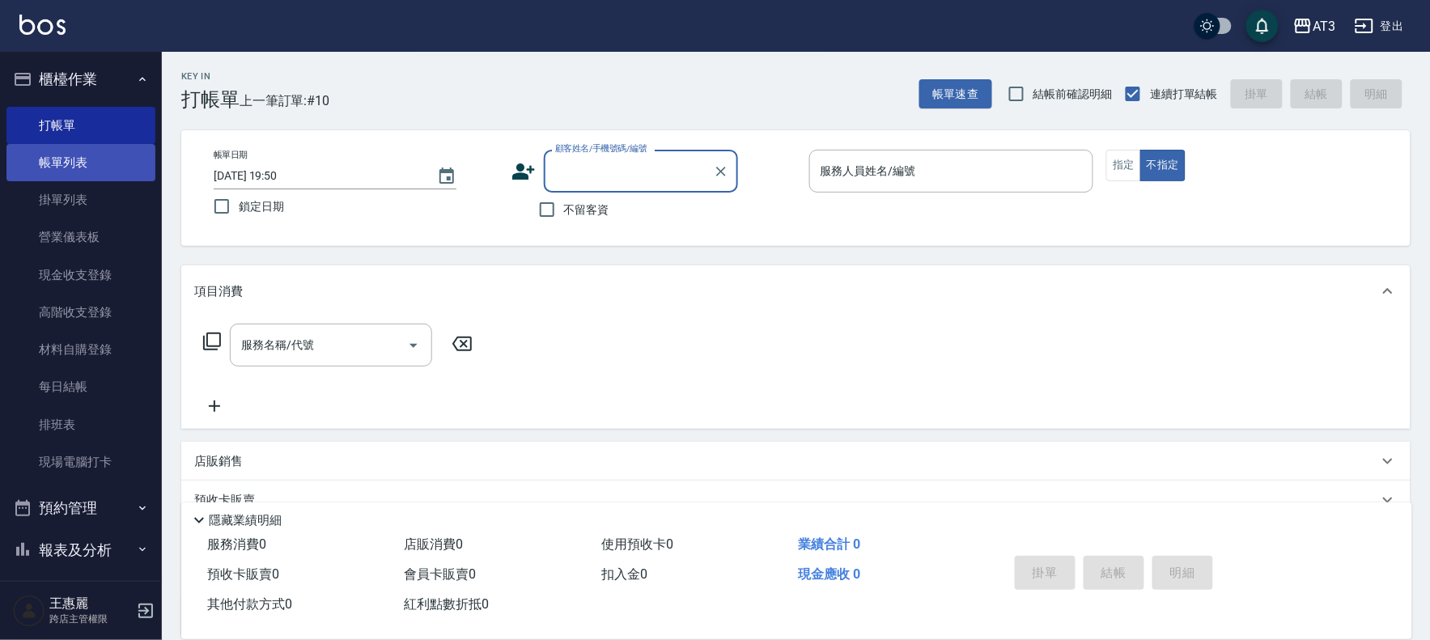
click at [69, 159] on link "帳單列表" at bounding box center [80, 162] width 149 height 37
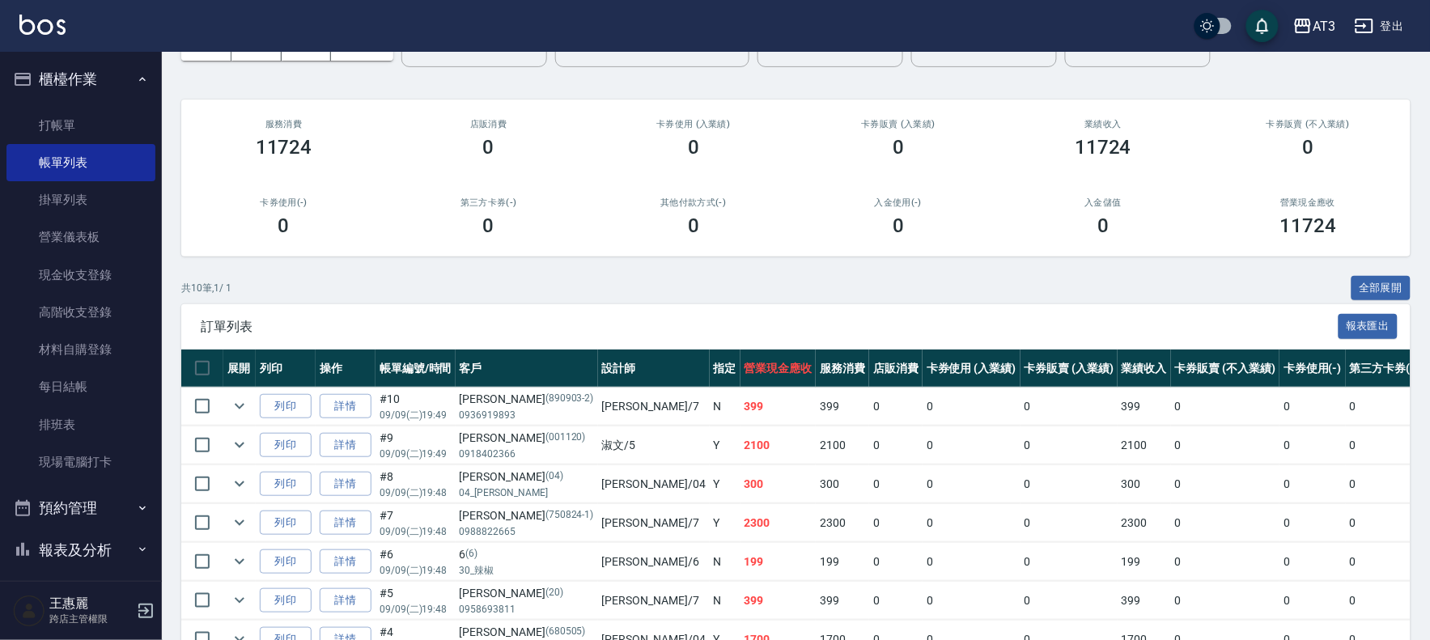
scroll to position [270, 0]
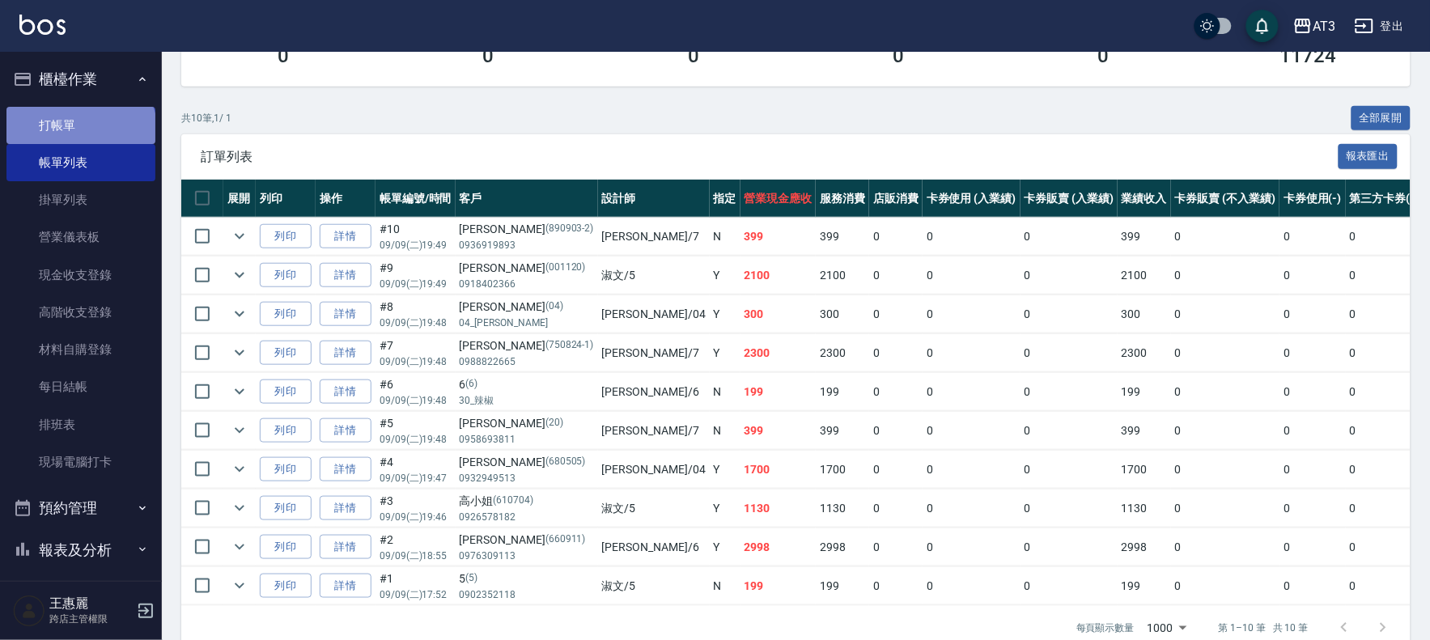
click at [79, 133] on link "打帳單" at bounding box center [80, 125] width 149 height 37
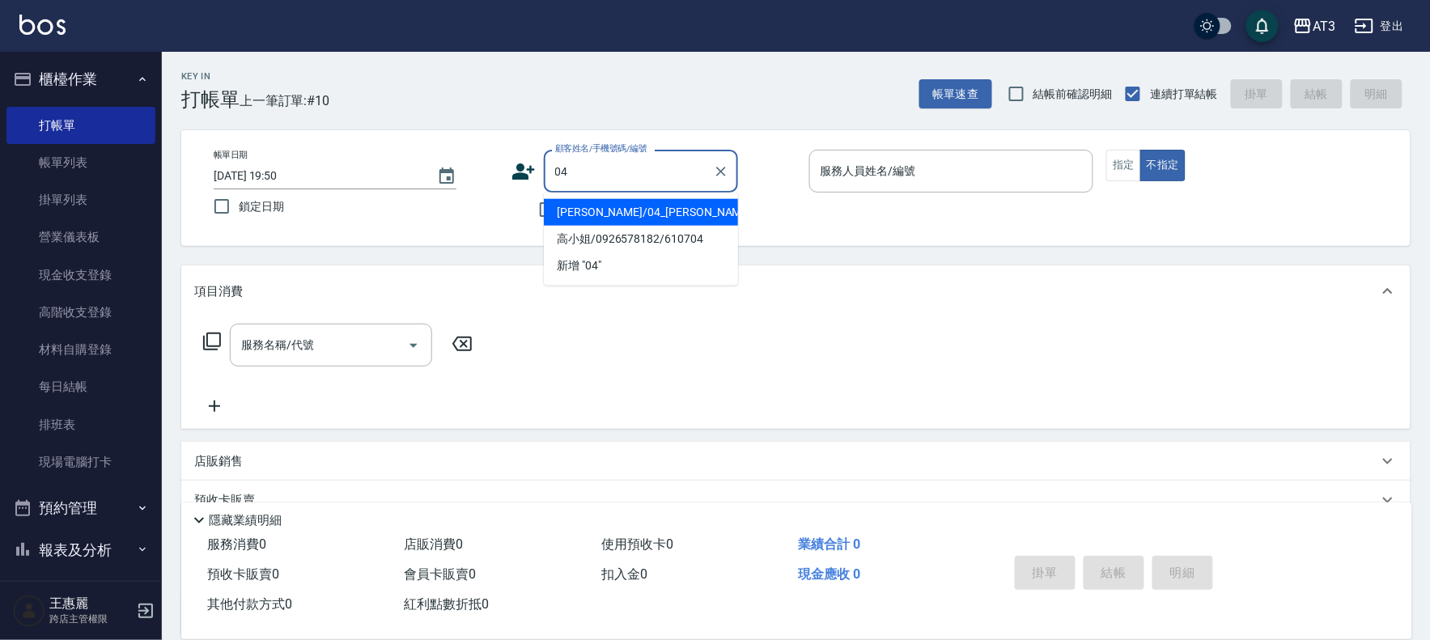
type input "04"
type input "0"
type input "[PERSON_NAME]/04_[PERSON_NAME]/04"
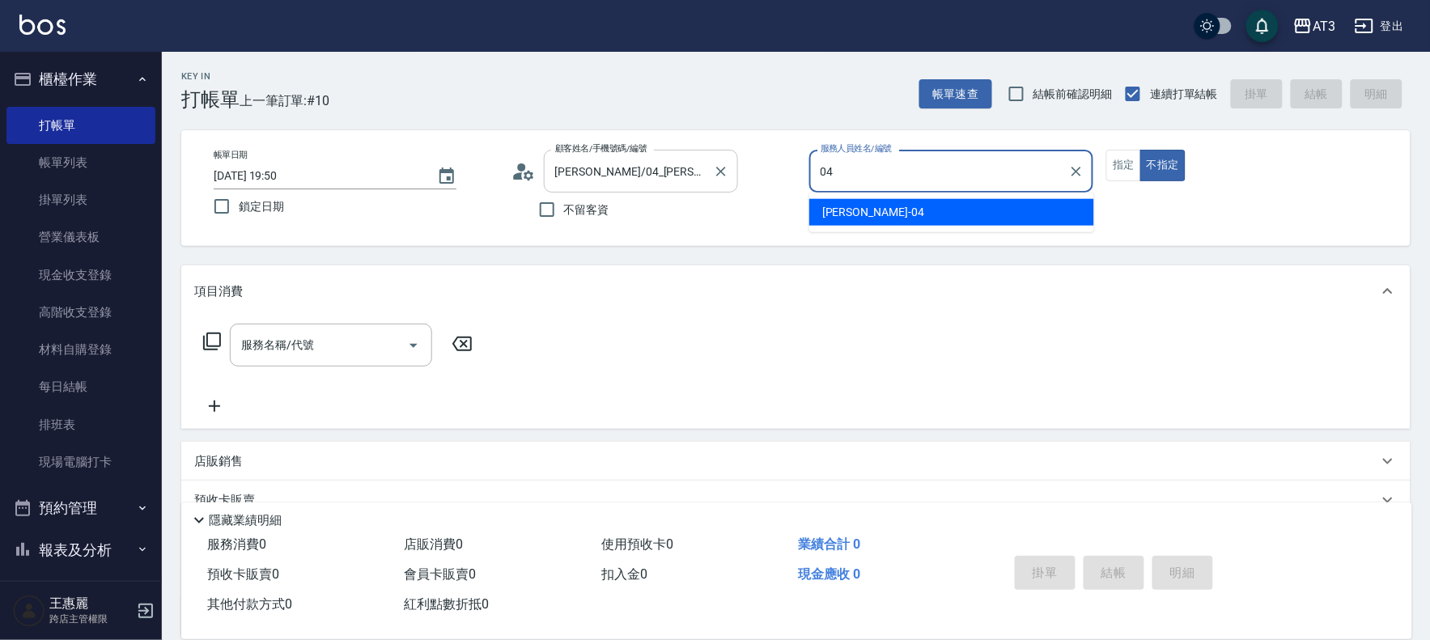
type input "惠麗-04"
type button "false"
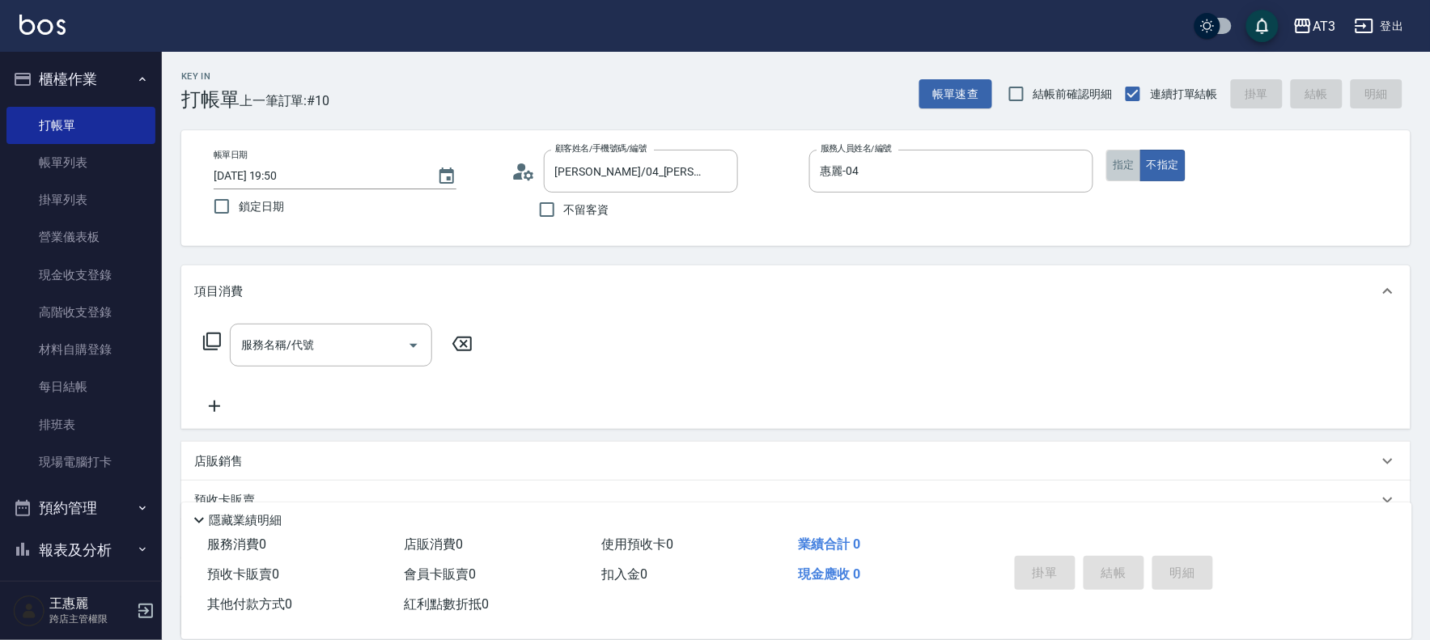
click at [1124, 165] on button "指定" at bounding box center [1124, 166] width 35 height 32
click at [249, 342] on div "服務名稱/代號 服務名稱/代號" at bounding box center [331, 345] width 202 height 43
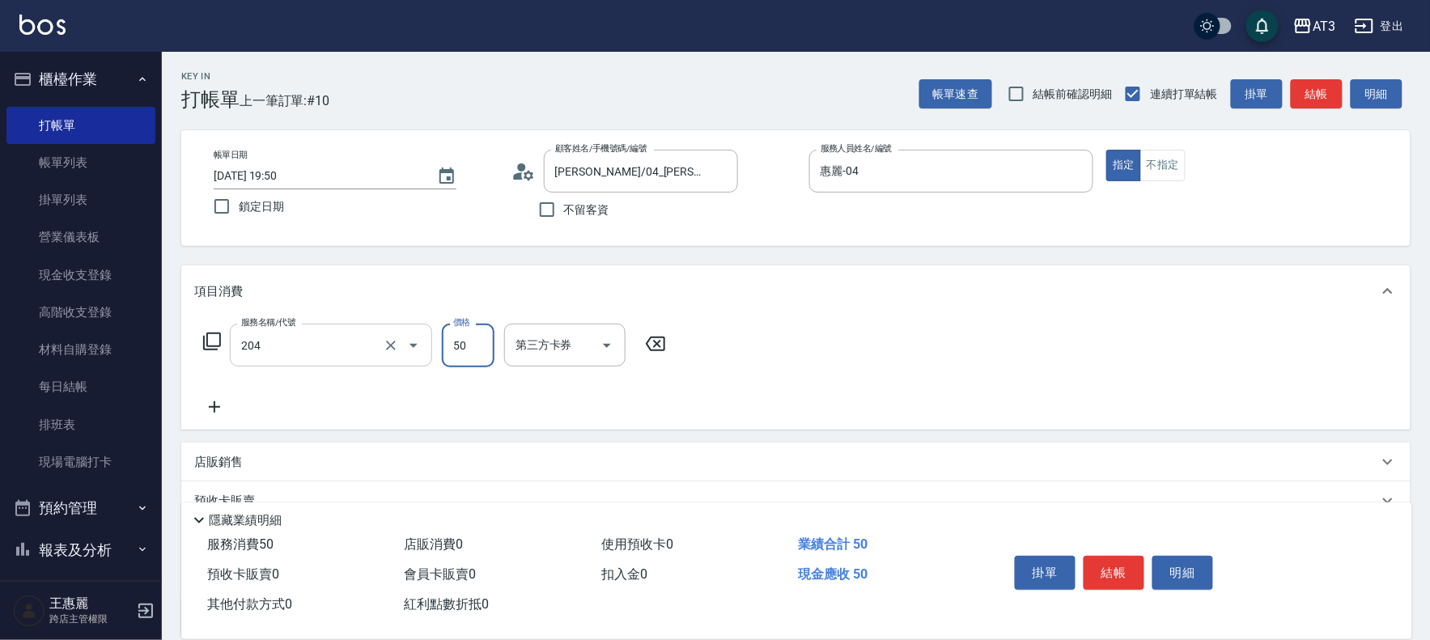
type input "修眉毛(204)"
type input "200"
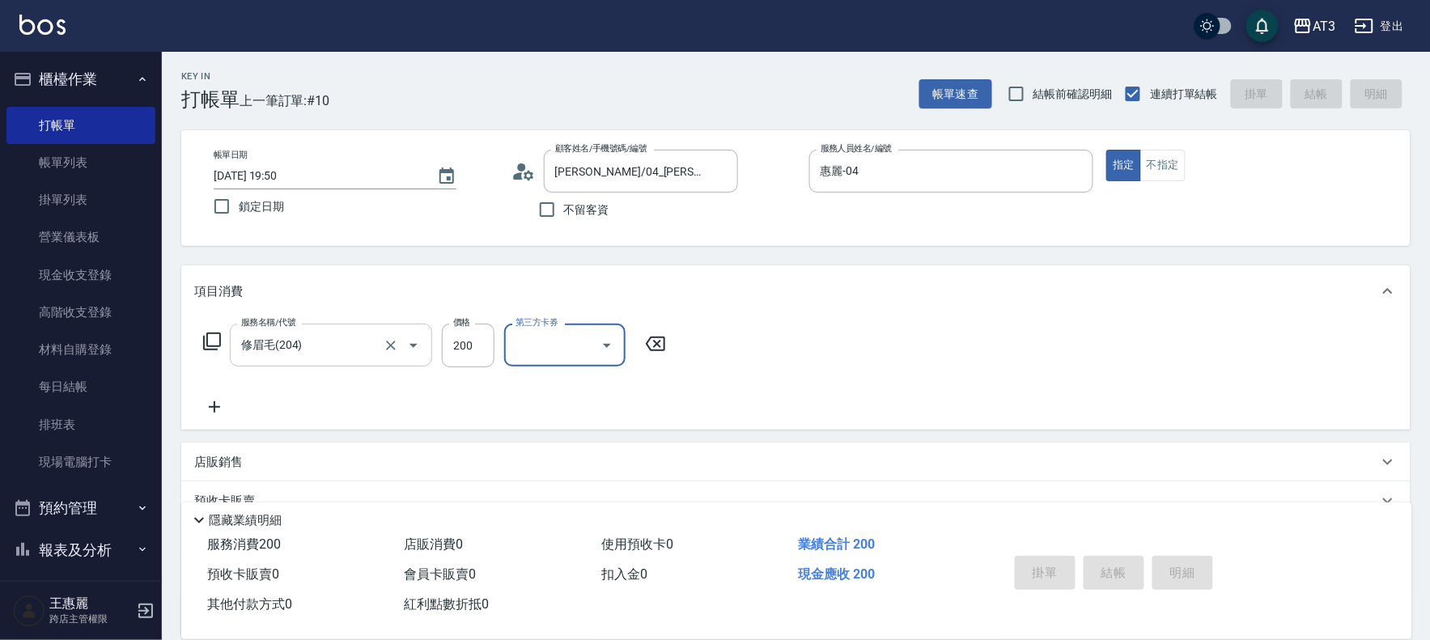
type input "[DATE] 19:51"
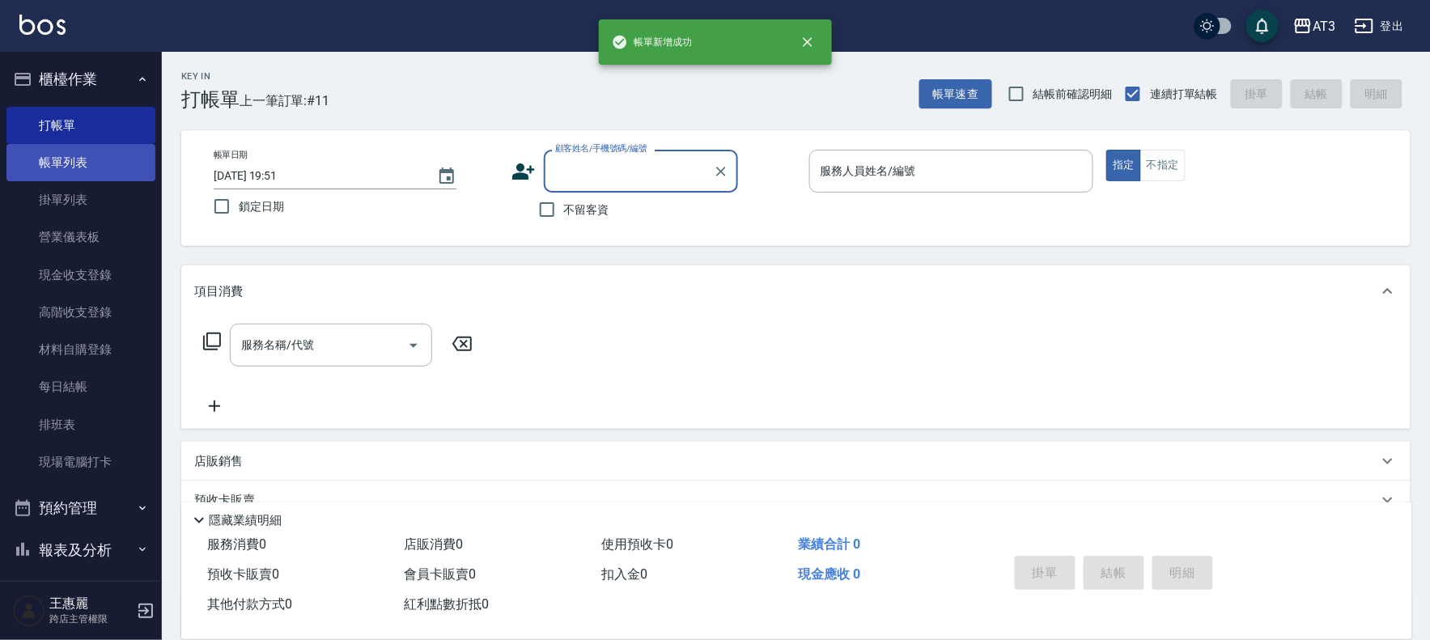
click at [83, 150] on link "帳單列表" at bounding box center [80, 162] width 149 height 37
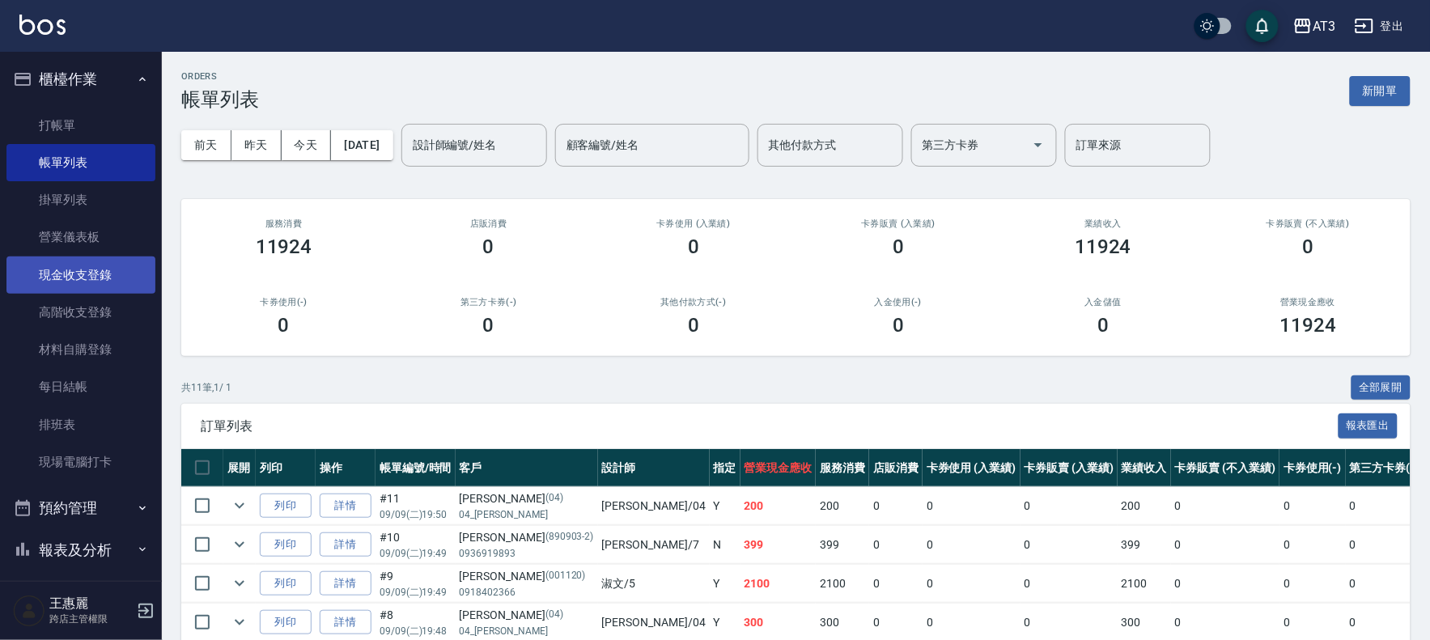
click at [103, 280] on link "現金收支登錄" at bounding box center [80, 275] width 149 height 37
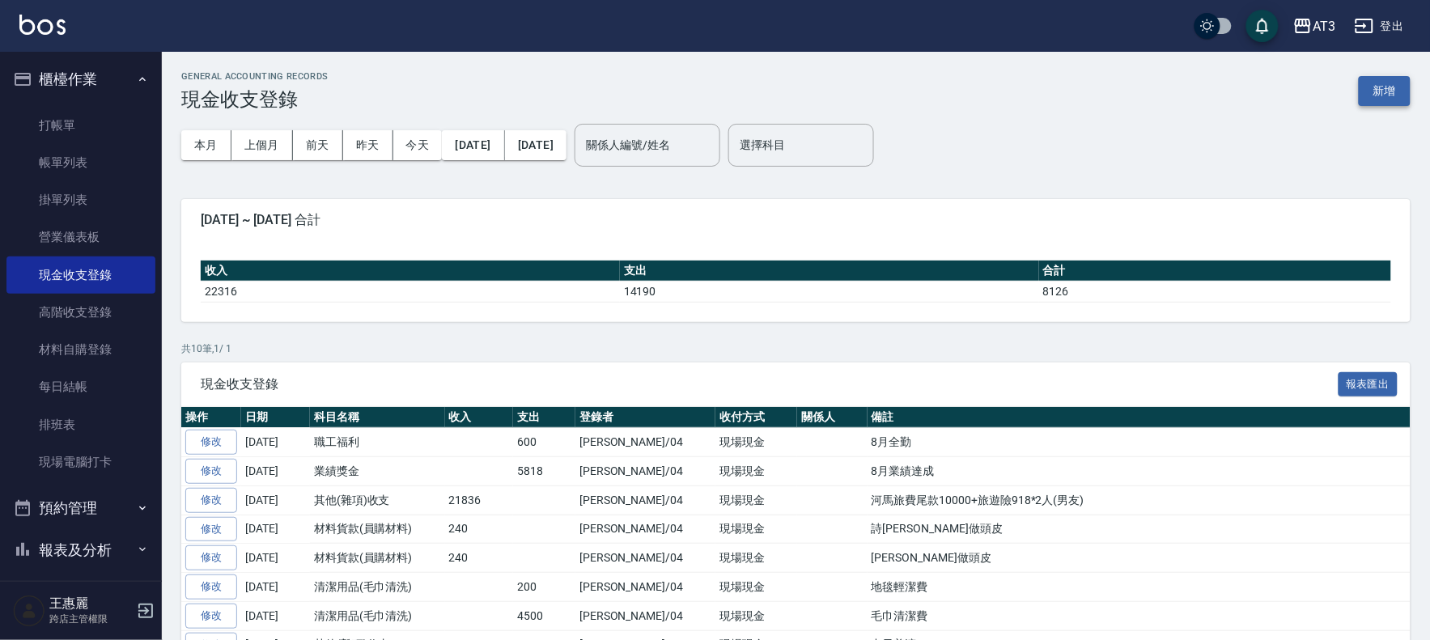
click at [1399, 79] on button "新增" at bounding box center [1385, 91] width 52 height 30
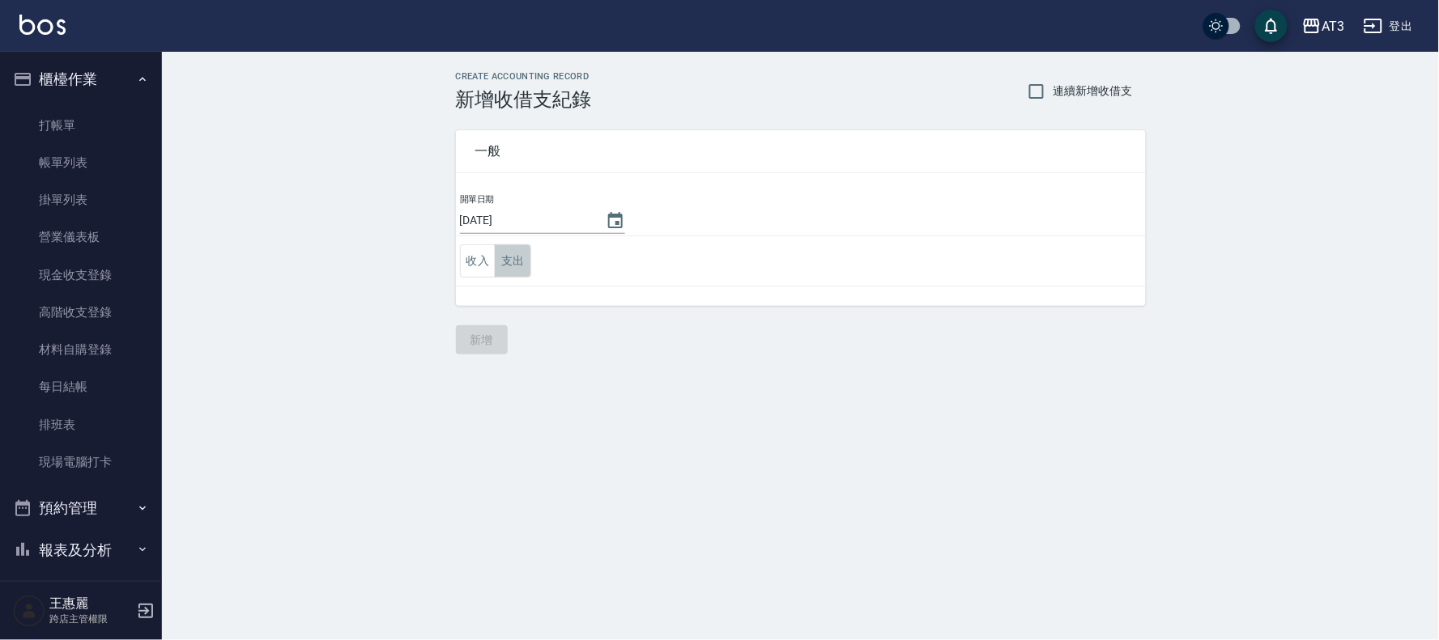
click at [506, 263] on button "支出" at bounding box center [513, 260] width 36 height 33
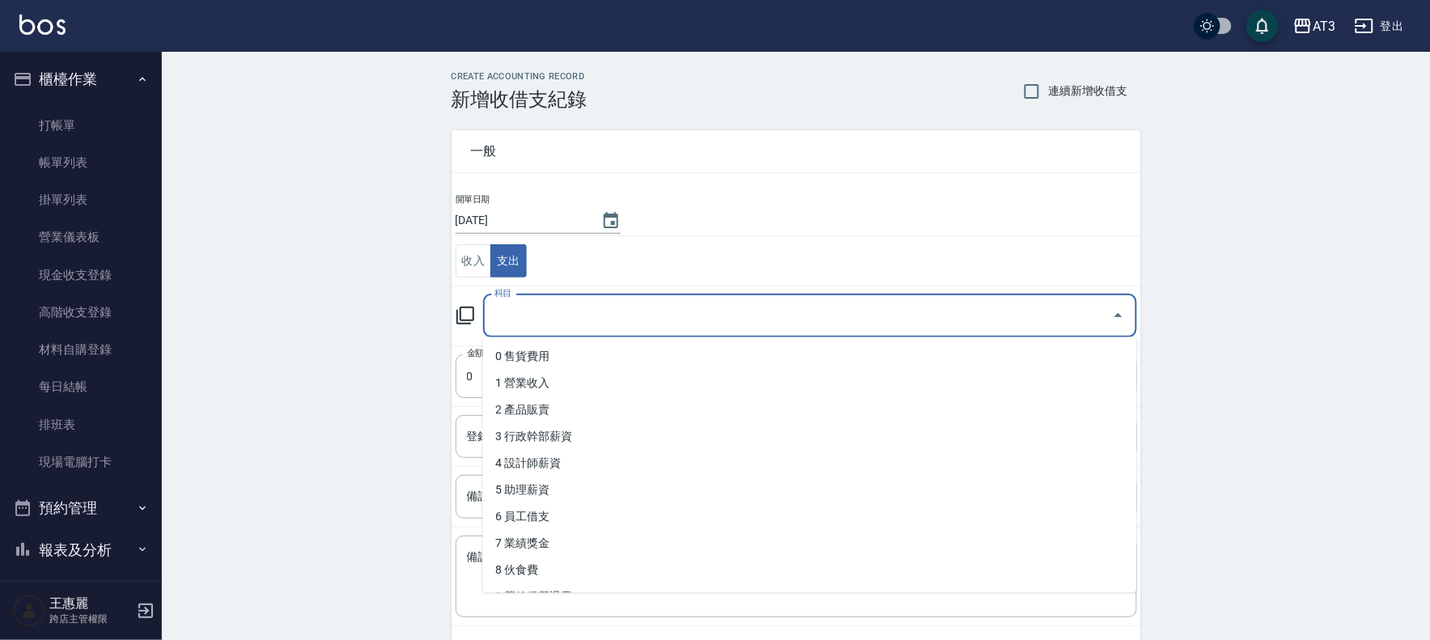
click at [516, 309] on input "科目" at bounding box center [798, 316] width 615 height 28
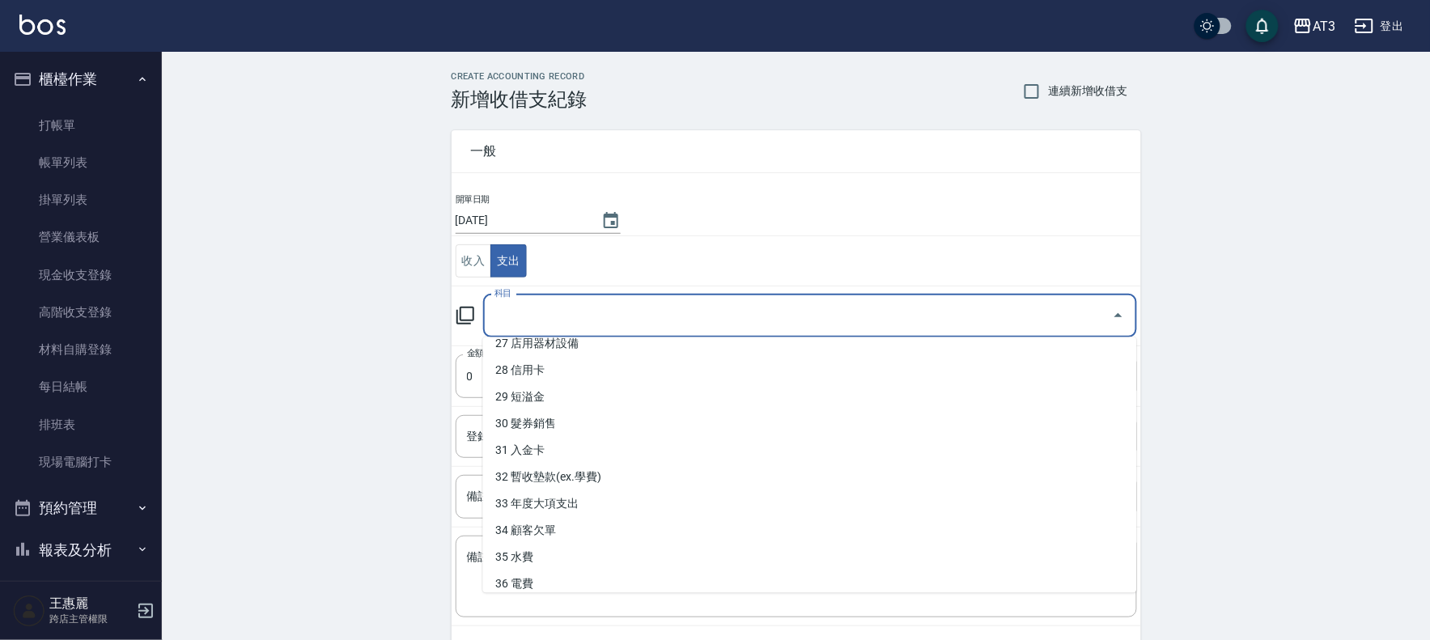
scroll to position [771, 0]
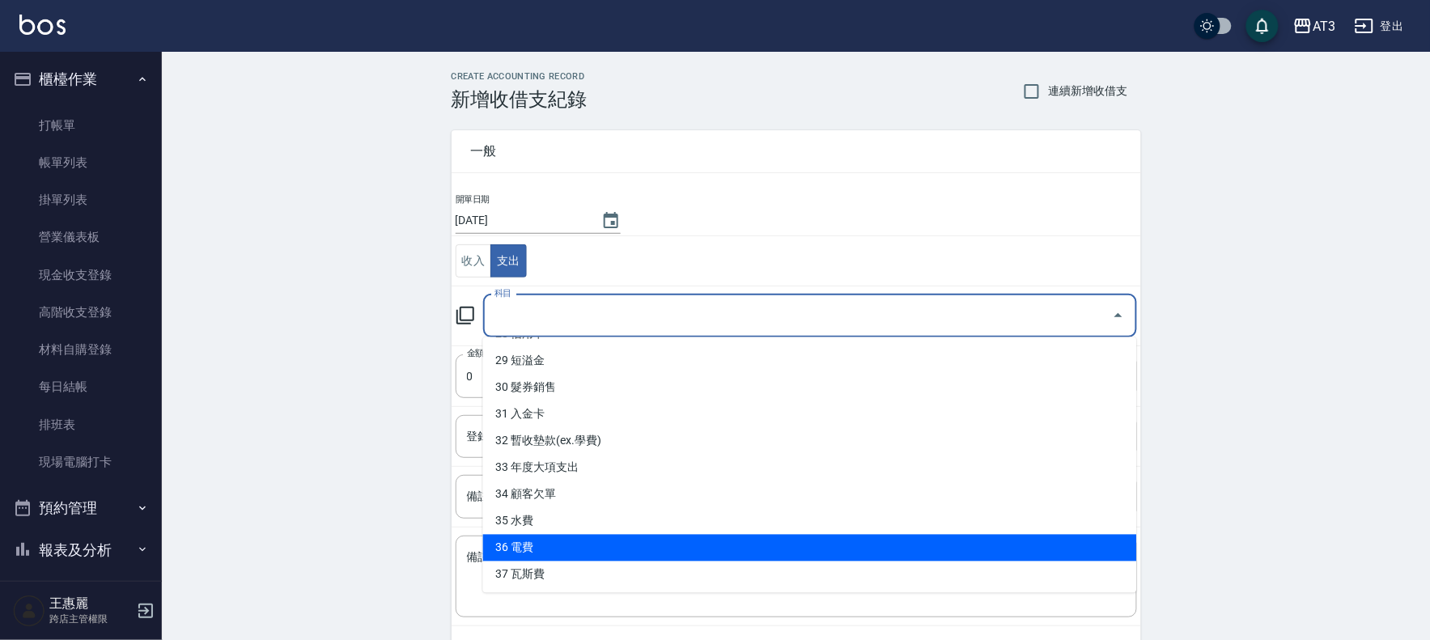
click at [568, 548] on li "36 電費" at bounding box center [810, 548] width 654 height 27
type input "36 電費"
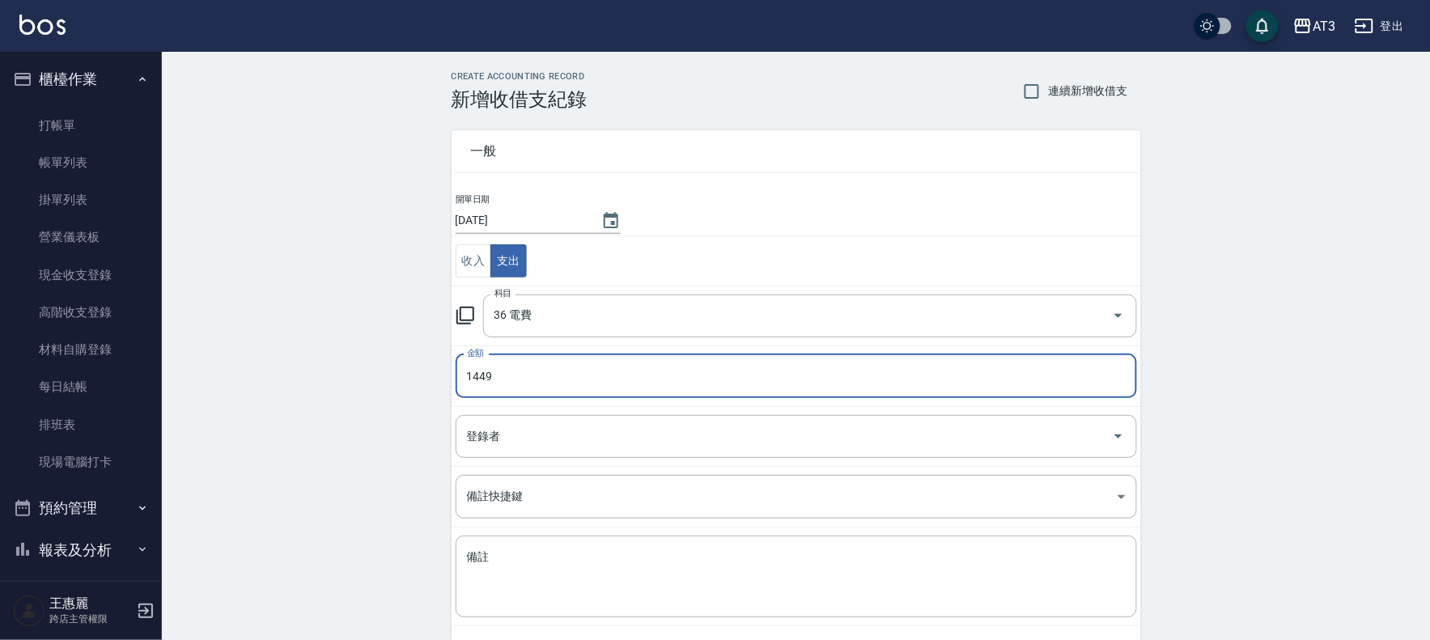
type input "1449"
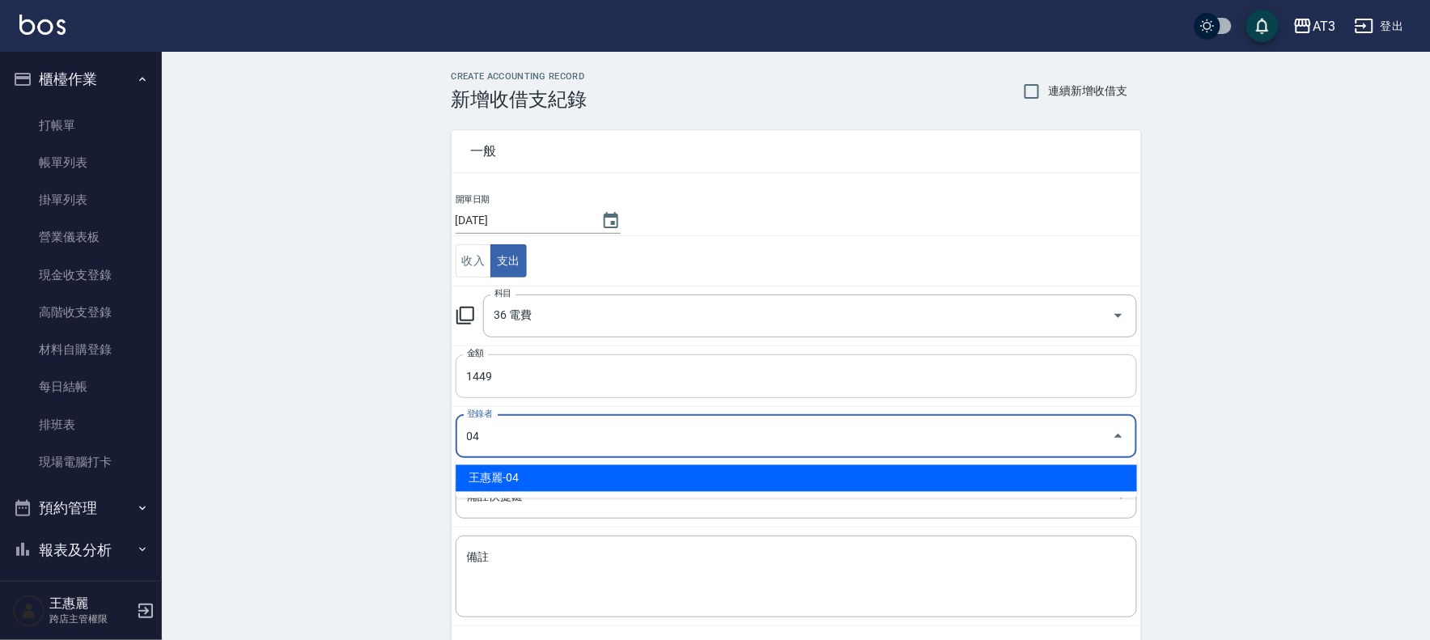
type input "王惠麗-04"
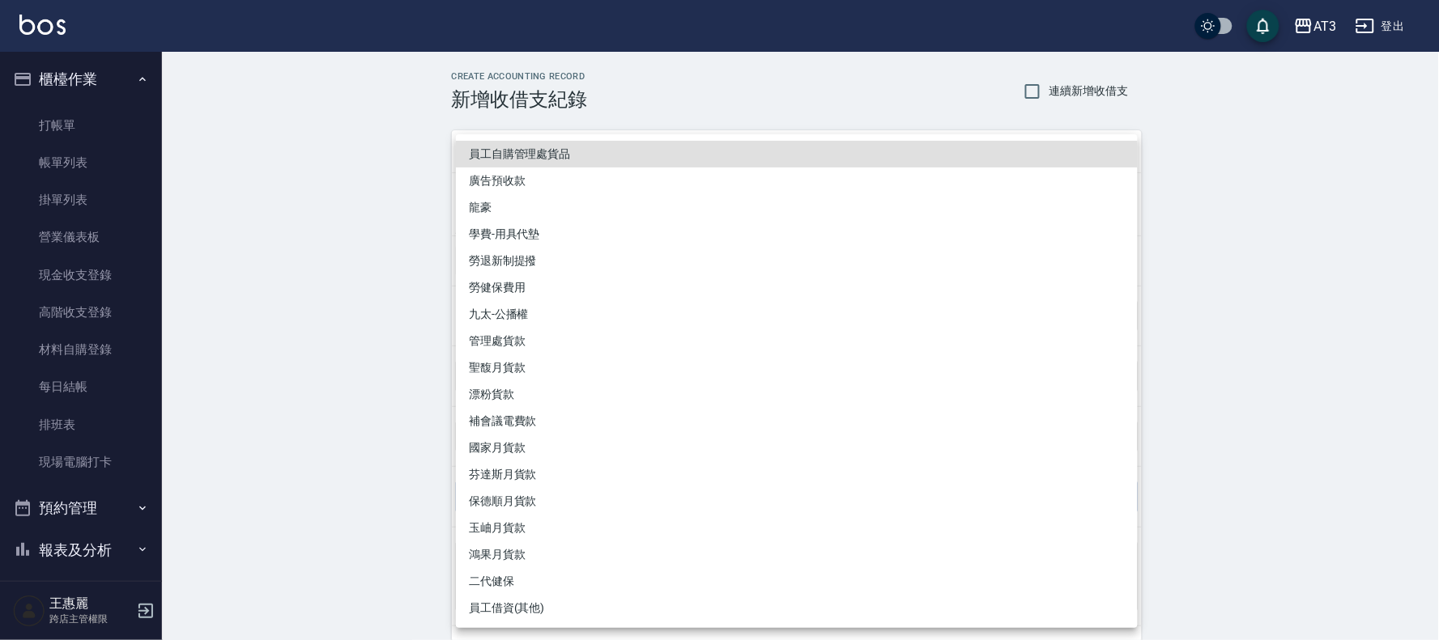
drag, startPoint x: 78, startPoint y: 150, endPoint x: 78, endPoint y: 160, distance: 10.5
click at [78, 151] on div at bounding box center [719, 320] width 1439 height 640
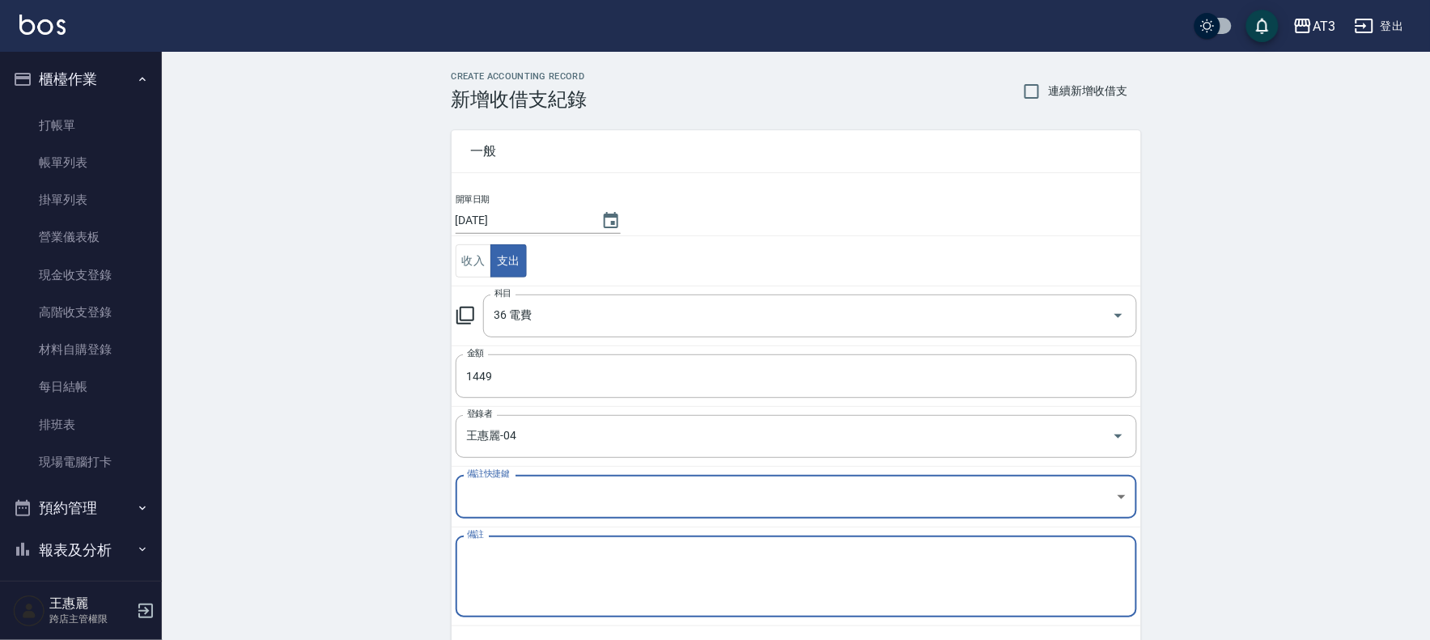
click at [516, 584] on textarea "備註" at bounding box center [796, 577] width 659 height 55
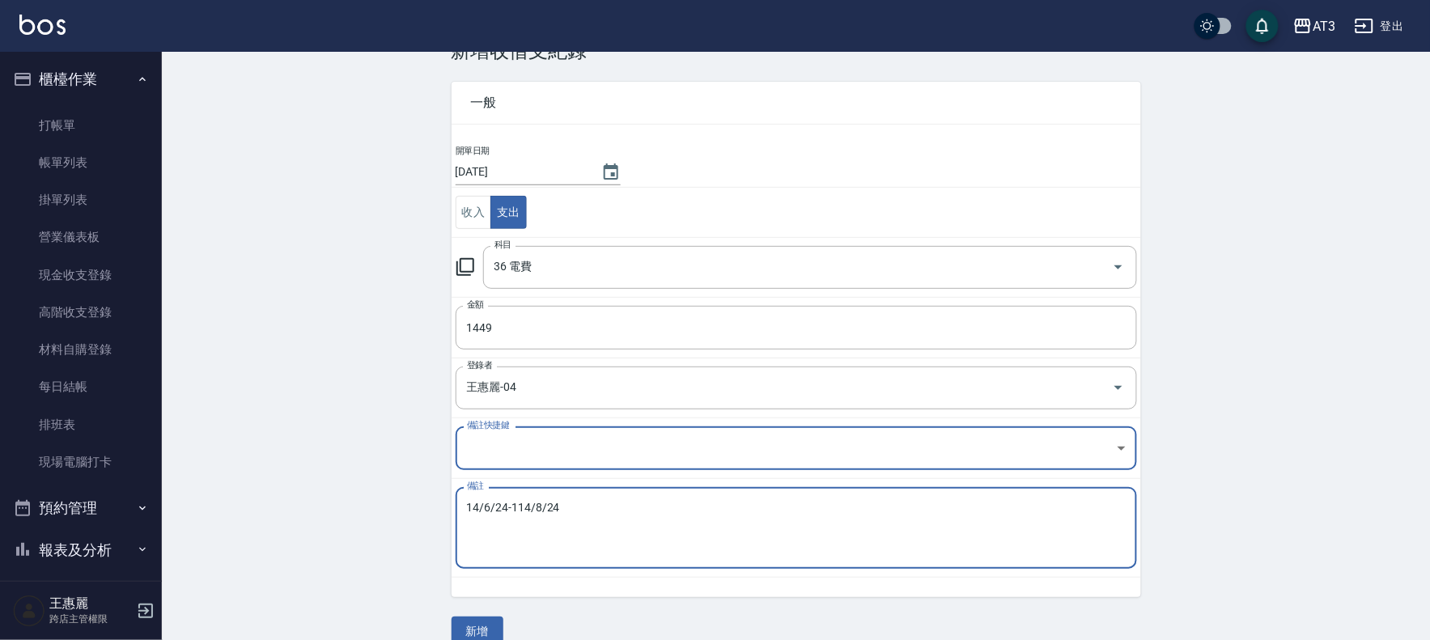
scroll to position [74, 0]
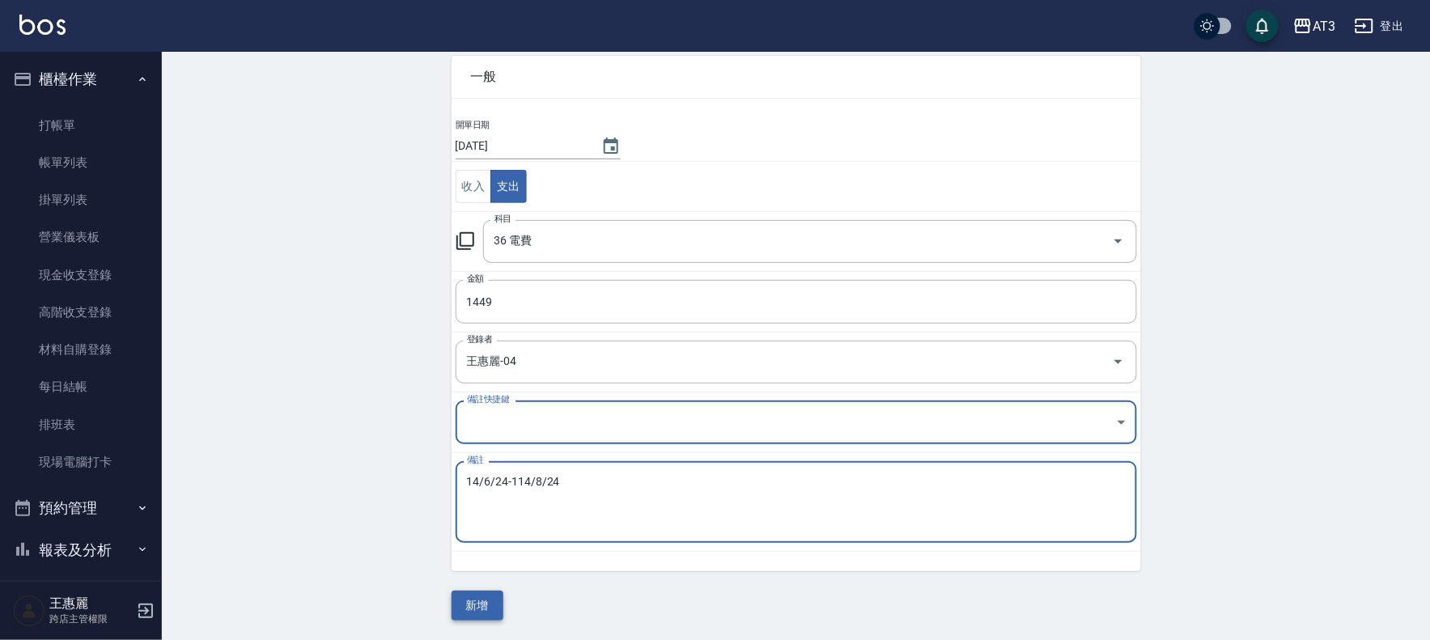
type textarea "14/6/24-114/8/24"
click at [498, 597] on button "新增" at bounding box center [478, 606] width 52 height 30
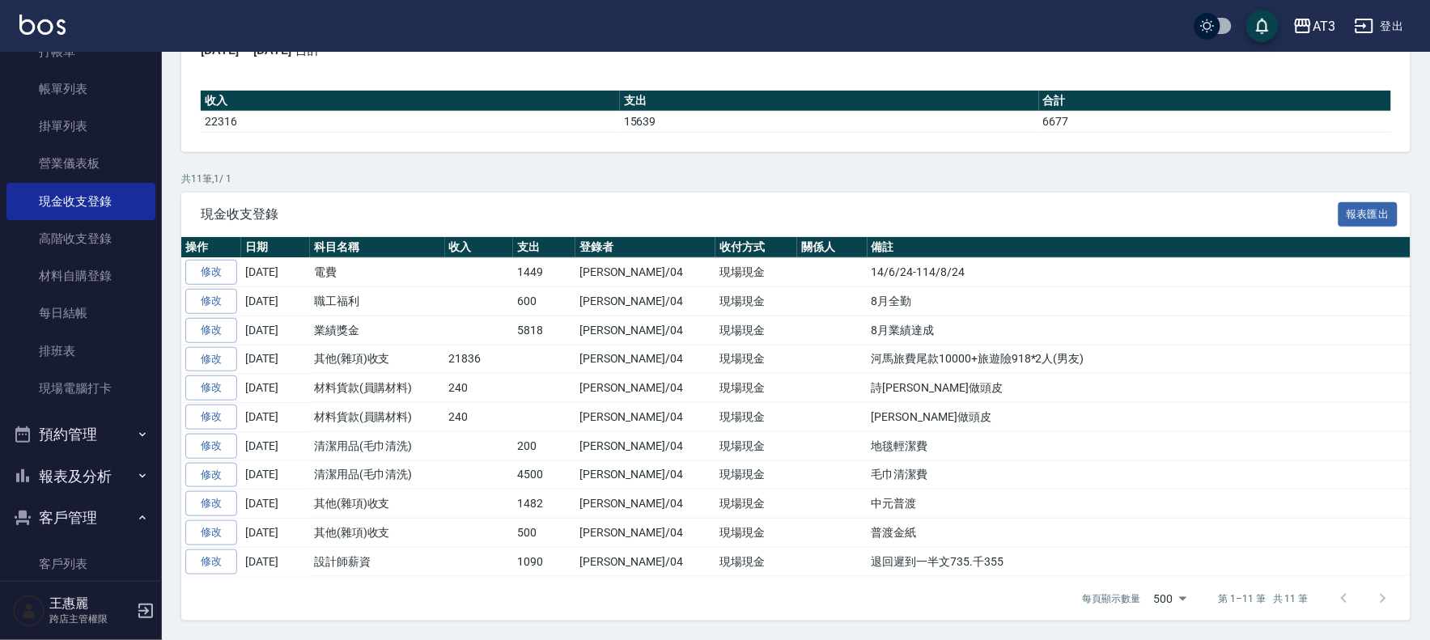
scroll to position [180, 0]
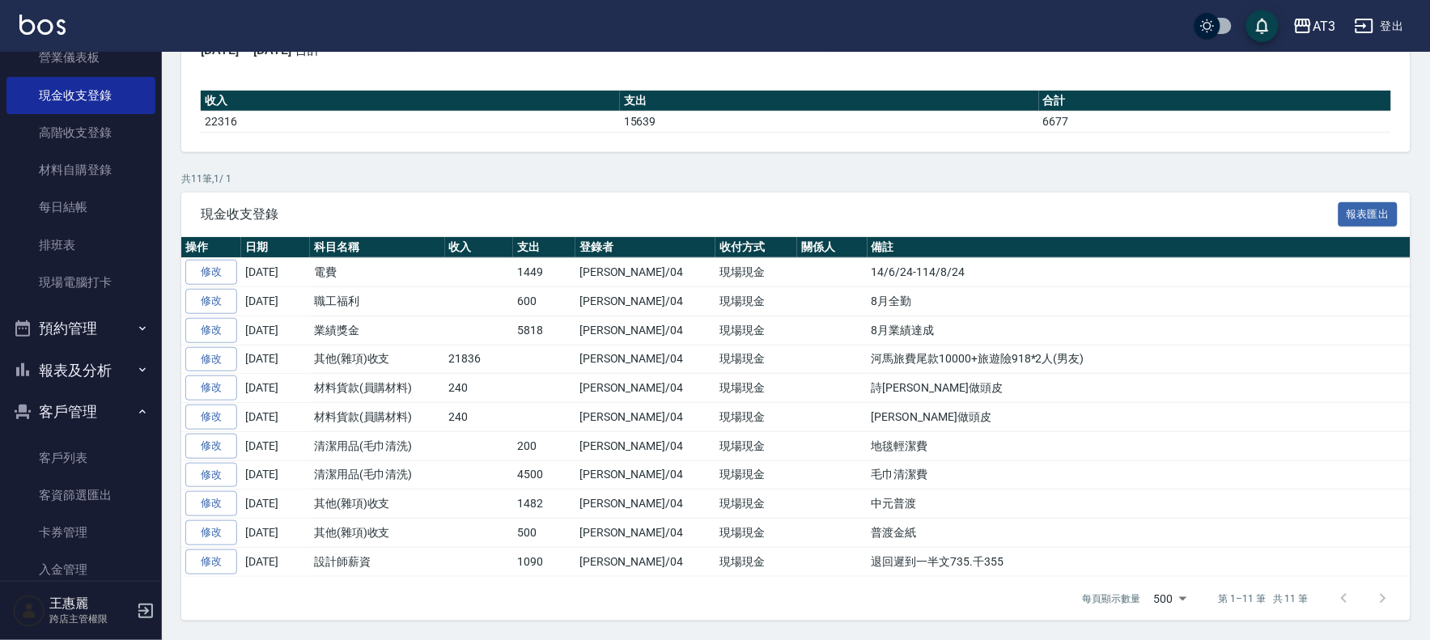
click at [91, 376] on button "報表及分析" at bounding box center [80, 371] width 149 height 42
click at [90, 482] on link "店家日報表" at bounding box center [80, 491] width 149 height 37
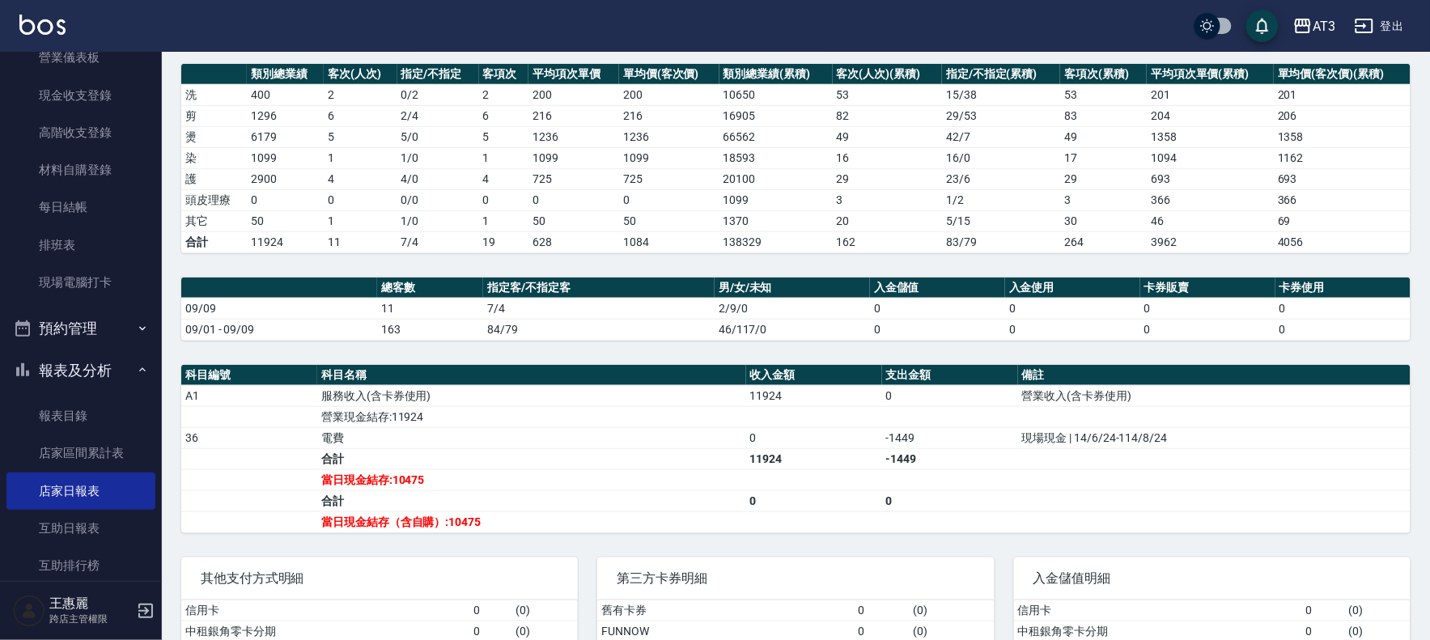
scroll to position [270, 0]
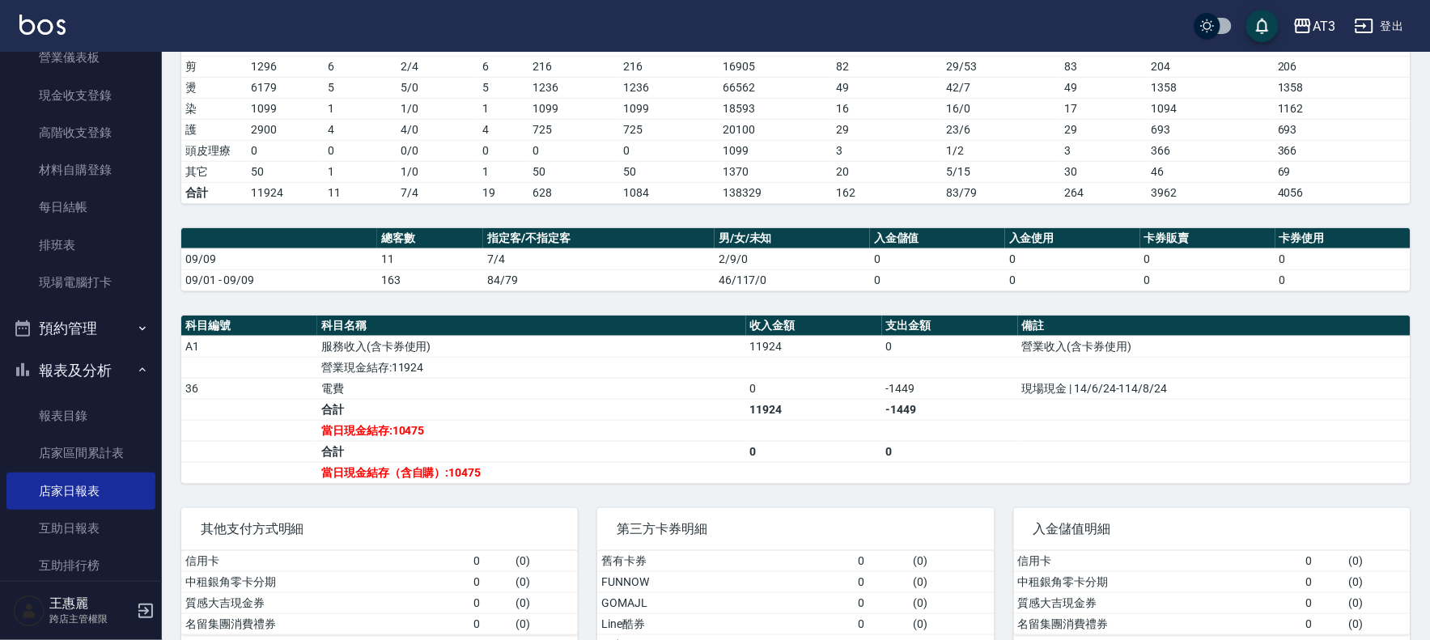
drag, startPoint x: 597, startPoint y: 378, endPoint x: 332, endPoint y: 211, distance: 313.5
click at [332, 211] on div "AT3 [DATE] 店家日報表 列印時間： [DATE][PHONE_NUMBER]:52 Merchant Daily Report 店家日報表 [DAT…" at bounding box center [796, 238] width 1269 height 913
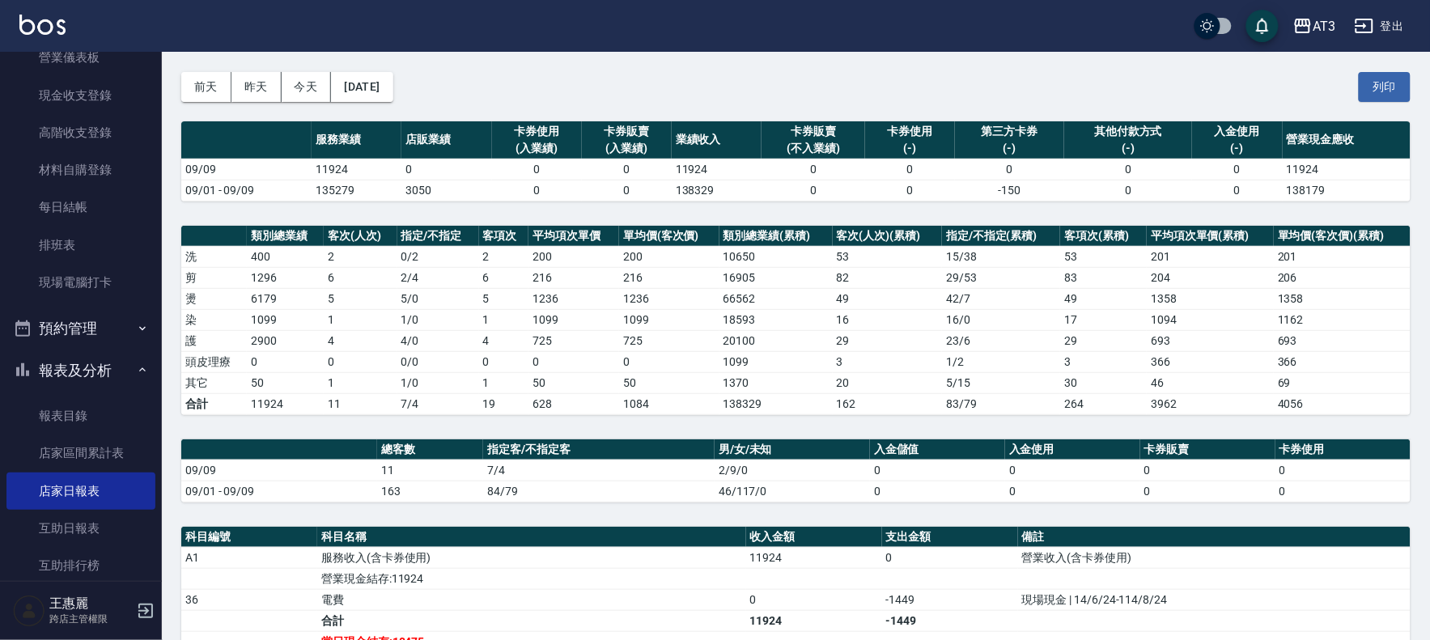
scroll to position [90, 0]
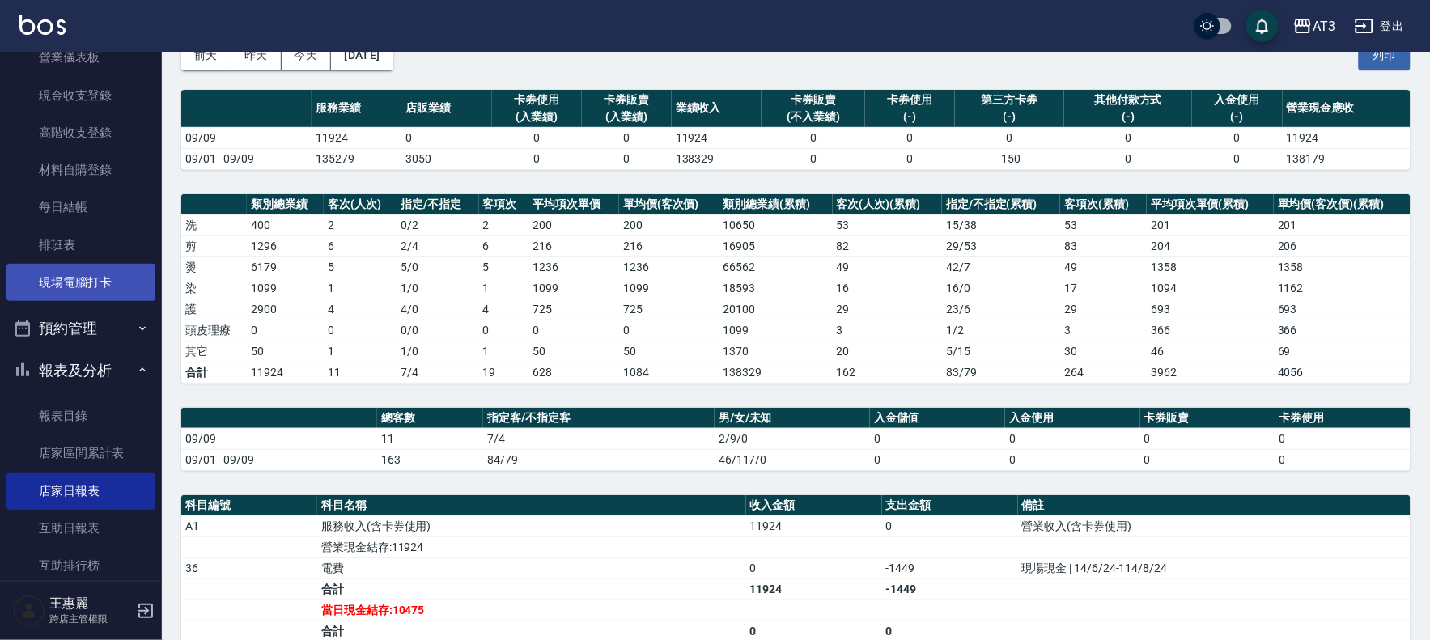
click at [67, 270] on link "現場電腦打卡" at bounding box center [80, 282] width 149 height 37
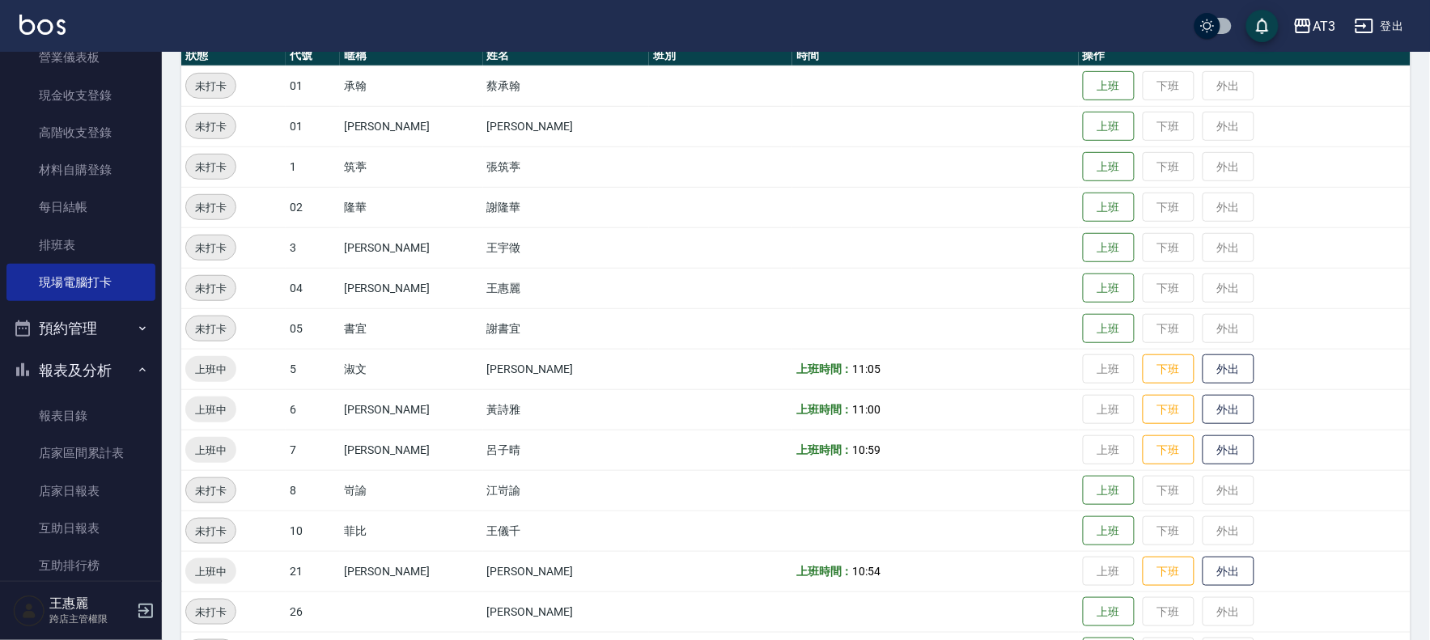
scroll to position [180, 0]
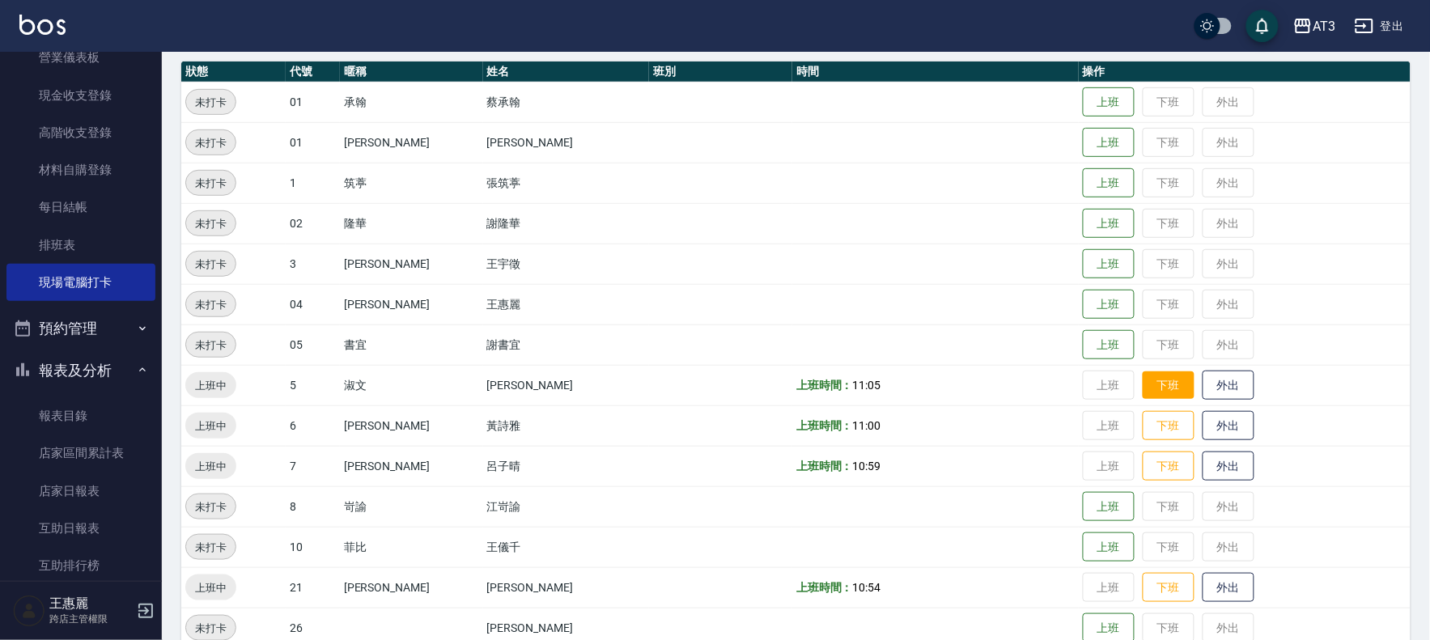
click at [1158, 389] on button "下班" at bounding box center [1169, 386] width 52 height 28
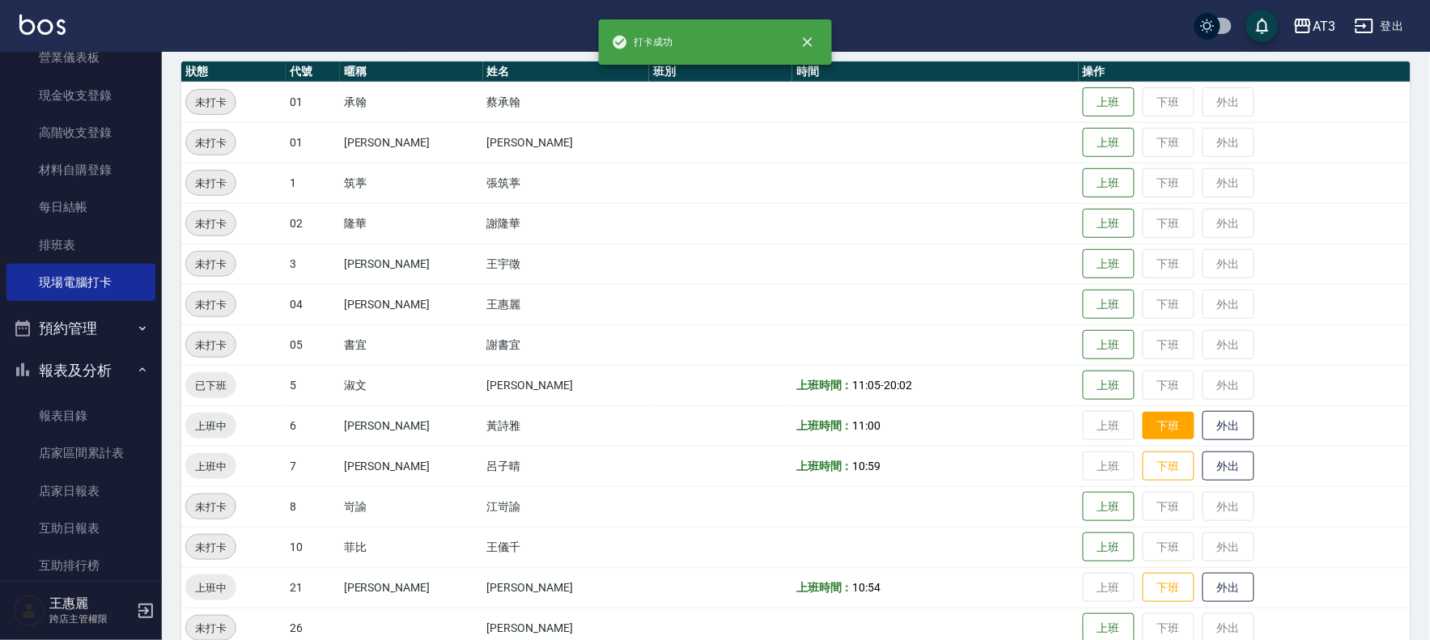
click at [1150, 431] on button "下班" at bounding box center [1169, 426] width 52 height 28
click at [1147, 460] on button "下班" at bounding box center [1169, 467] width 52 height 28
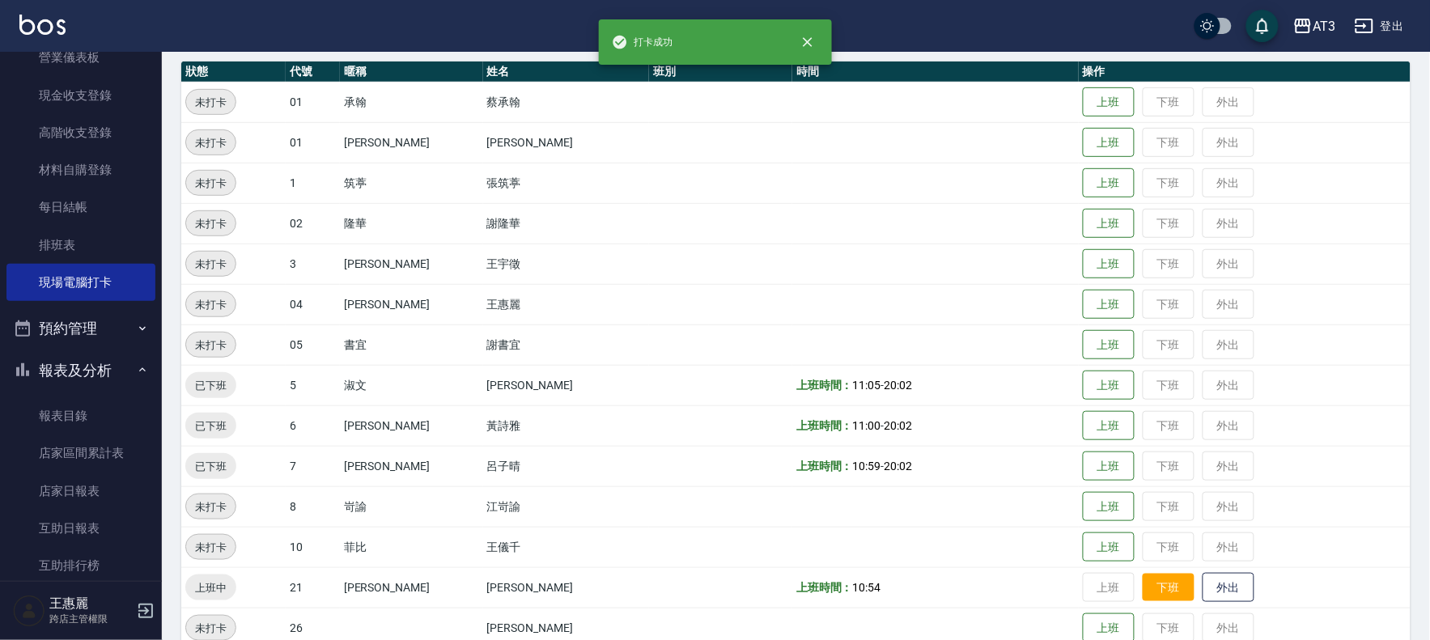
click at [1143, 584] on button "下班" at bounding box center [1169, 588] width 52 height 28
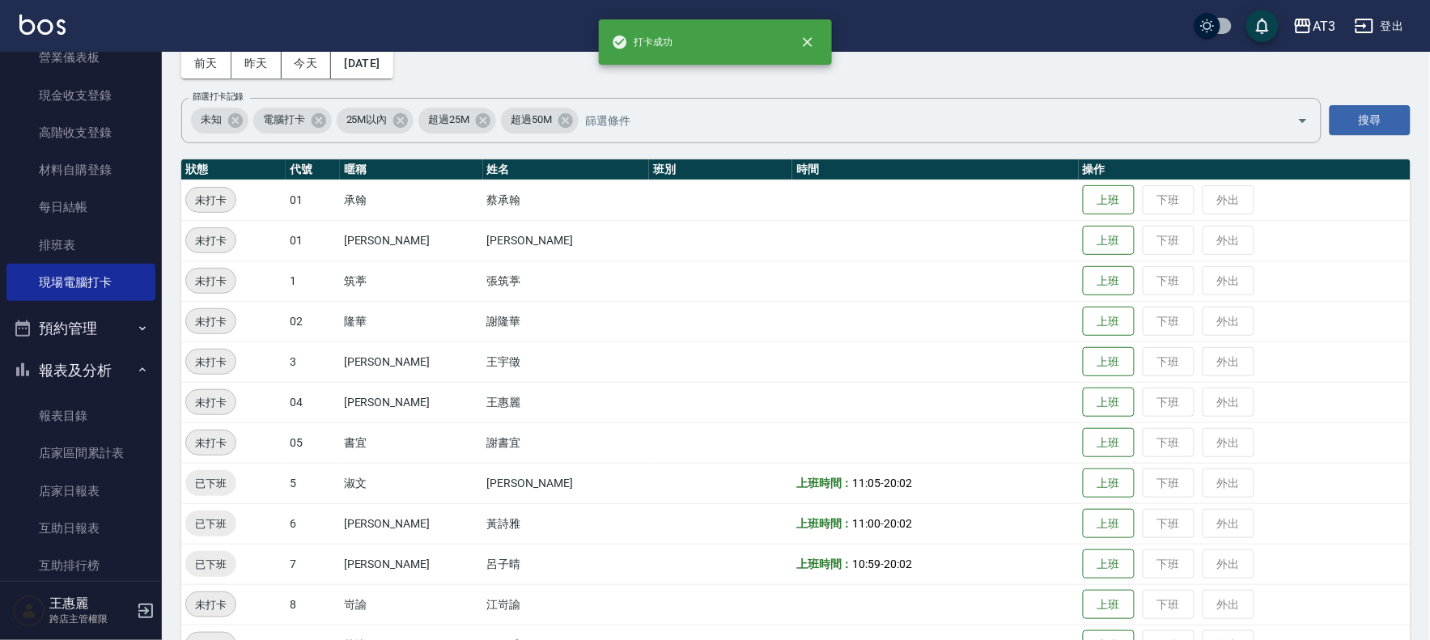
scroll to position [0, 0]
